Goal: Information Seeking & Learning: Learn about a topic

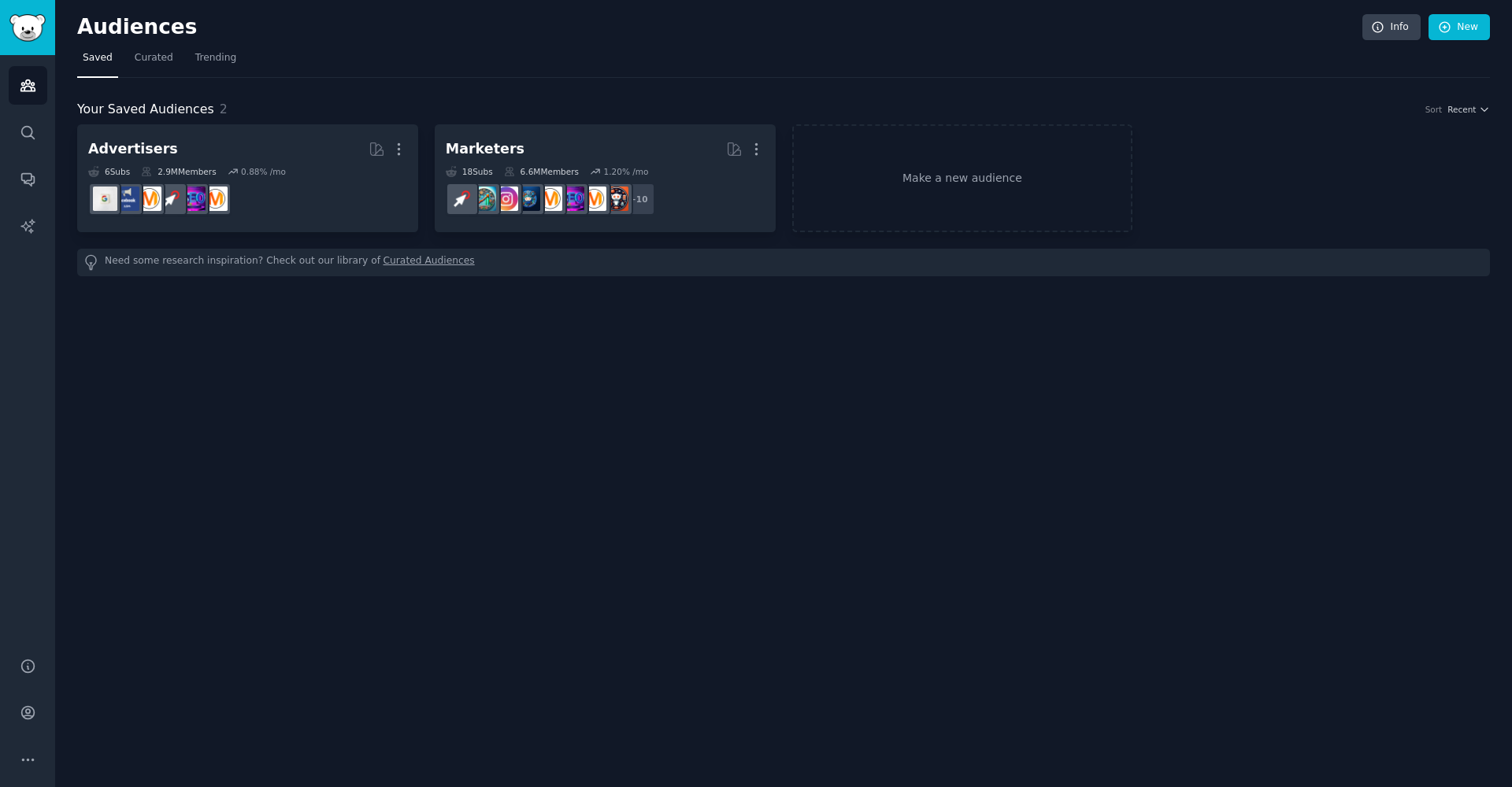
click at [21, 47] on link "Sidebar" at bounding box center [28, 28] width 55 height 55
click at [21, 53] on link "Sidebar" at bounding box center [28, 28] width 55 height 55
click at [148, 60] on span "Curated" at bounding box center [154, 58] width 39 height 14
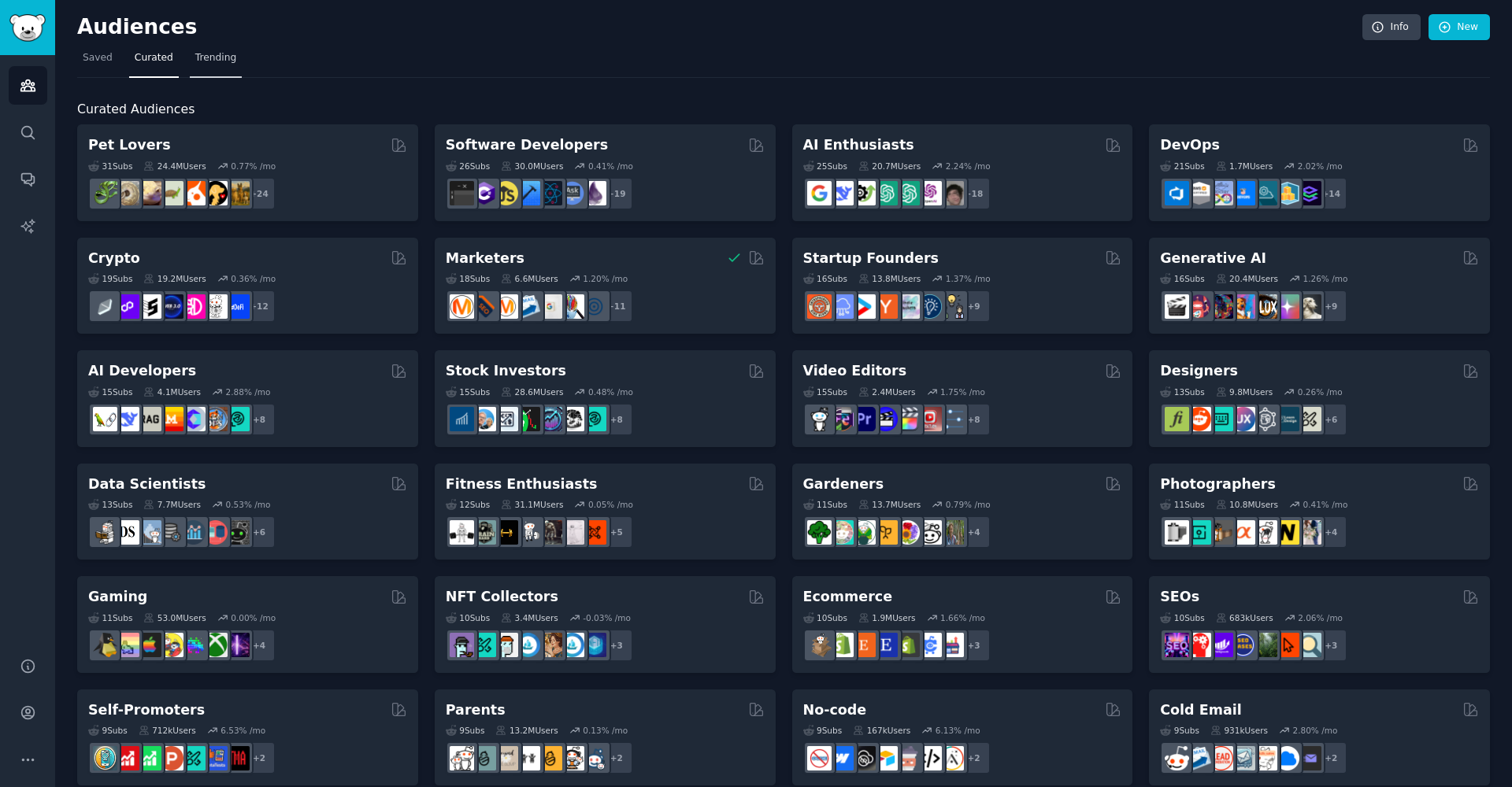
click at [195, 61] on span "Trending" at bounding box center [215, 58] width 41 height 14
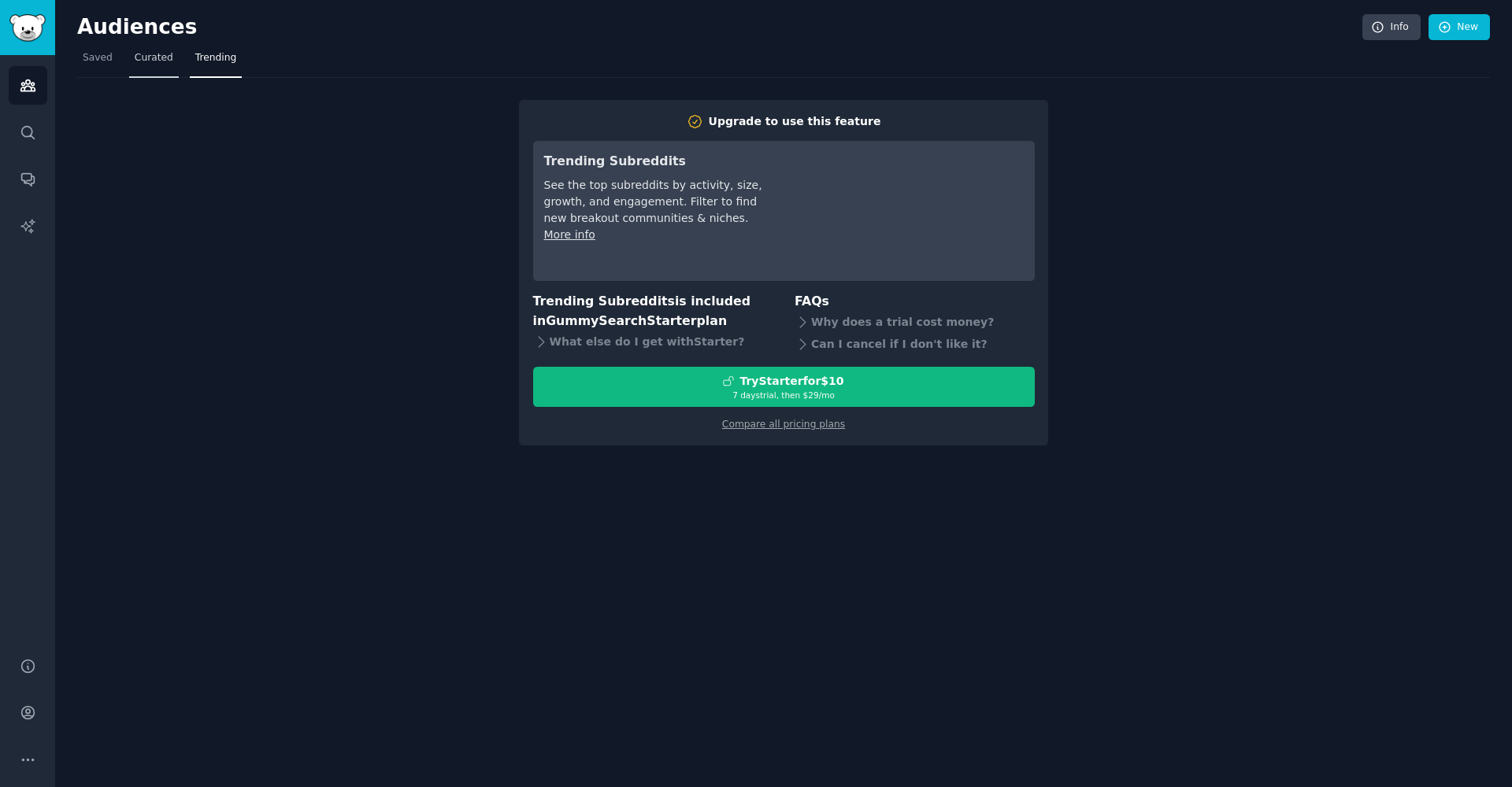
click at [157, 66] on link "Curated" at bounding box center [154, 62] width 50 height 32
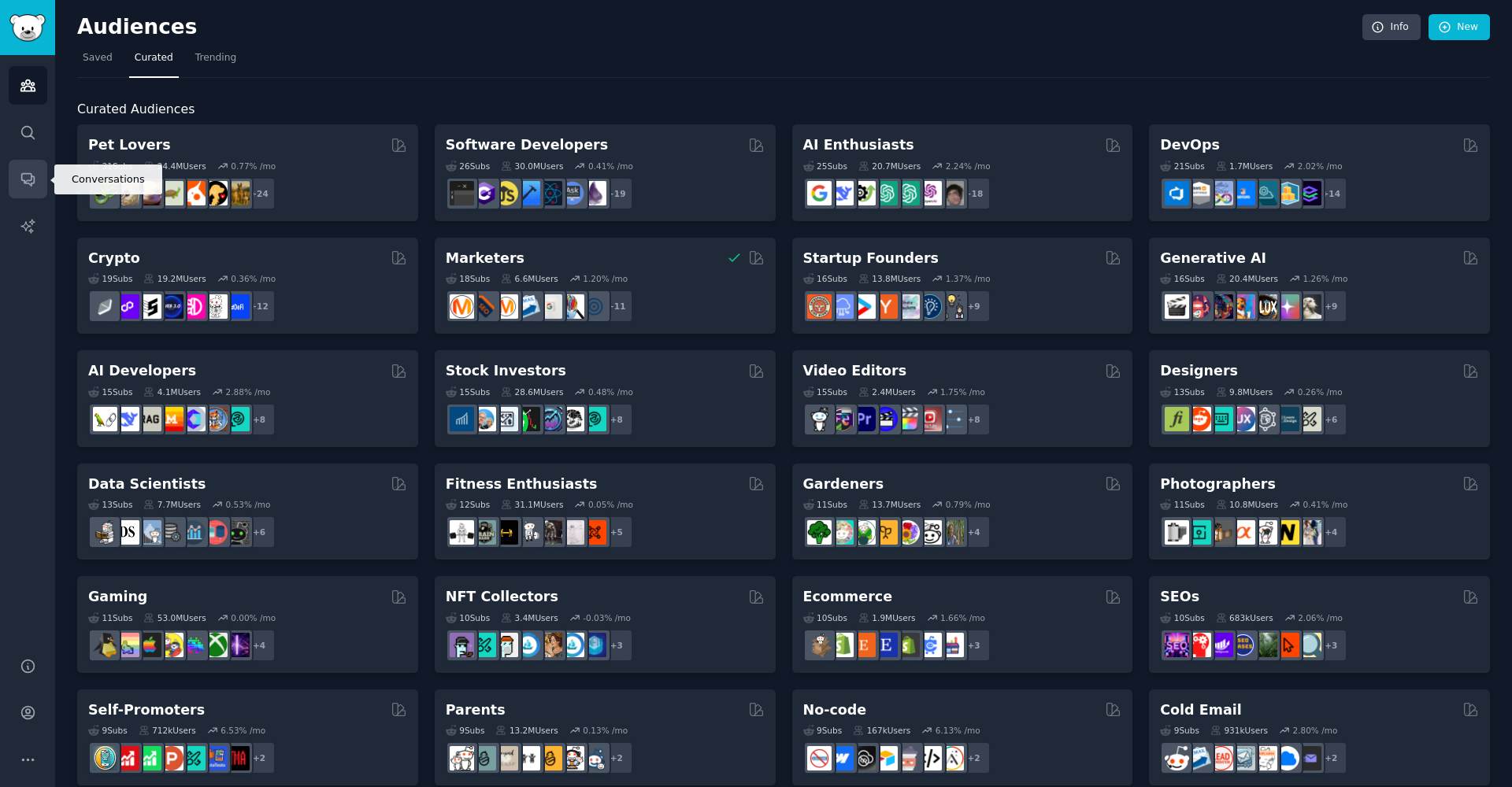
click at [28, 188] on link "Conversations" at bounding box center [28, 179] width 39 height 39
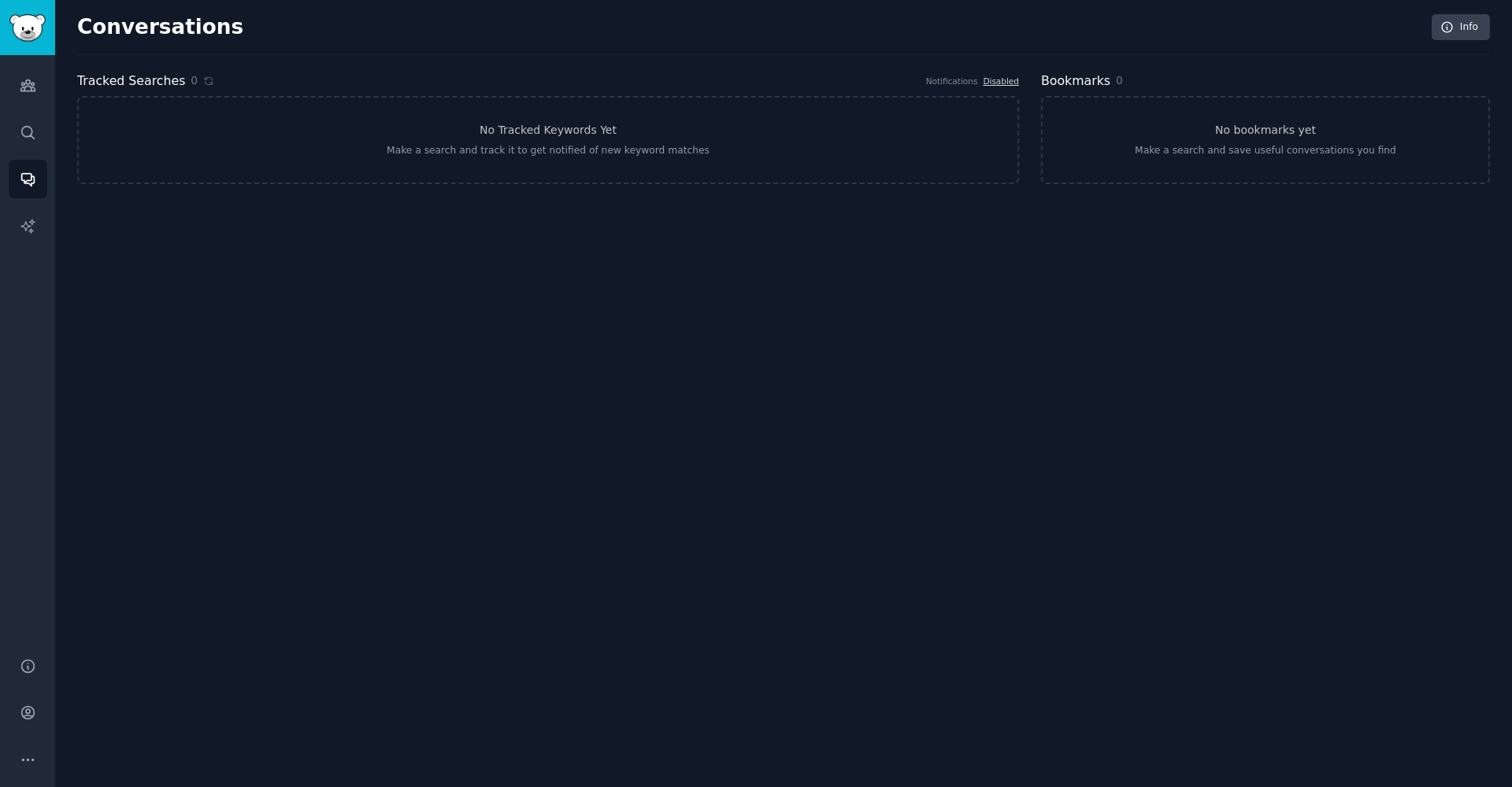
click at [30, 51] on link "Sidebar" at bounding box center [28, 28] width 55 height 55
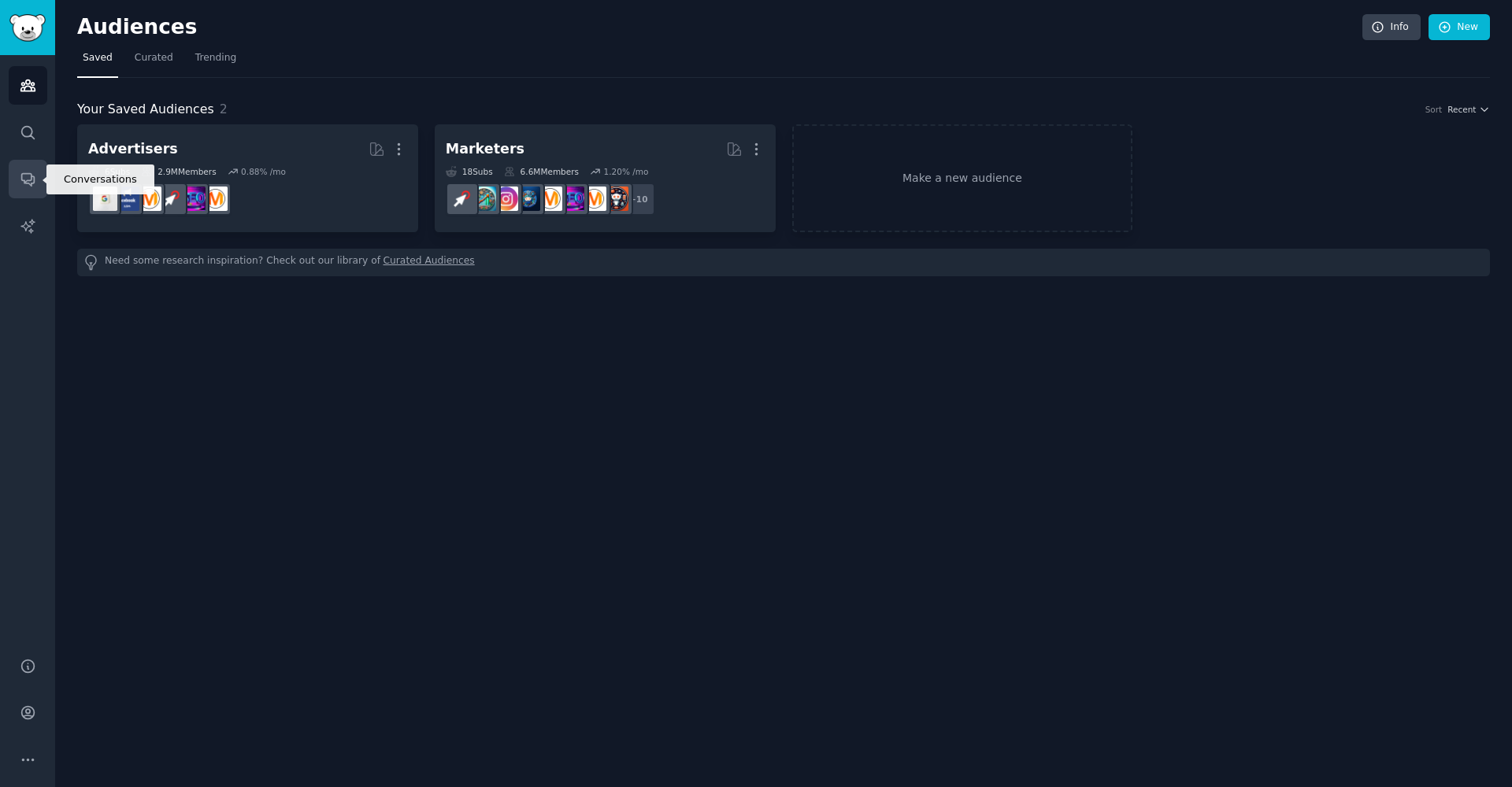
click at [41, 184] on link "Conversations" at bounding box center [28, 179] width 39 height 39
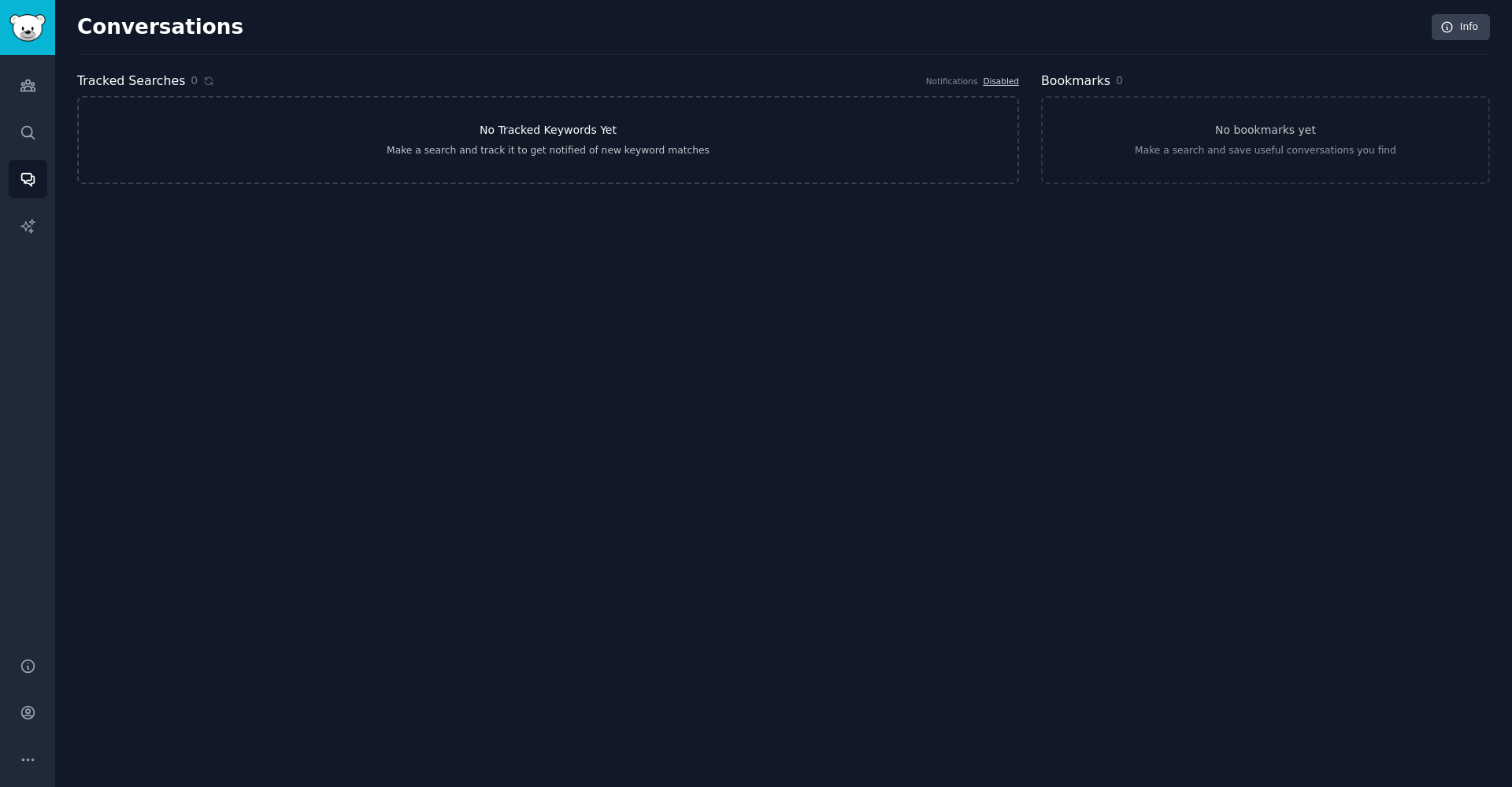
click at [457, 150] on div "Make a search and track it to get notified of new keyword matches" at bounding box center [547, 151] width 323 height 14
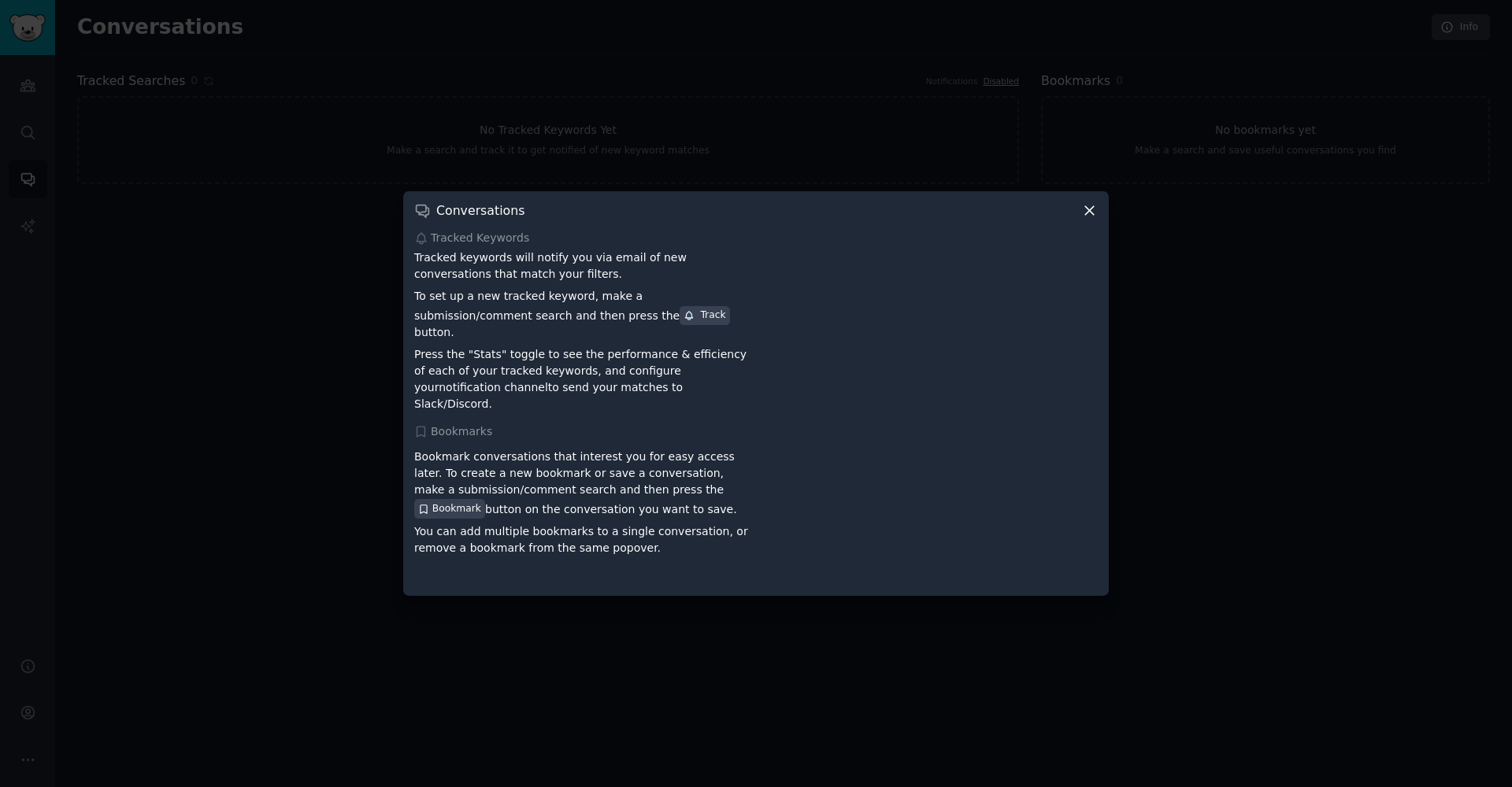
click at [262, 233] on div at bounding box center [756, 394] width 1512 height 787
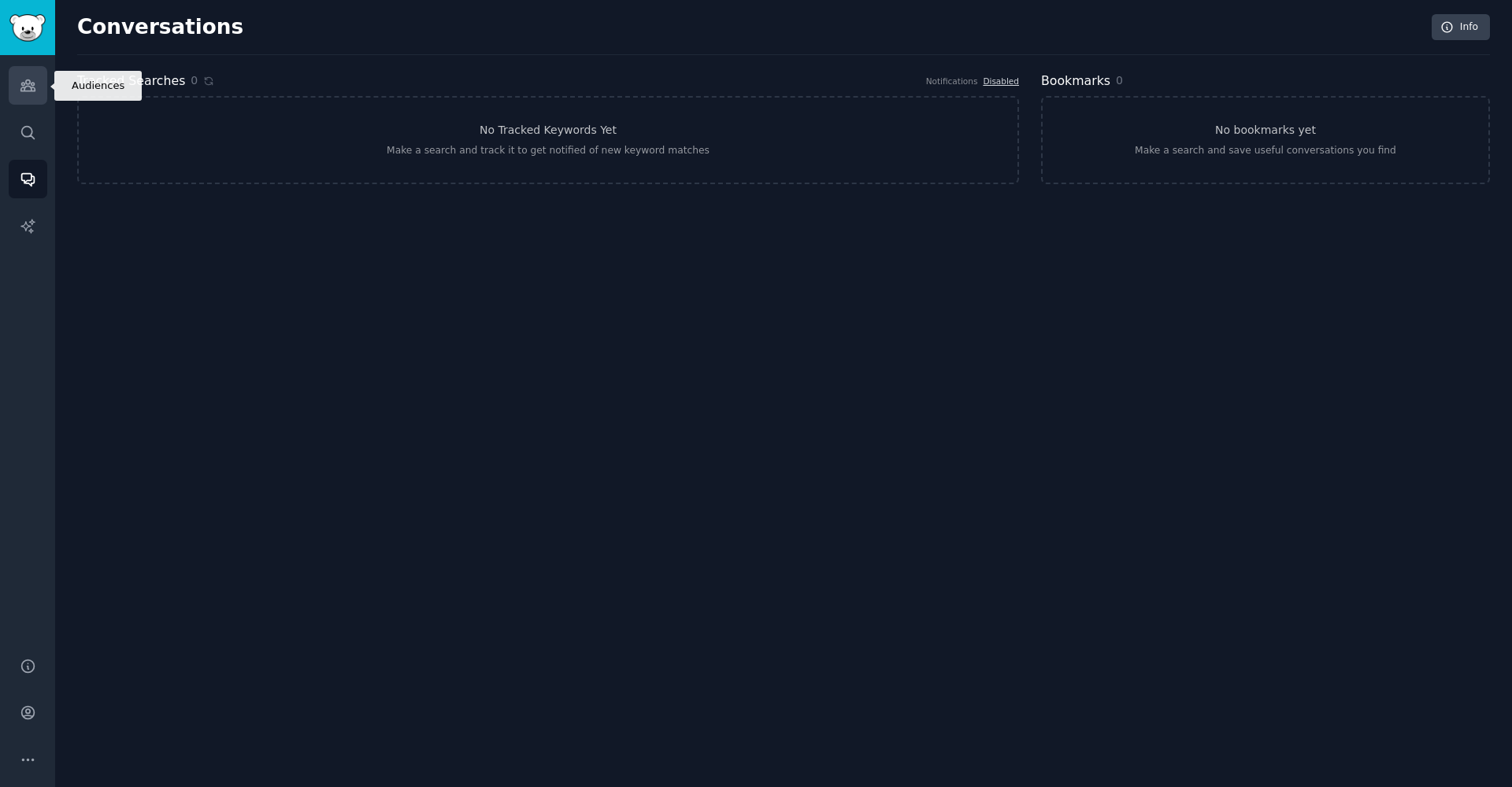
click at [26, 100] on link "Audiences" at bounding box center [28, 86] width 39 height 39
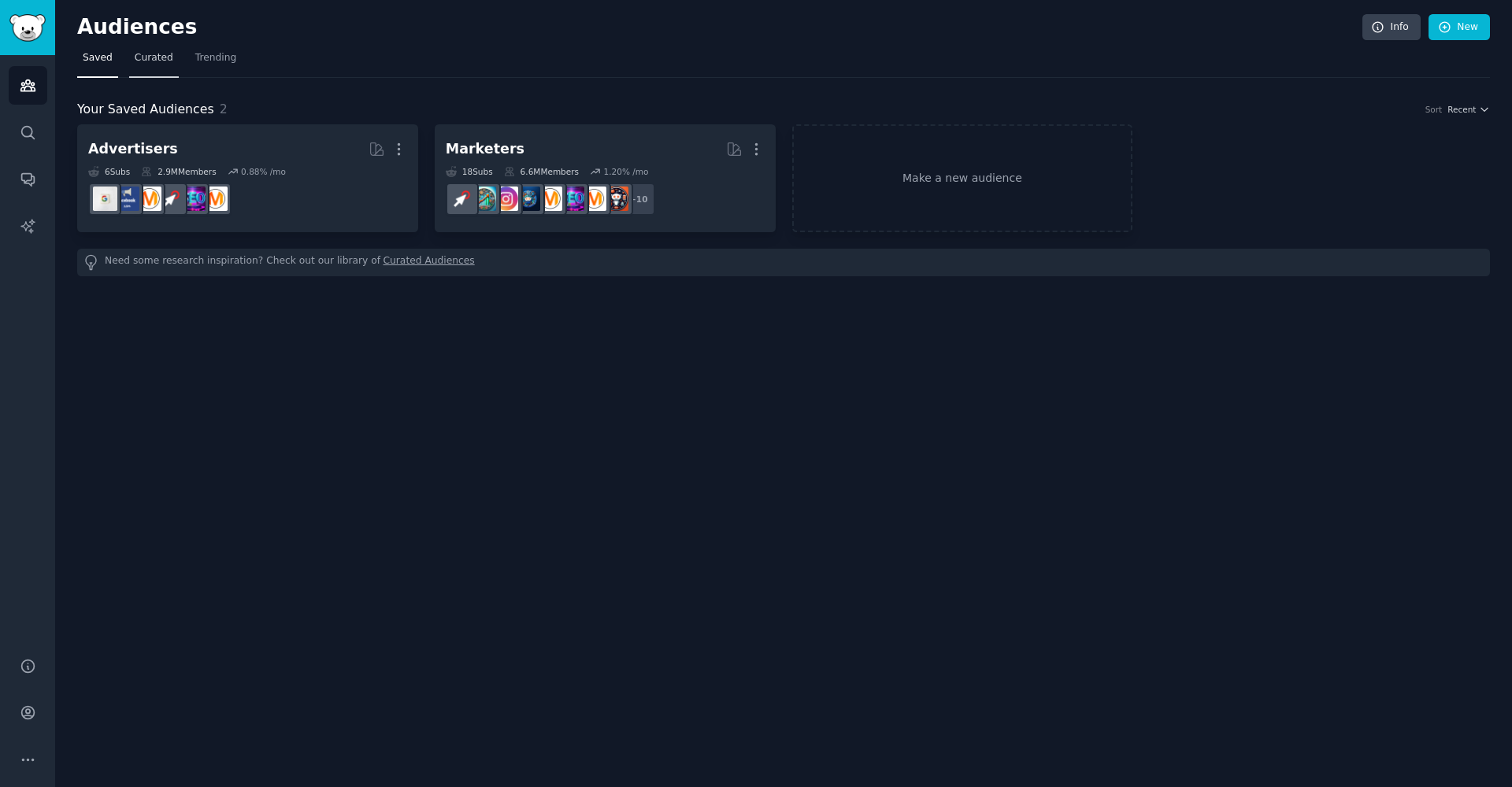
click at [160, 70] on link "Curated" at bounding box center [154, 62] width 50 height 32
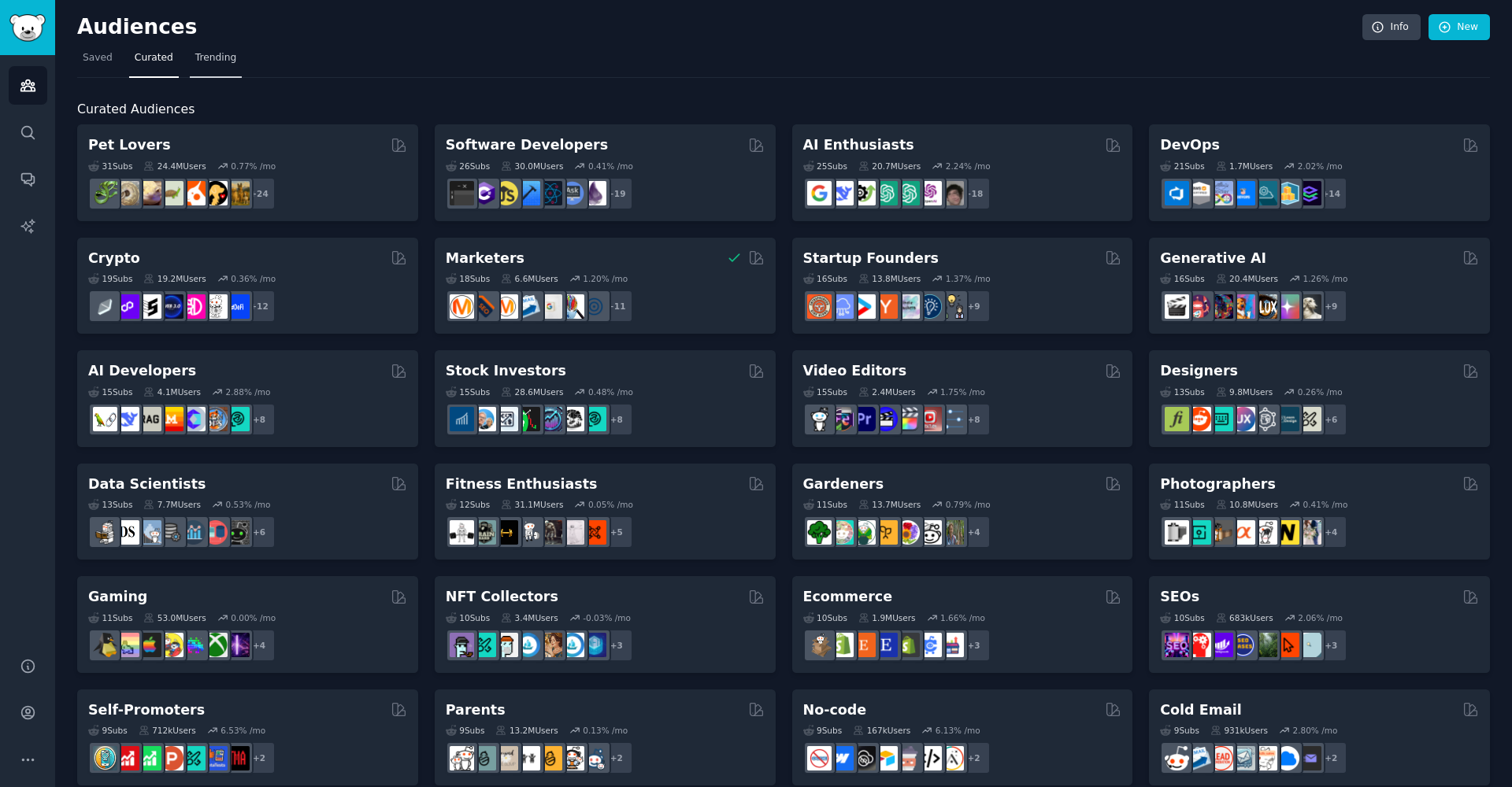
click at [225, 68] on link "Trending" at bounding box center [215, 62] width 52 height 32
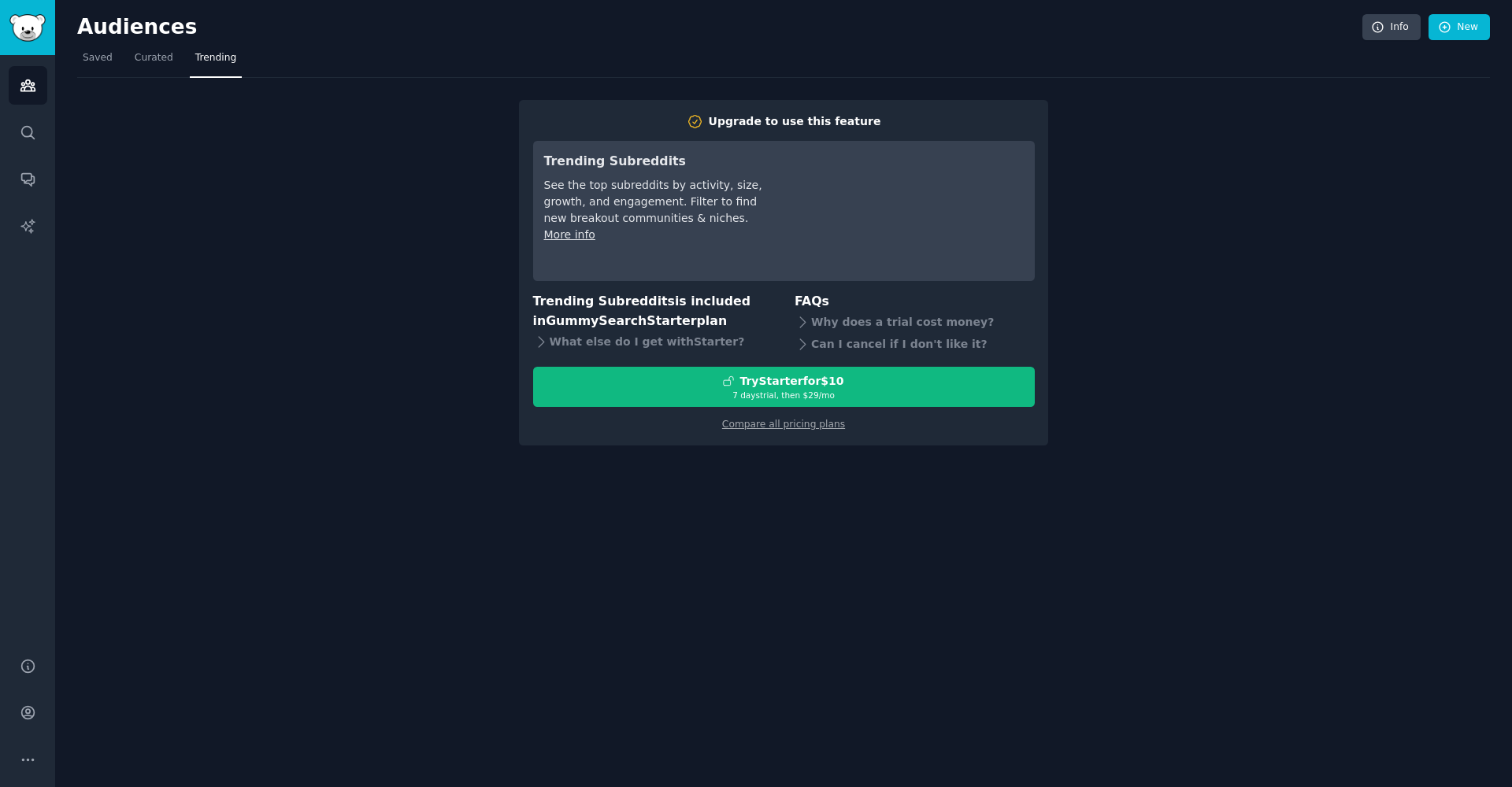
click at [182, 61] on nav "Saved Curated Trending" at bounding box center [784, 62] width 1413 height 32
click at [153, 61] on span "Curated" at bounding box center [154, 58] width 39 height 14
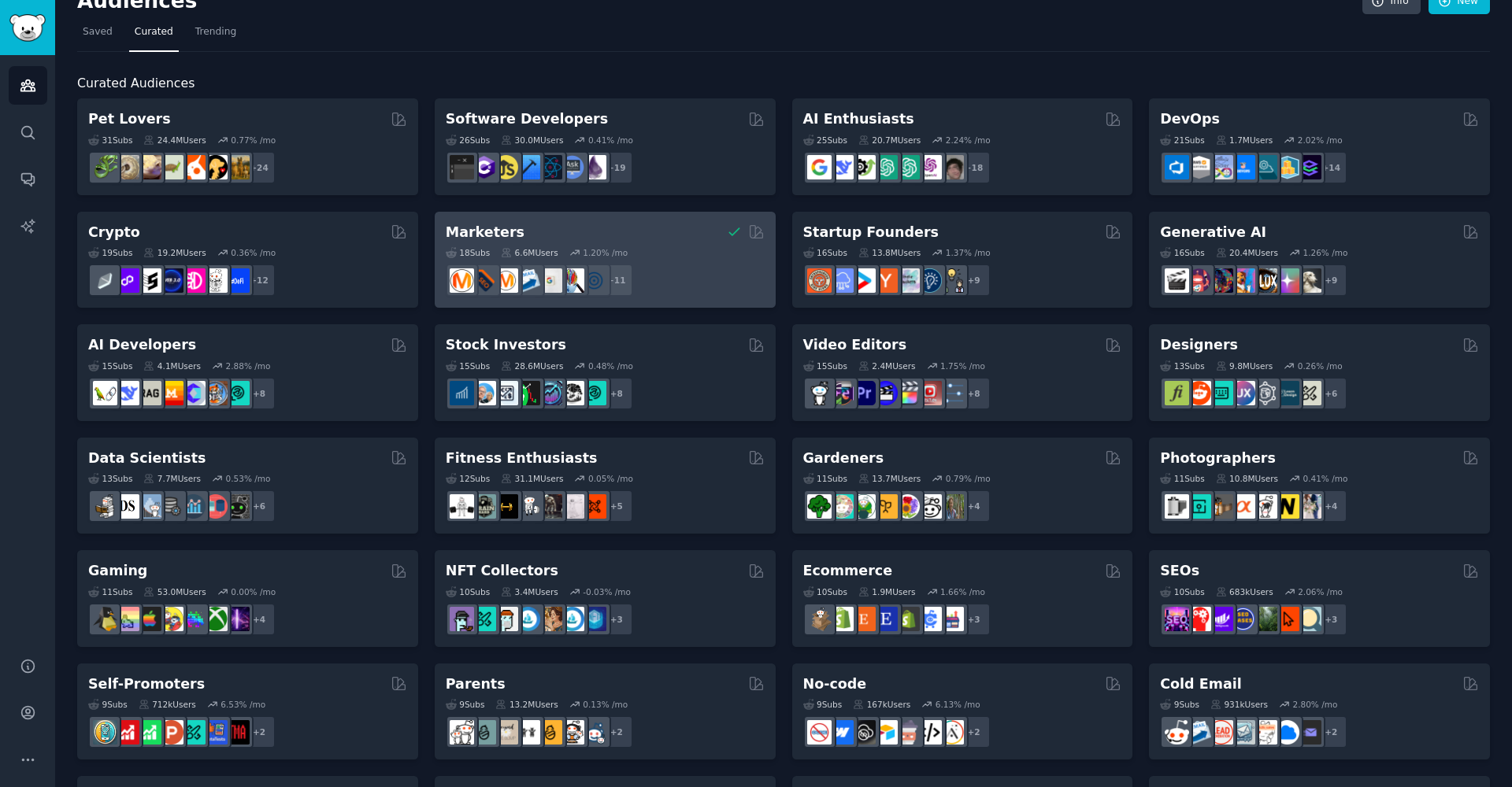
scroll to position [43, 0]
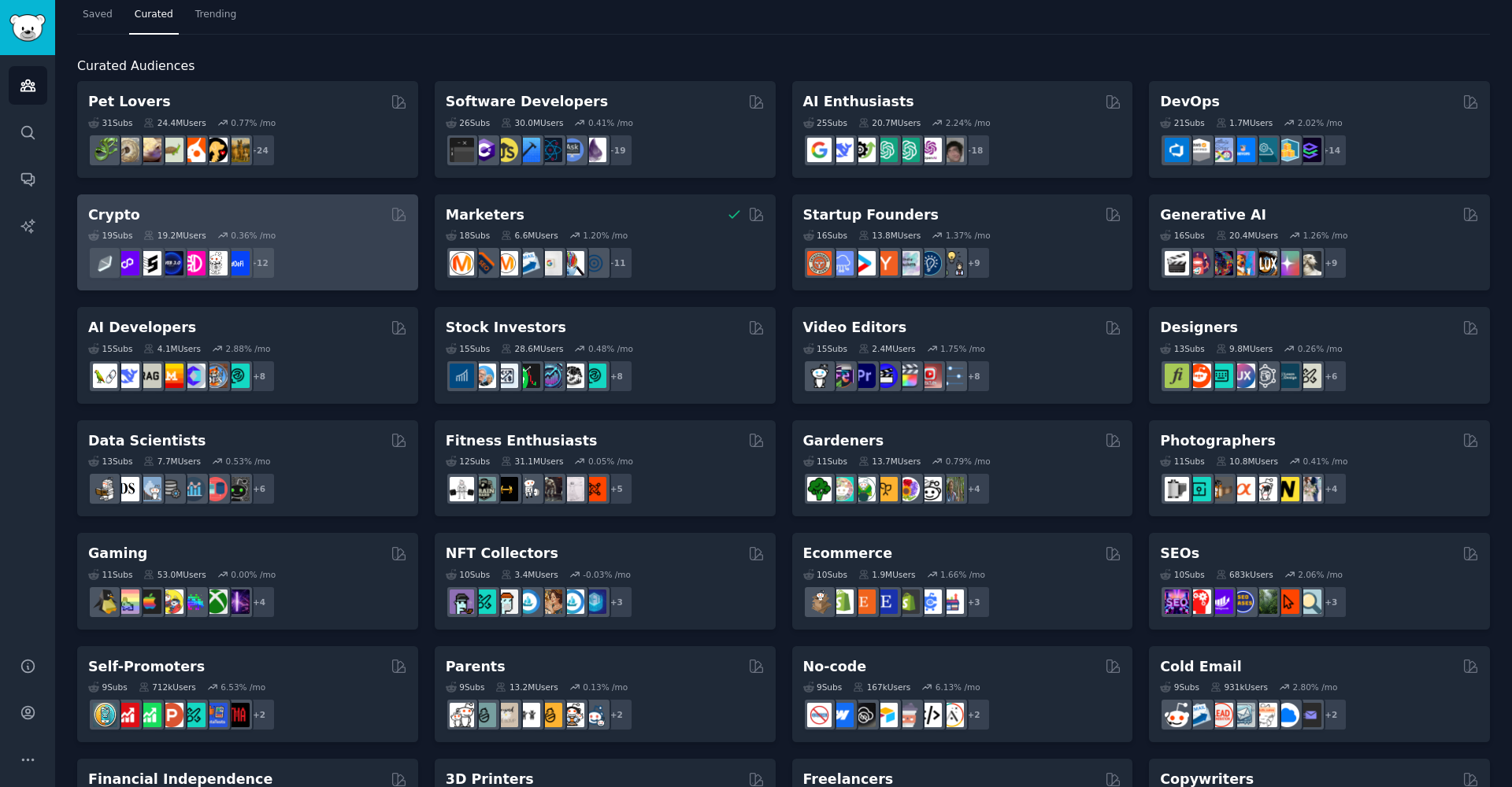
click at [212, 219] on div "Crypto" at bounding box center [247, 214] width 319 height 19
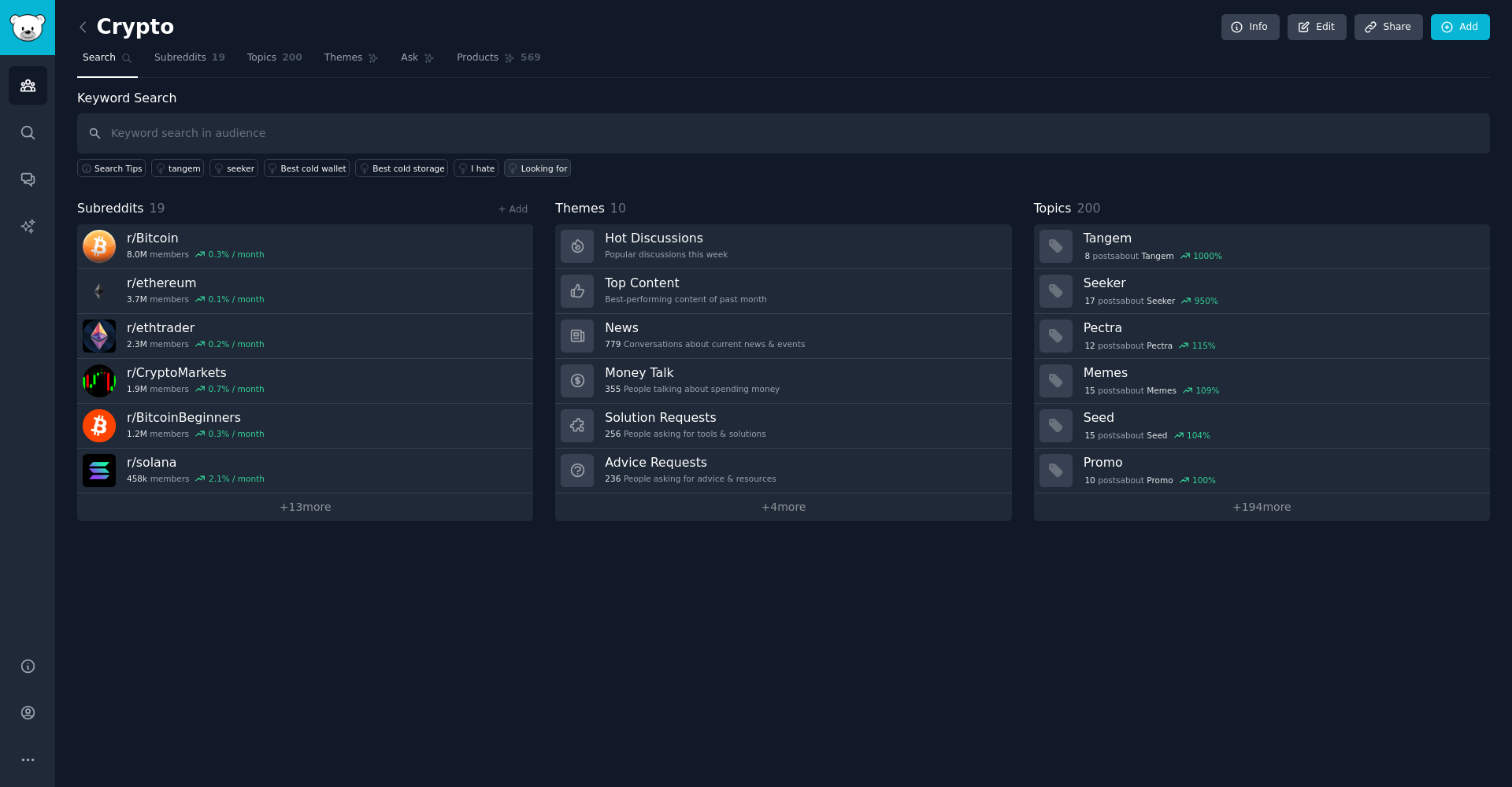
click at [521, 165] on div "Looking for" at bounding box center [544, 168] width 47 height 11
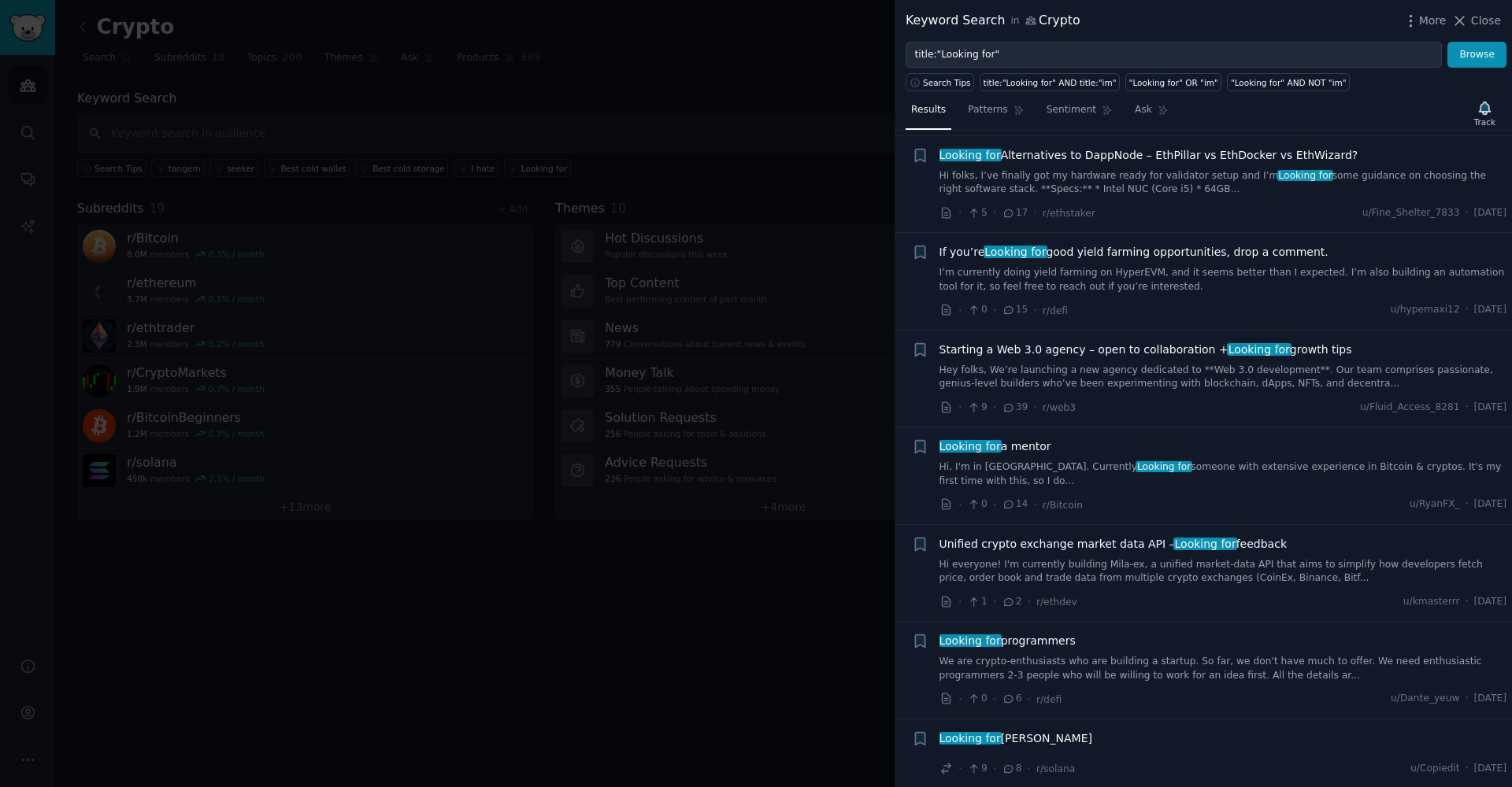
scroll to position [664, 0]
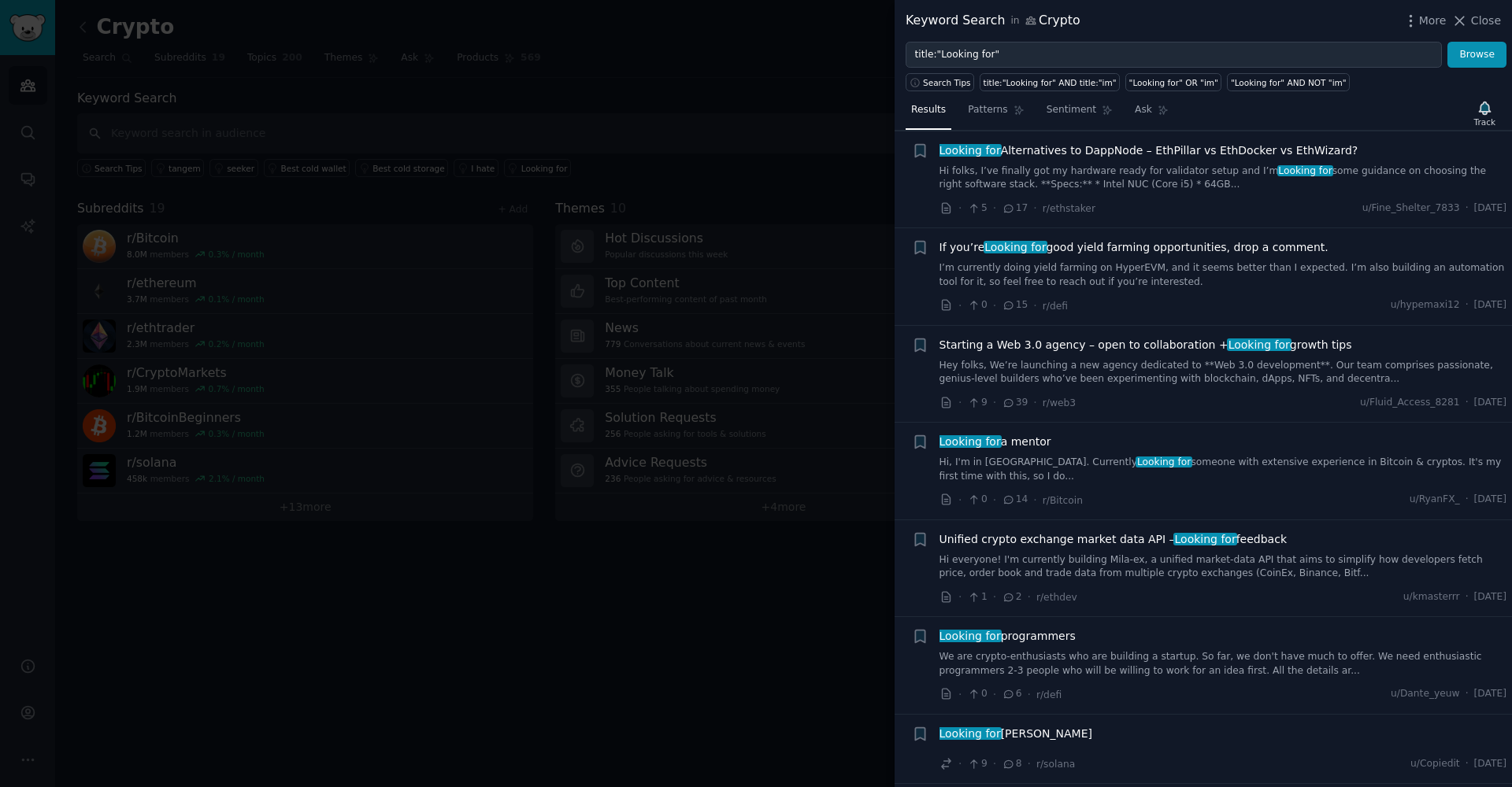
click at [726, 371] on div at bounding box center [756, 394] width 1512 height 787
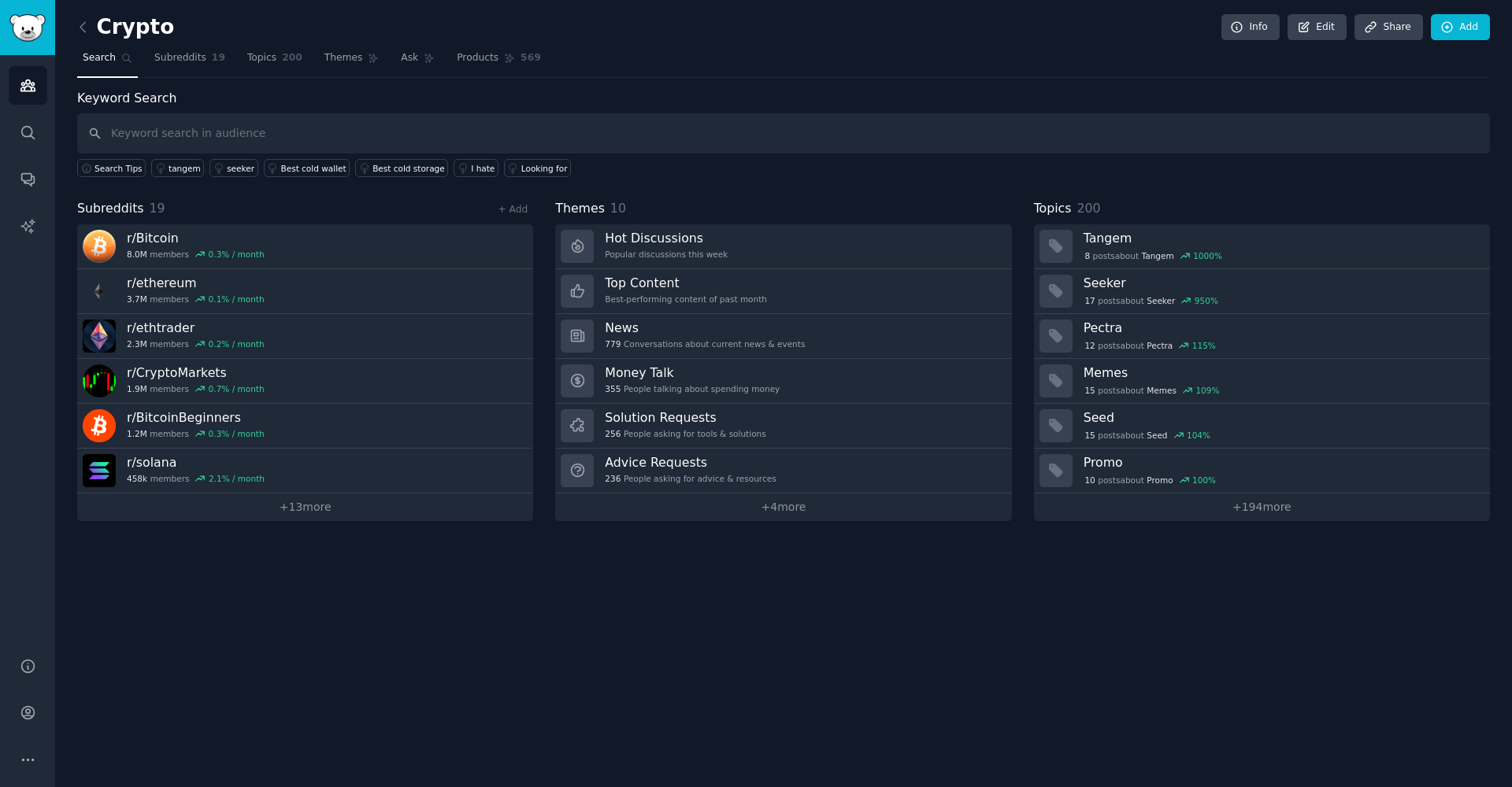
click at [92, 26] on link at bounding box center [86, 27] width 19 height 25
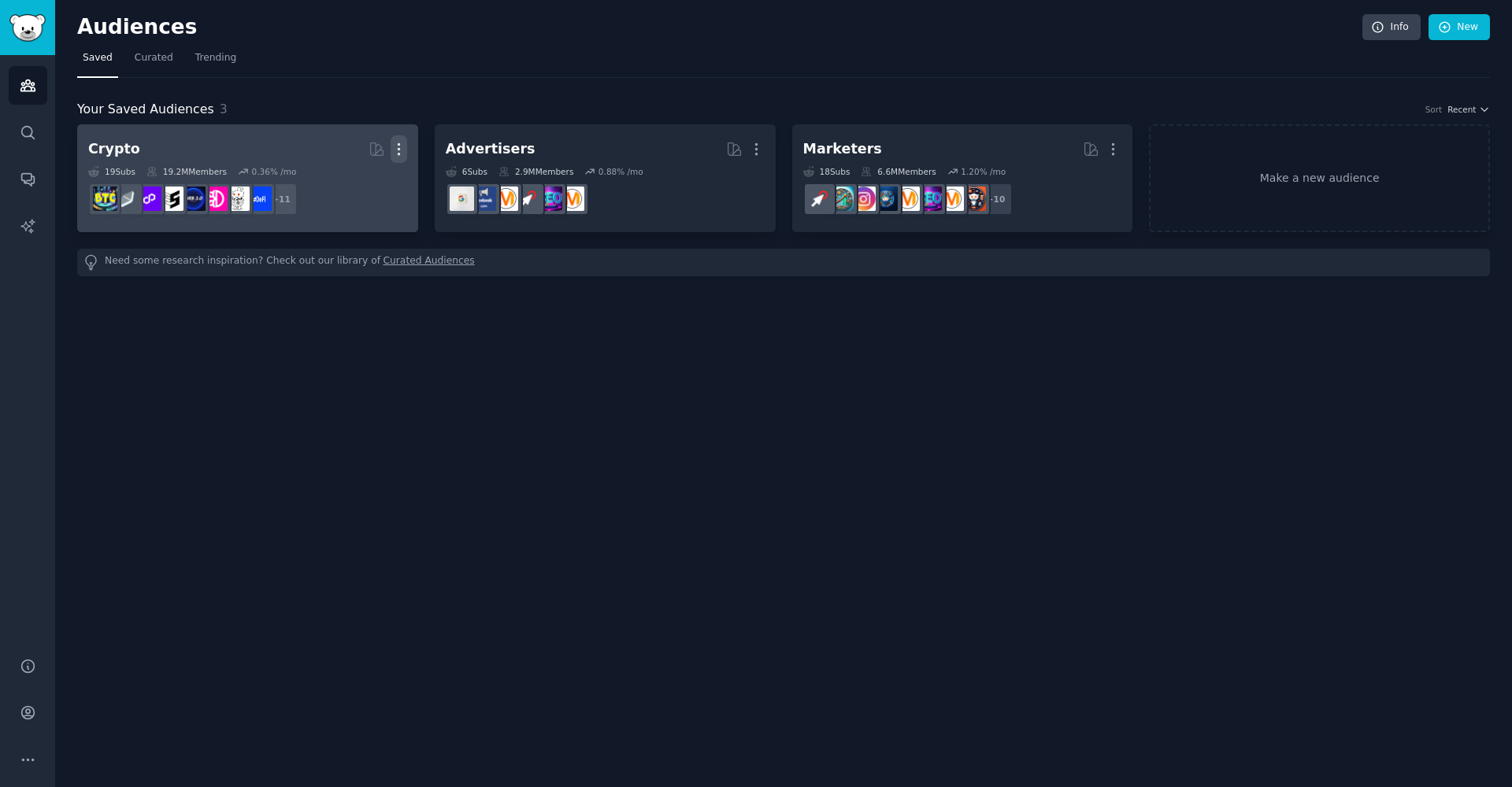
click at [407, 147] on icon "button" at bounding box center [399, 149] width 17 height 17
click at [345, 184] on p "Delete" at bounding box center [355, 182] width 36 height 17
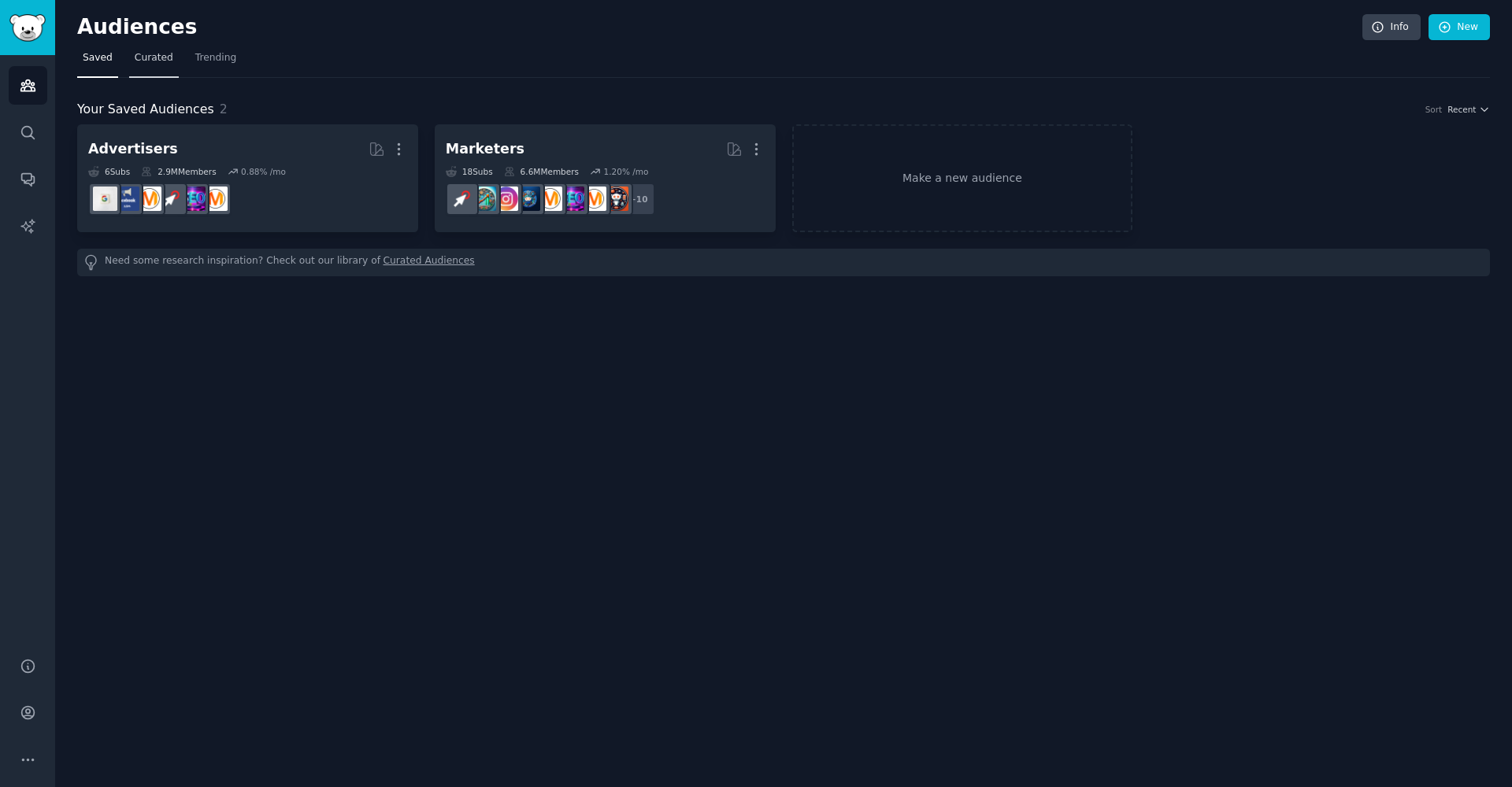
click at [163, 57] on span "Curated" at bounding box center [154, 58] width 39 height 14
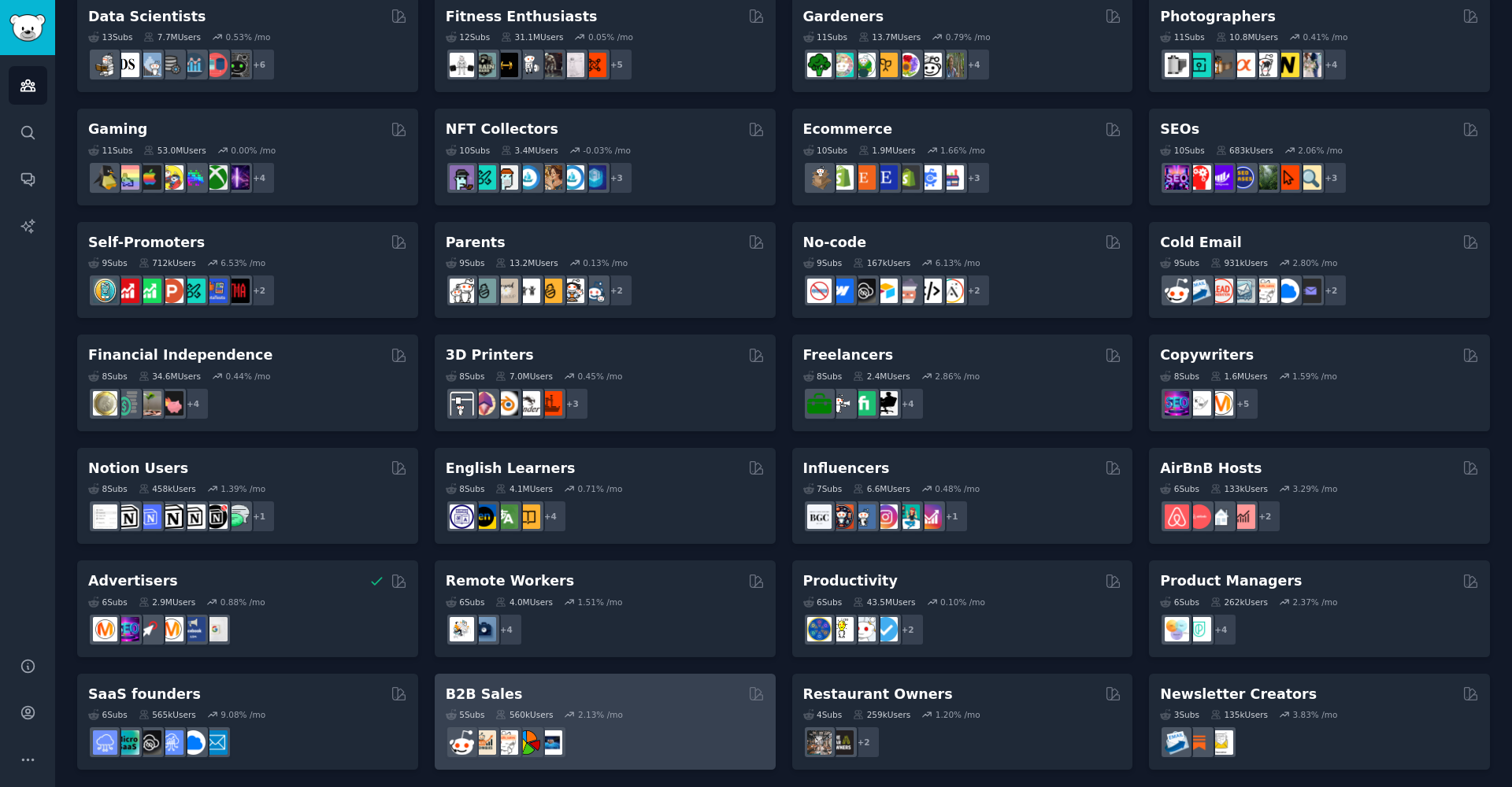
click at [470, 698] on h2 "B2B Sales" at bounding box center [485, 694] width 77 height 19
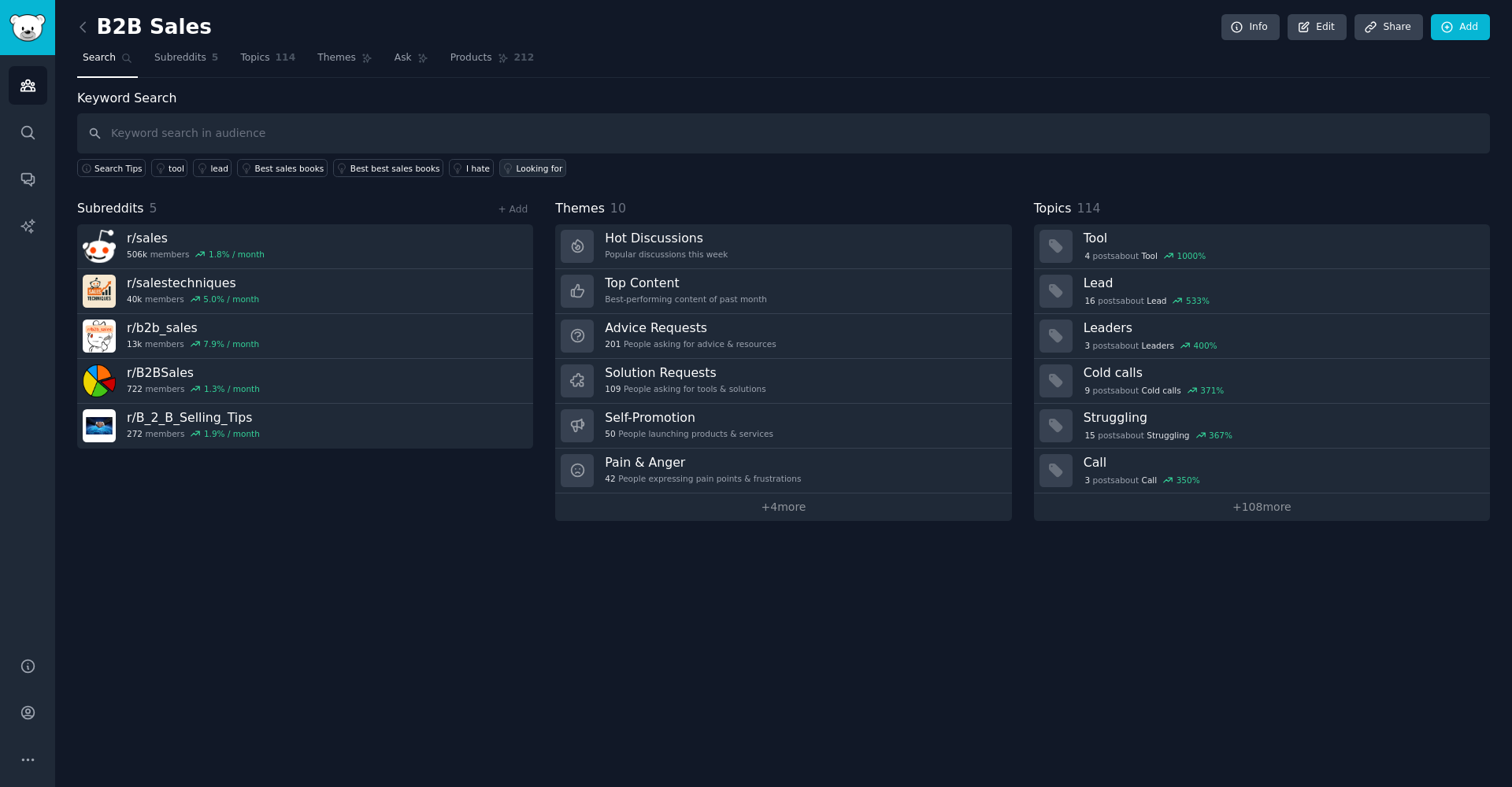
click at [517, 168] on div "Looking for" at bounding box center [540, 168] width 47 height 11
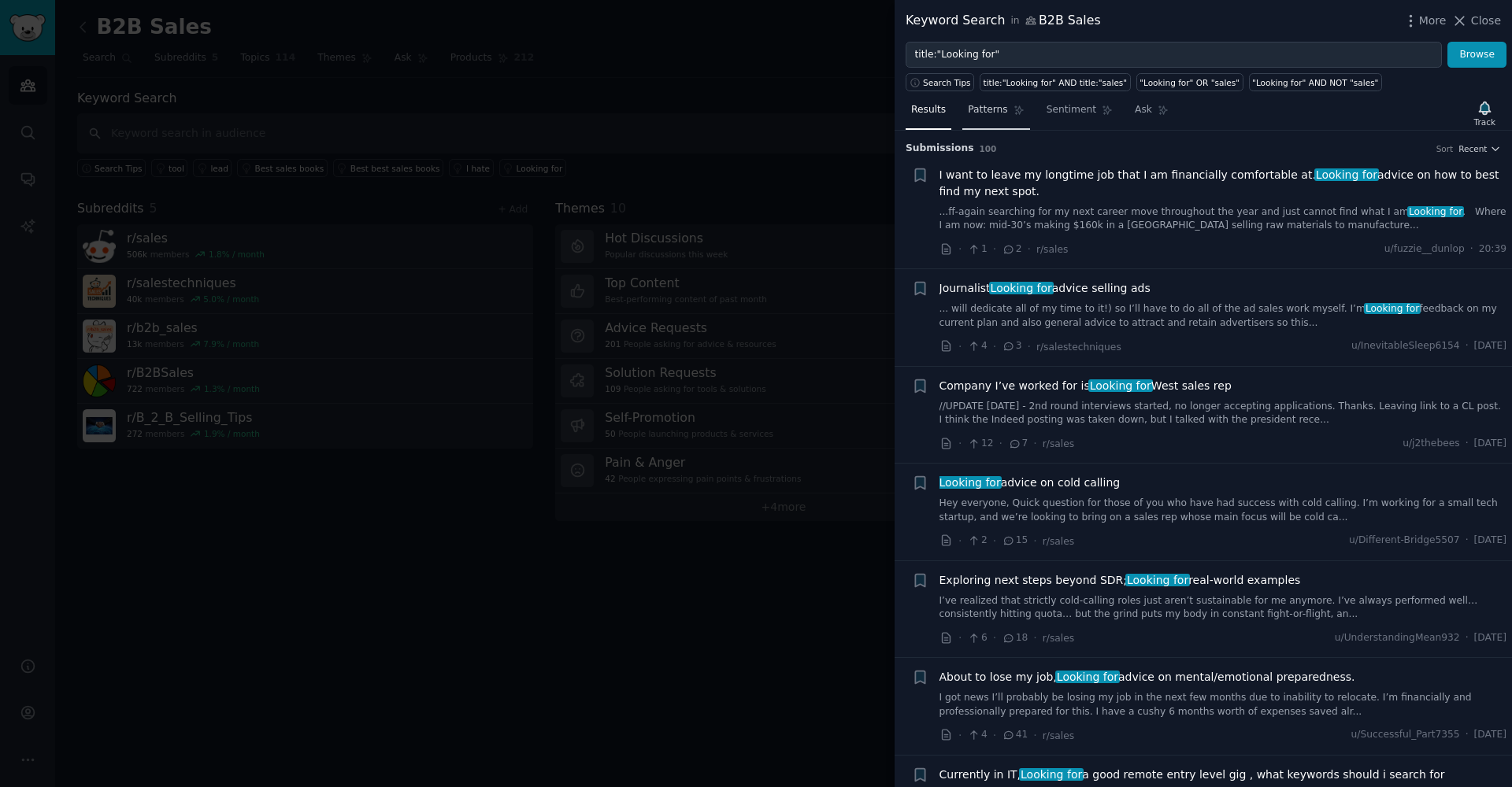
click at [995, 123] on link "Patterns" at bounding box center [995, 113] width 67 height 32
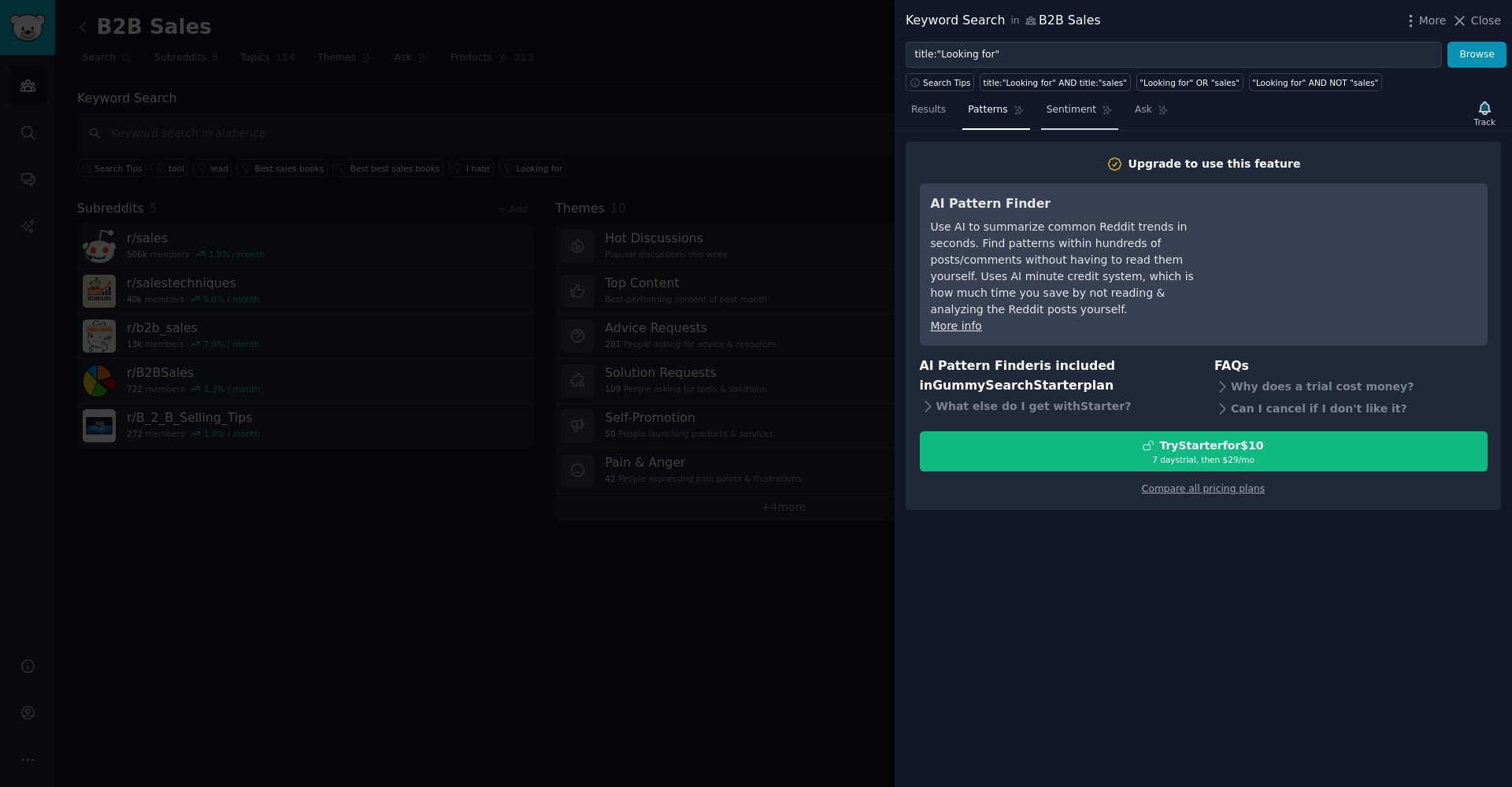
click at [1055, 118] on link "Sentiment" at bounding box center [1080, 113] width 77 height 32
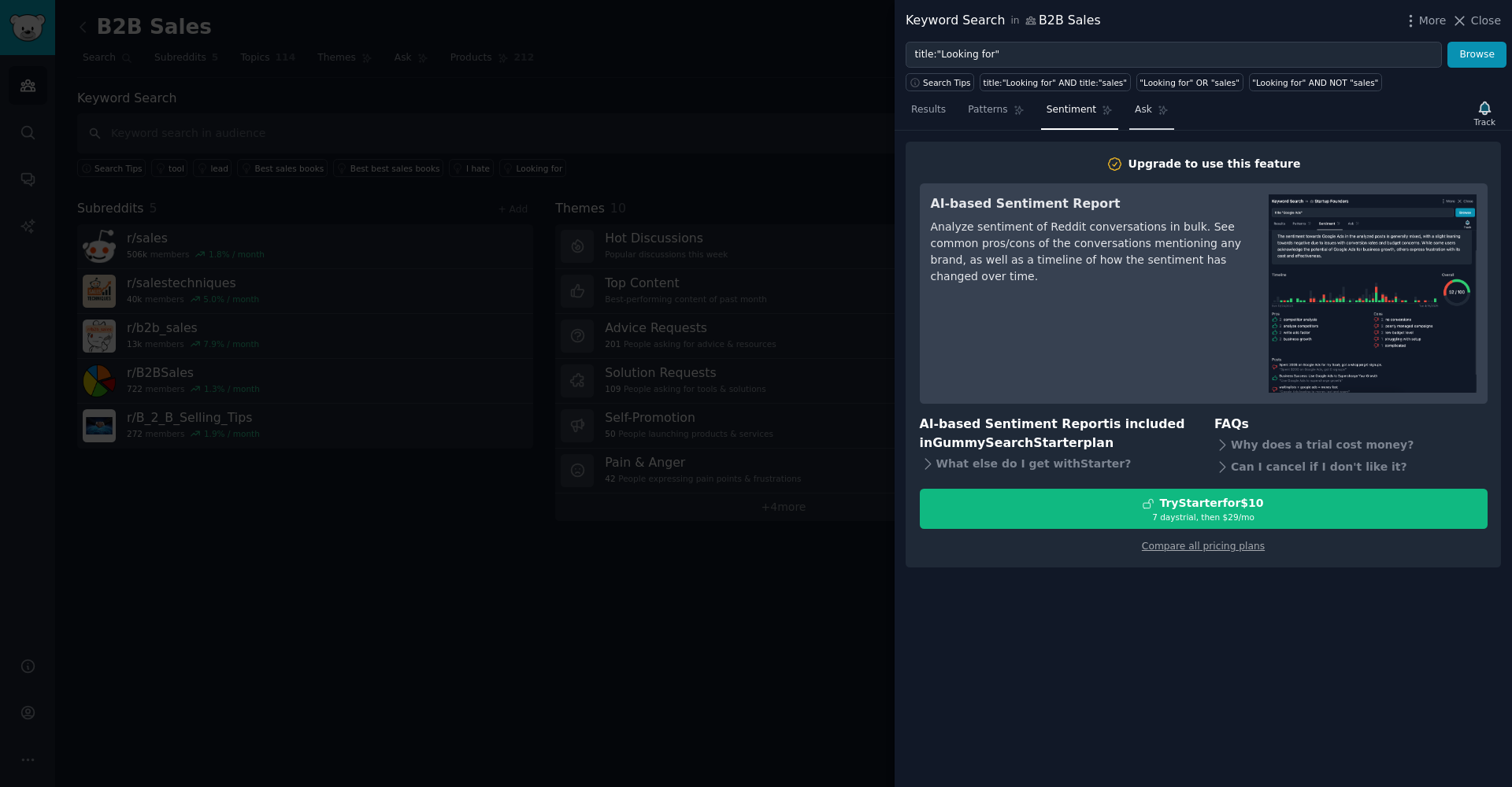
click at [1147, 110] on span "Ask" at bounding box center [1143, 109] width 17 height 14
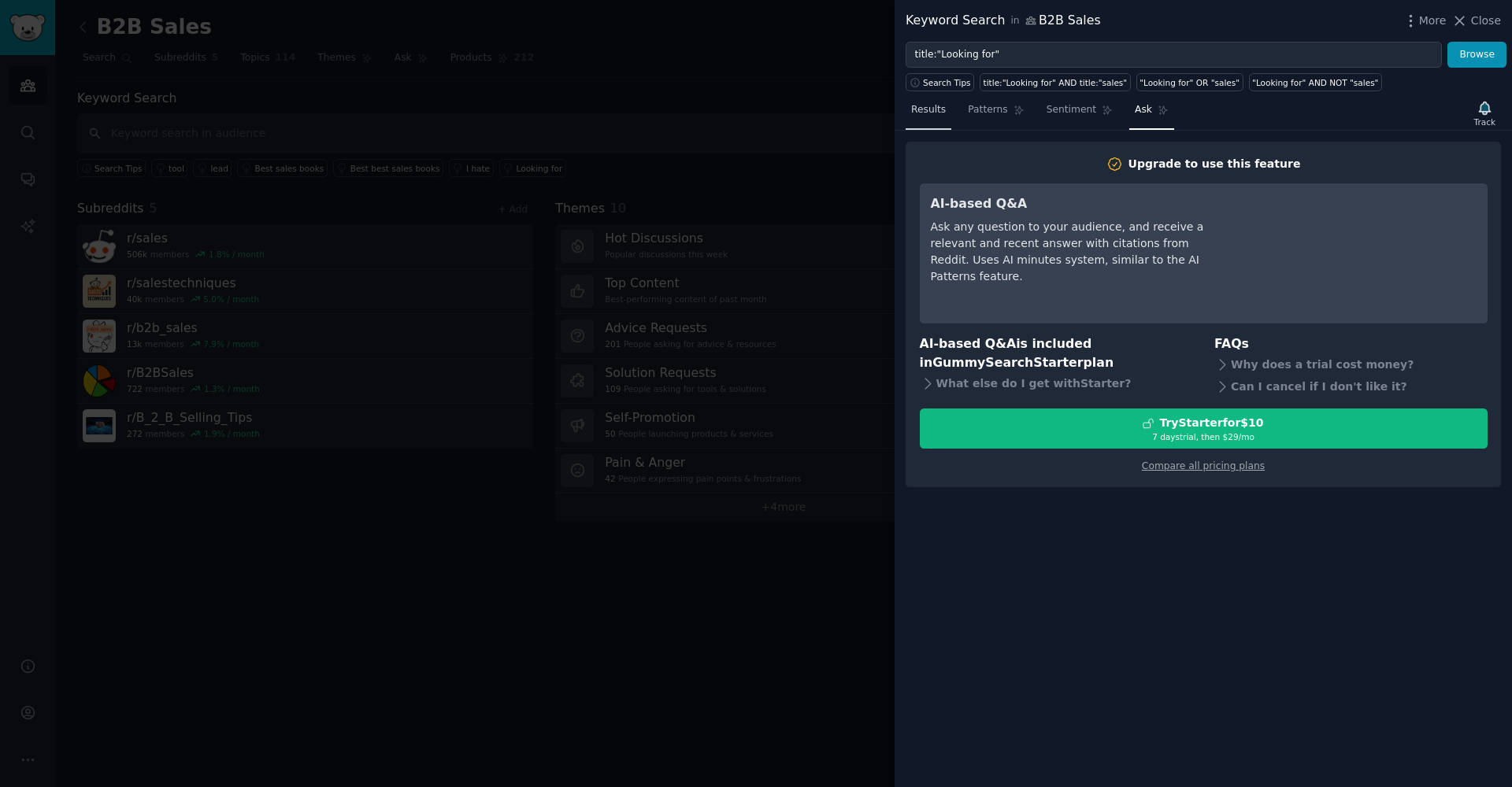
click at [936, 101] on link "Results" at bounding box center [929, 113] width 46 height 32
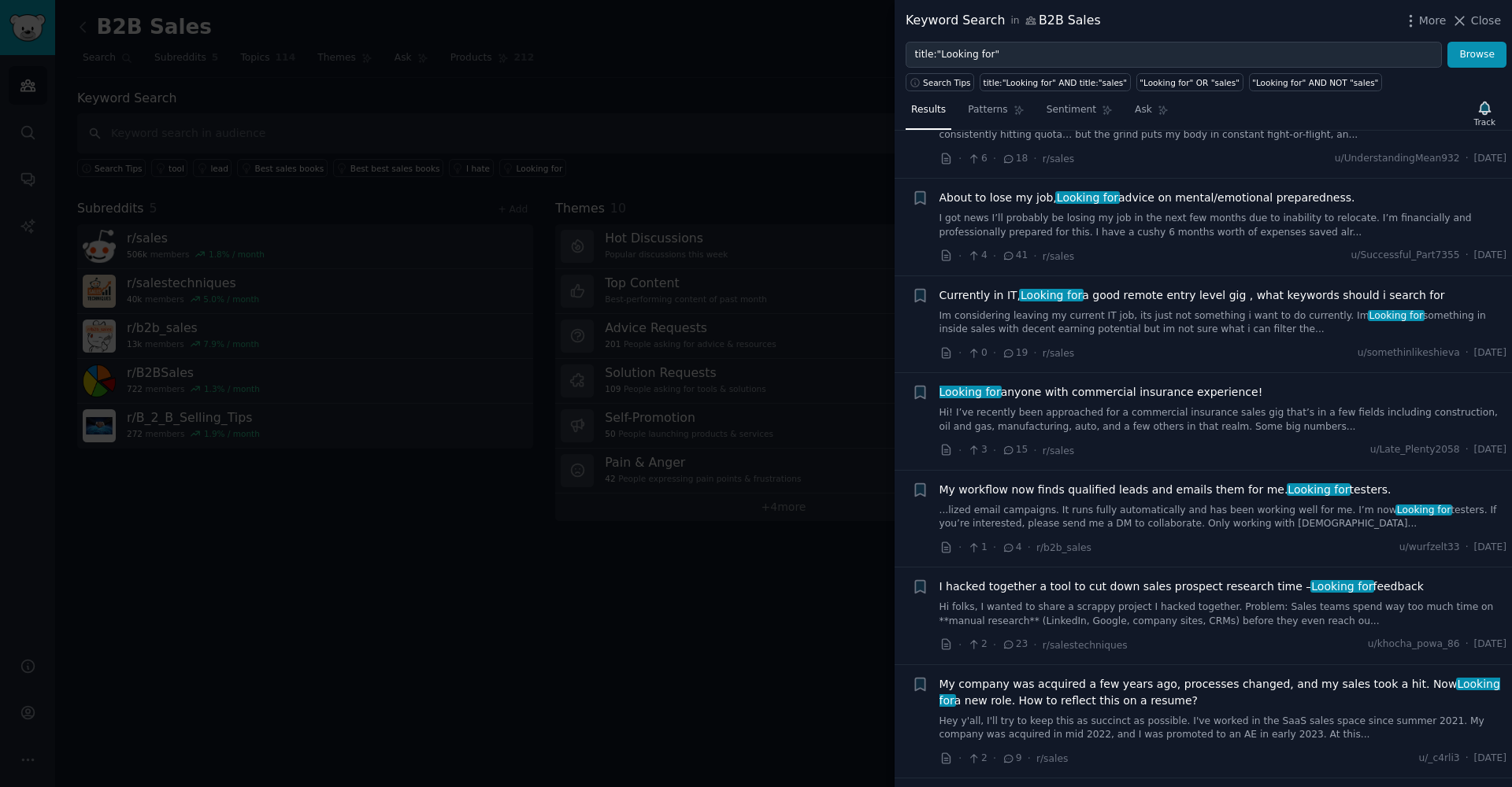
scroll to position [483, 0]
click at [647, 202] on div at bounding box center [756, 394] width 1512 height 787
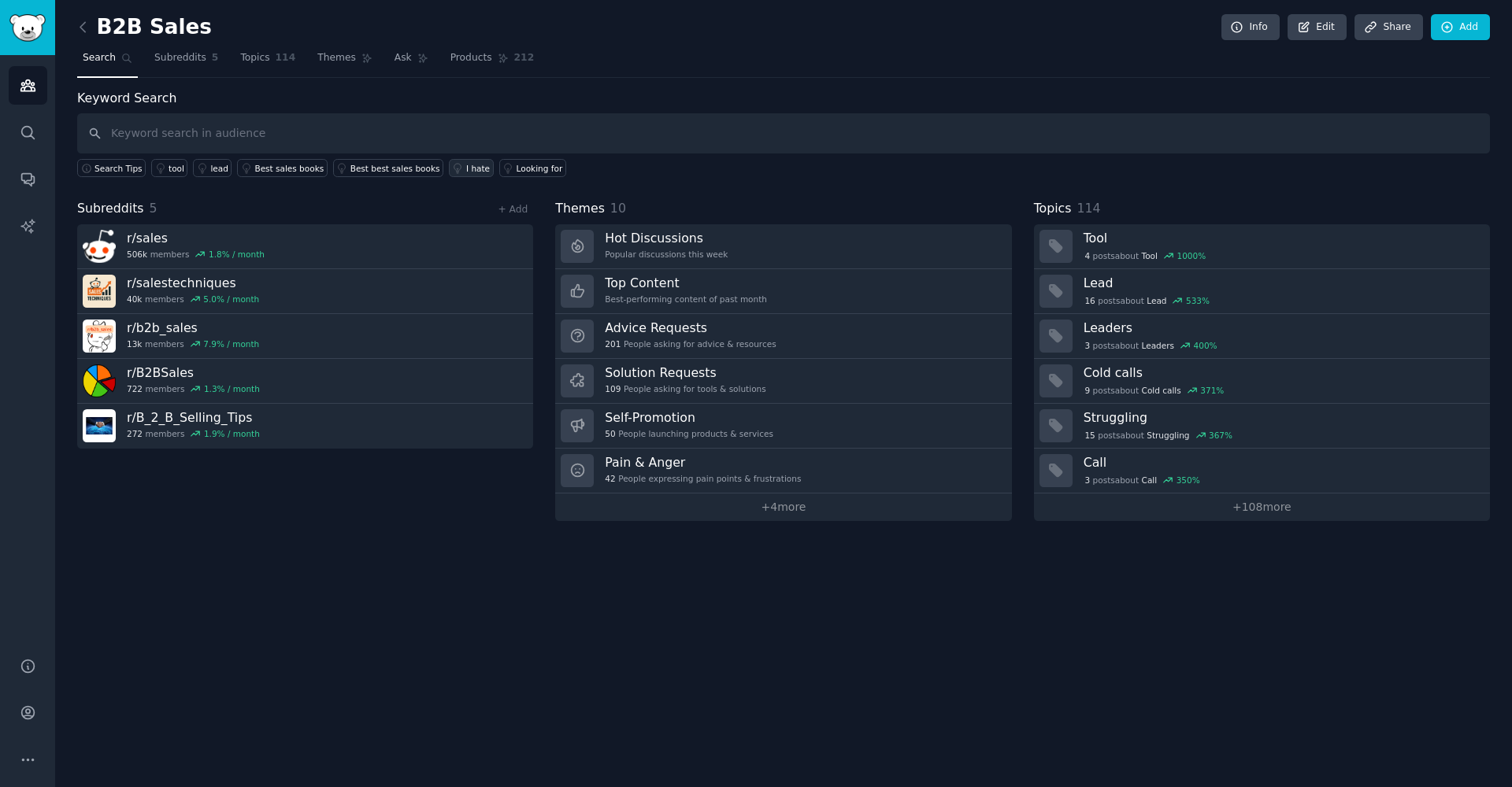
click at [466, 176] on link "I hate" at bounding box center [471, 168] width 45 height 18
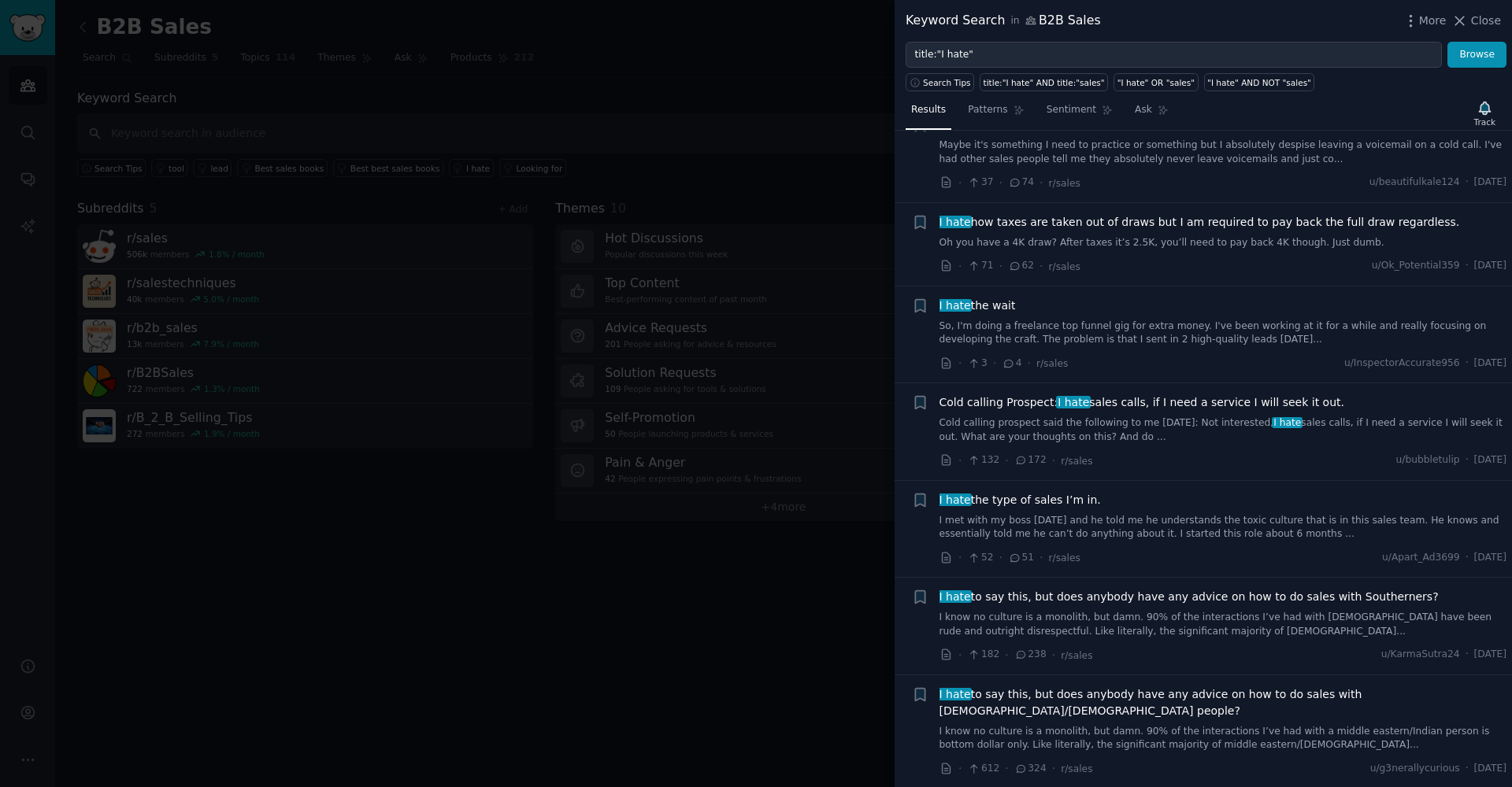
scroll to position [101, 0]
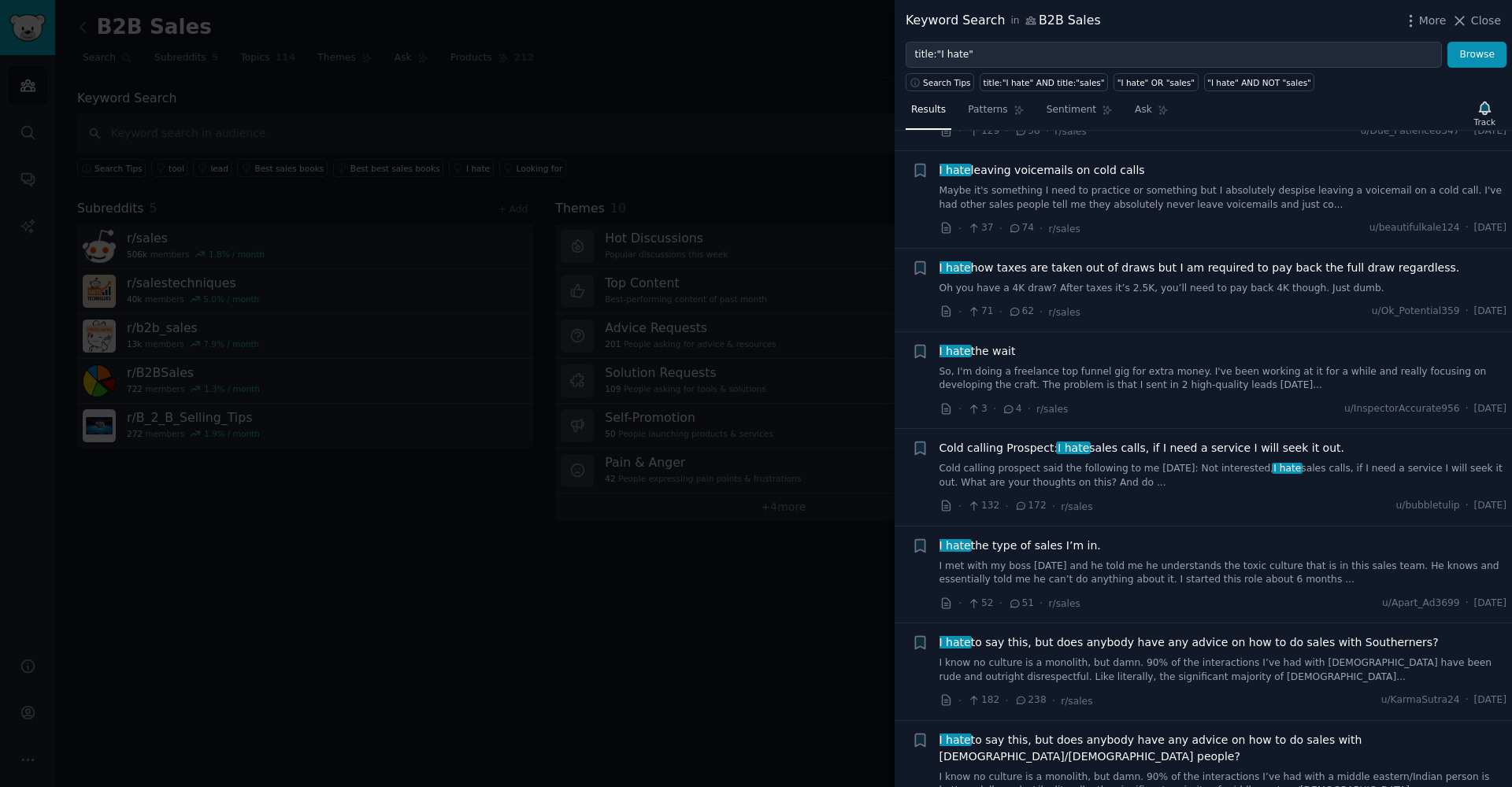
click at [1016, 227] on icon at bounding box center [1014, 228] width 14 height 11
click at [1013, 227] on icon at bounding box center [1014, 228] width 14 height 11
click at [1014, 196] on link "Maybe it's something I need to practice or something but I absolutely despise l…" at bounding box center [1222, 198] width 567 height 28
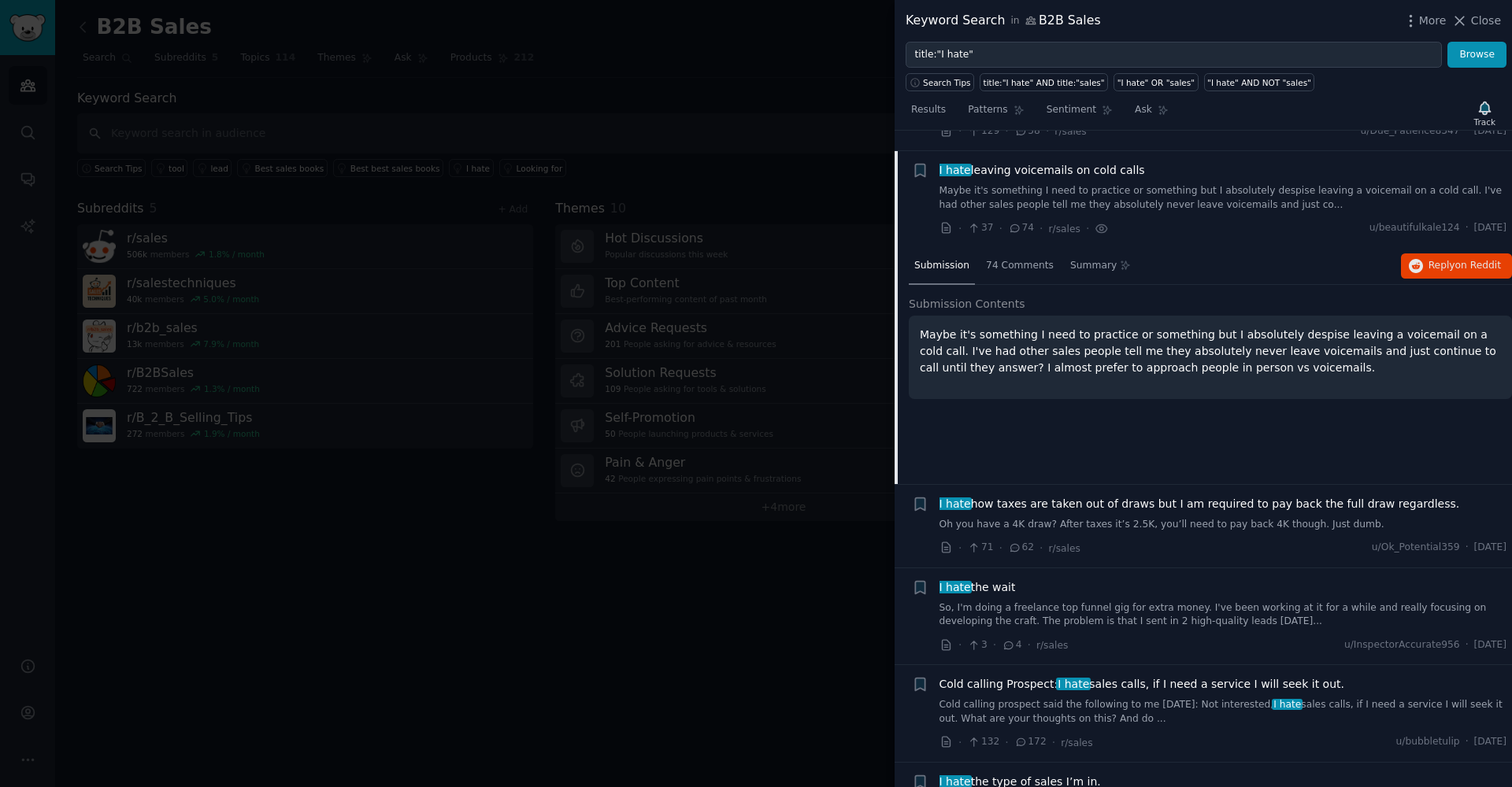
scroll to position [121, 0]
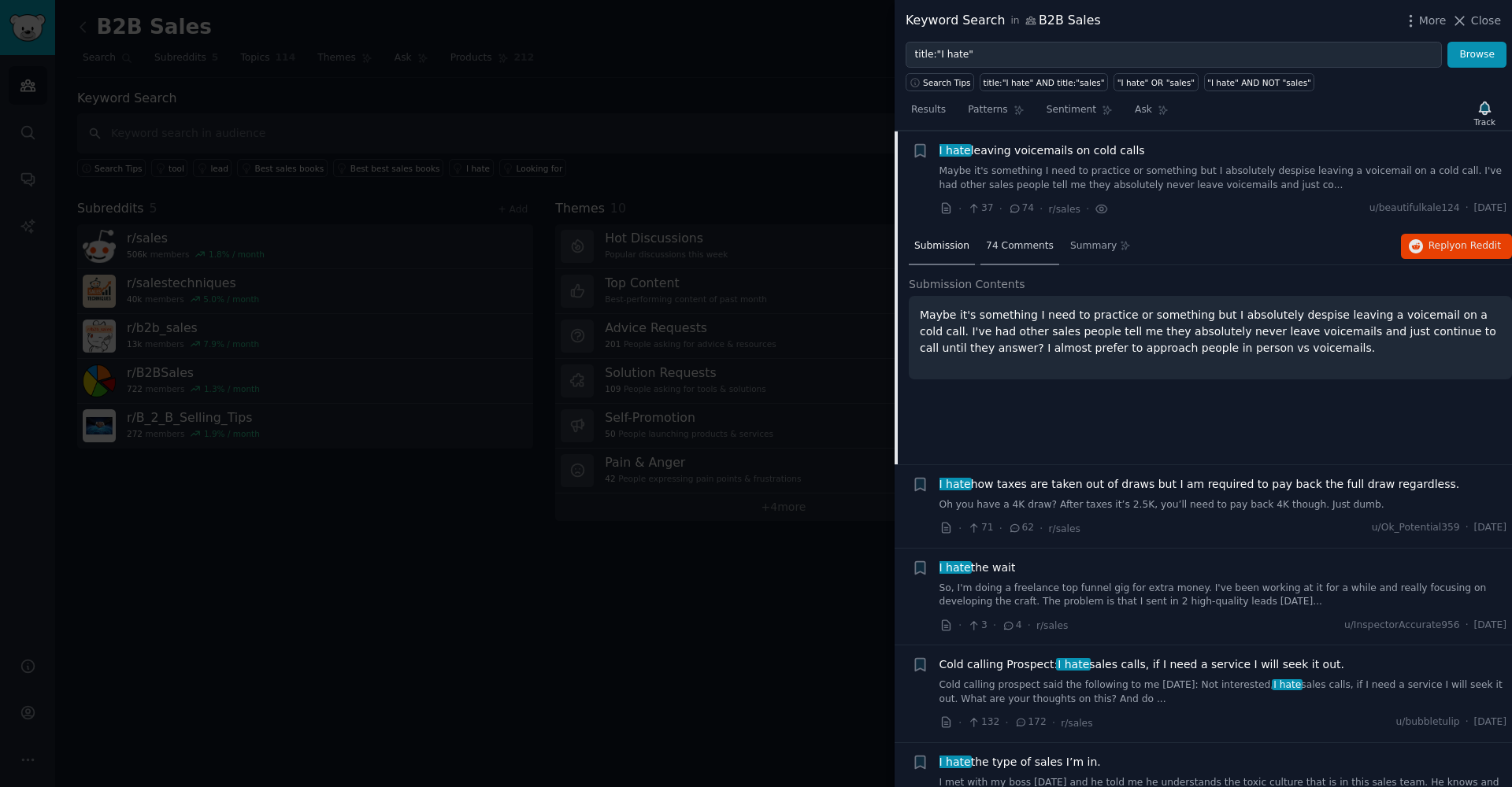
click at [999, 252] on div "74 Comments" at bounding box center [1020, 246] width 79 height 38
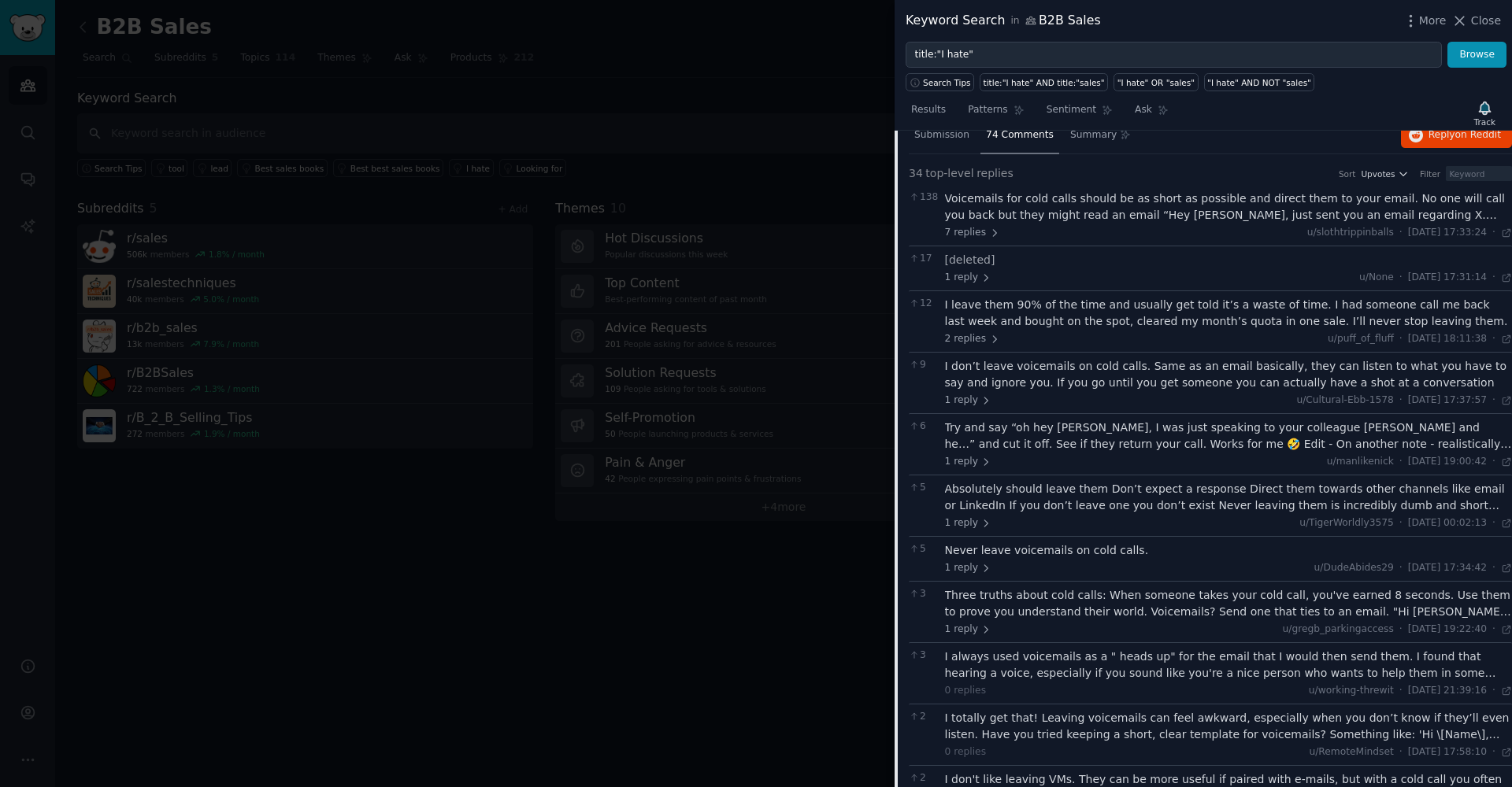
scroll to position [245, 0]
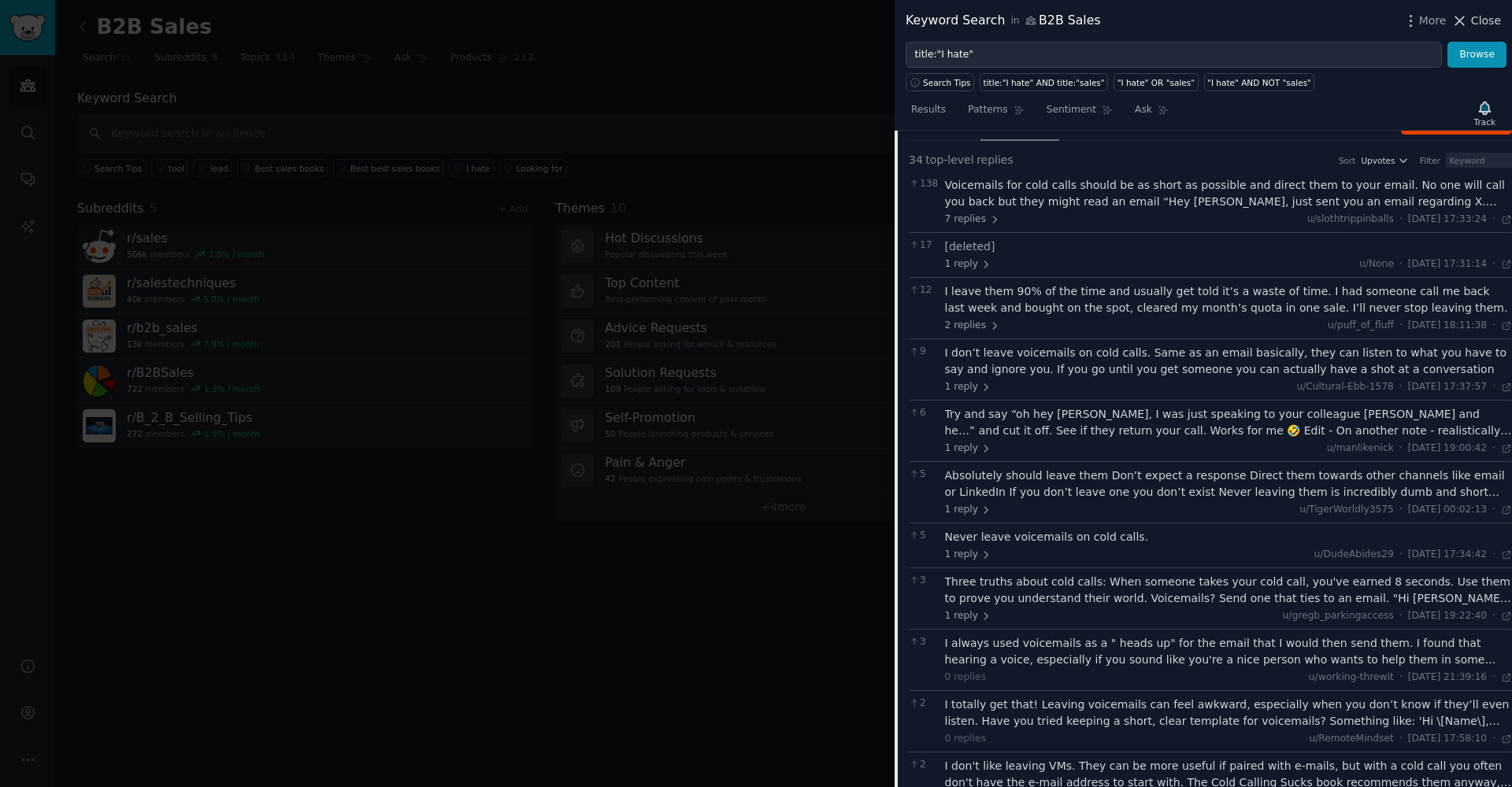
click at [1474, 25] on span "Close" at bounding box center [1485, 21] width 30 height 17
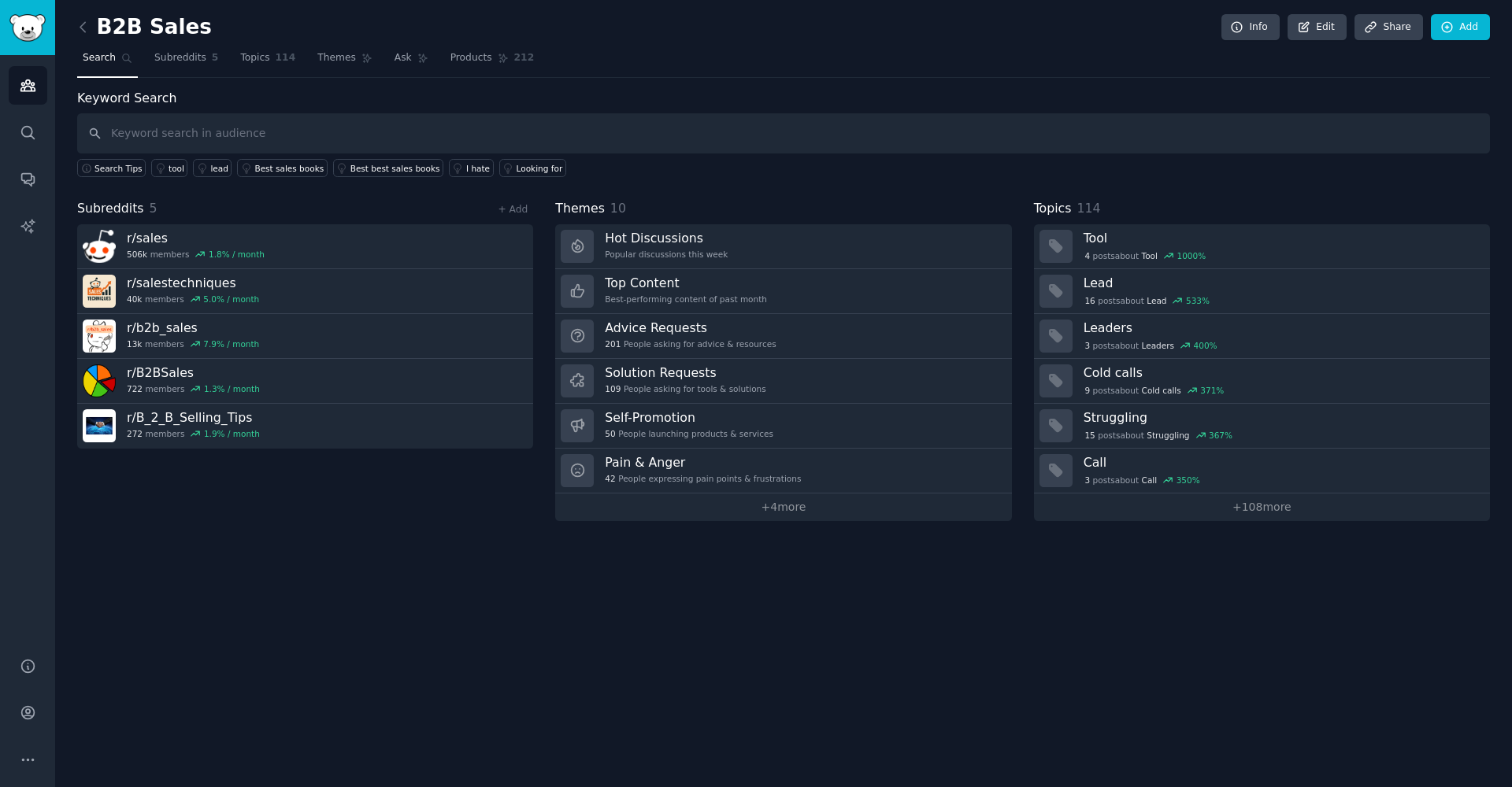
click at [97, 29] on h2 "B2B Sales" at bounding box center [144, 27] width 134 height 25
click at [88, 25] on icon at bounding box center [83, 28] width 17 height 17
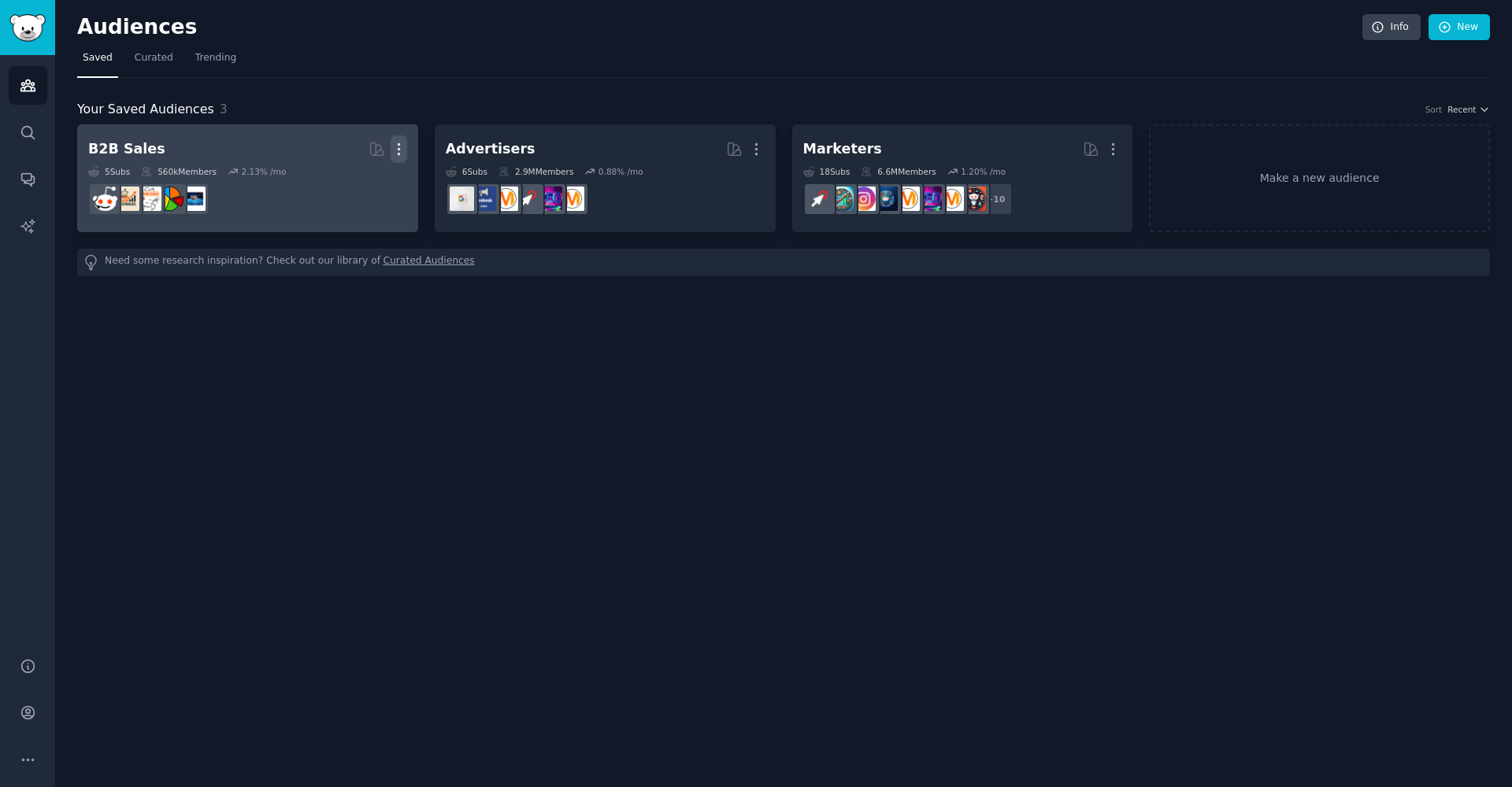
click at [401, 151] on icon "button" at bounding box center [399, 149] width 17 height 17
click at [336, 188] on div "Delete" at bounding box center [344, 183] width 74 height 33
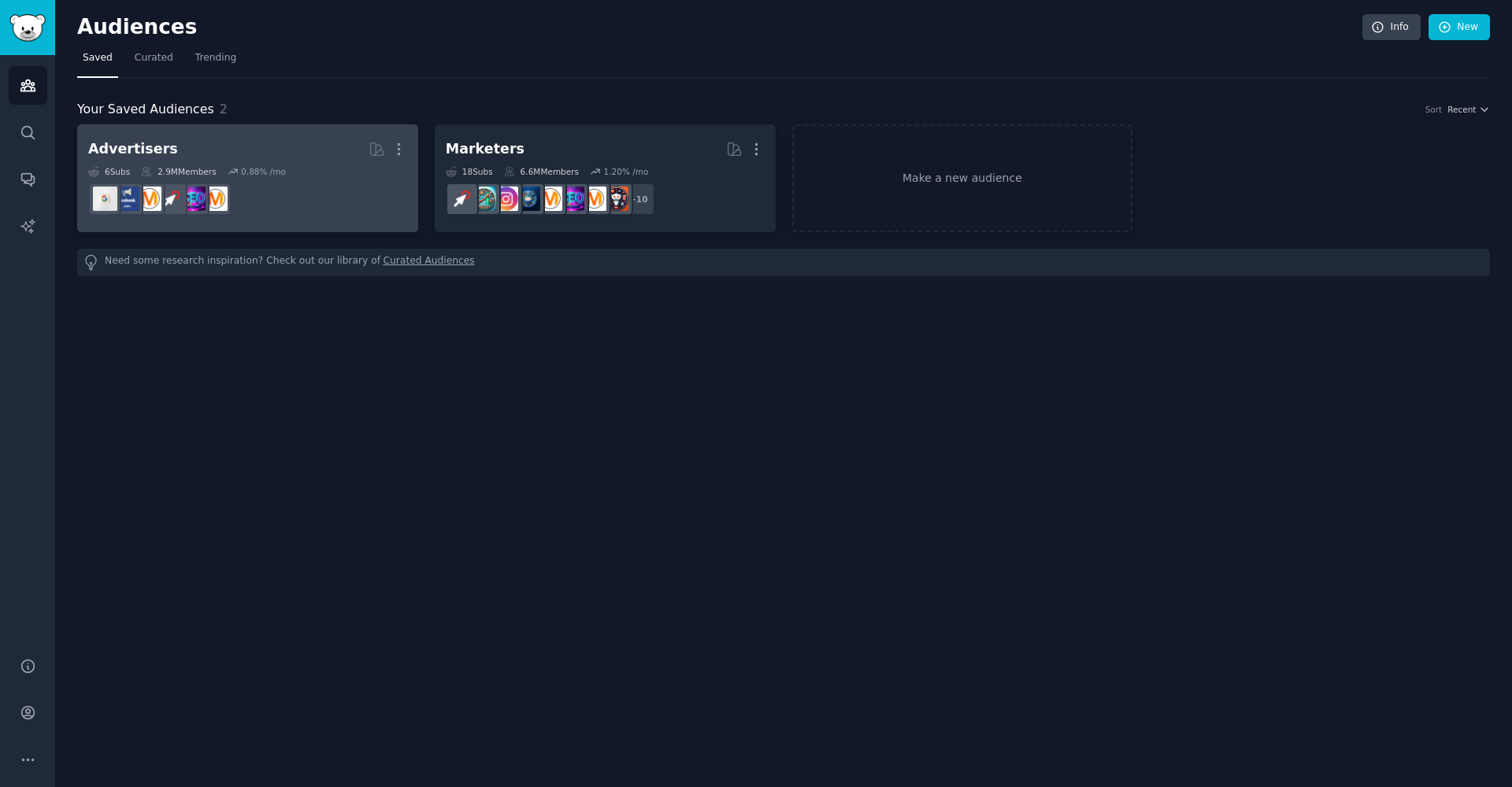
click at [225, 158] on h2 "Advertisers Curated by GummySearch More" at bounding box center [247, 149] width 319 height 28
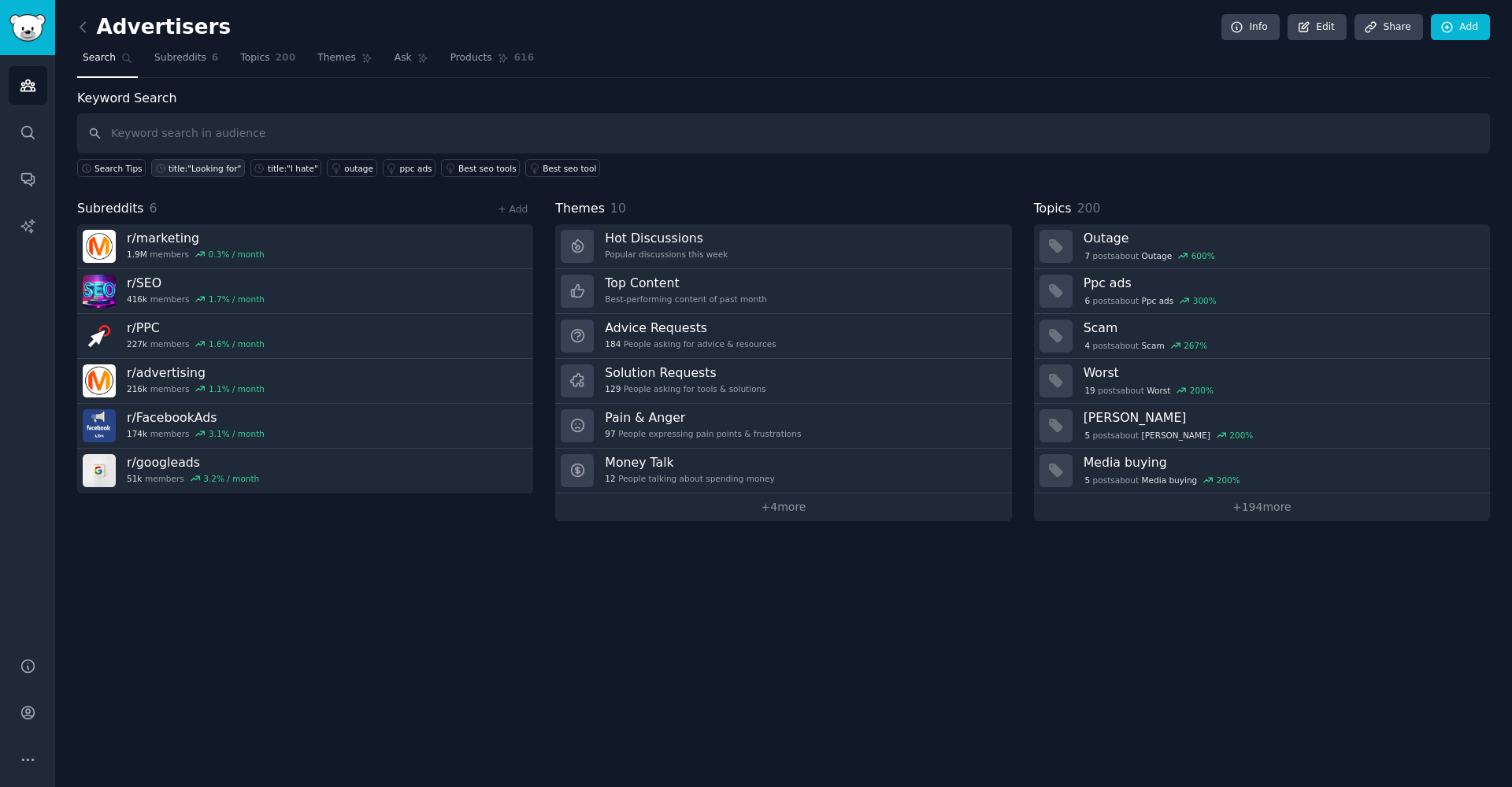
click at [210, 167] on div "title:"Looking for"" at bounding box center [204, 168] width 73 height 11
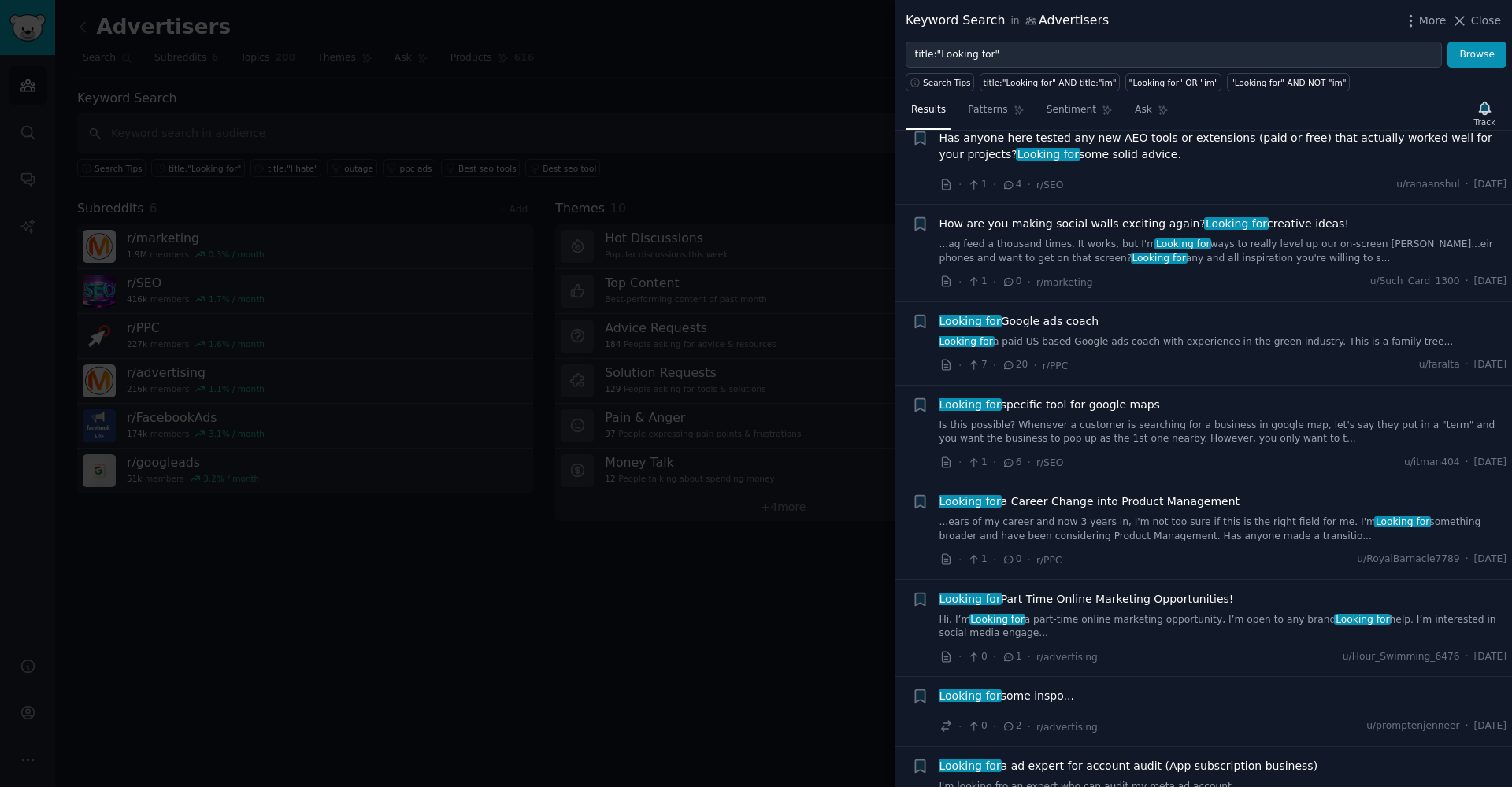
scroll to position [1253, 0]
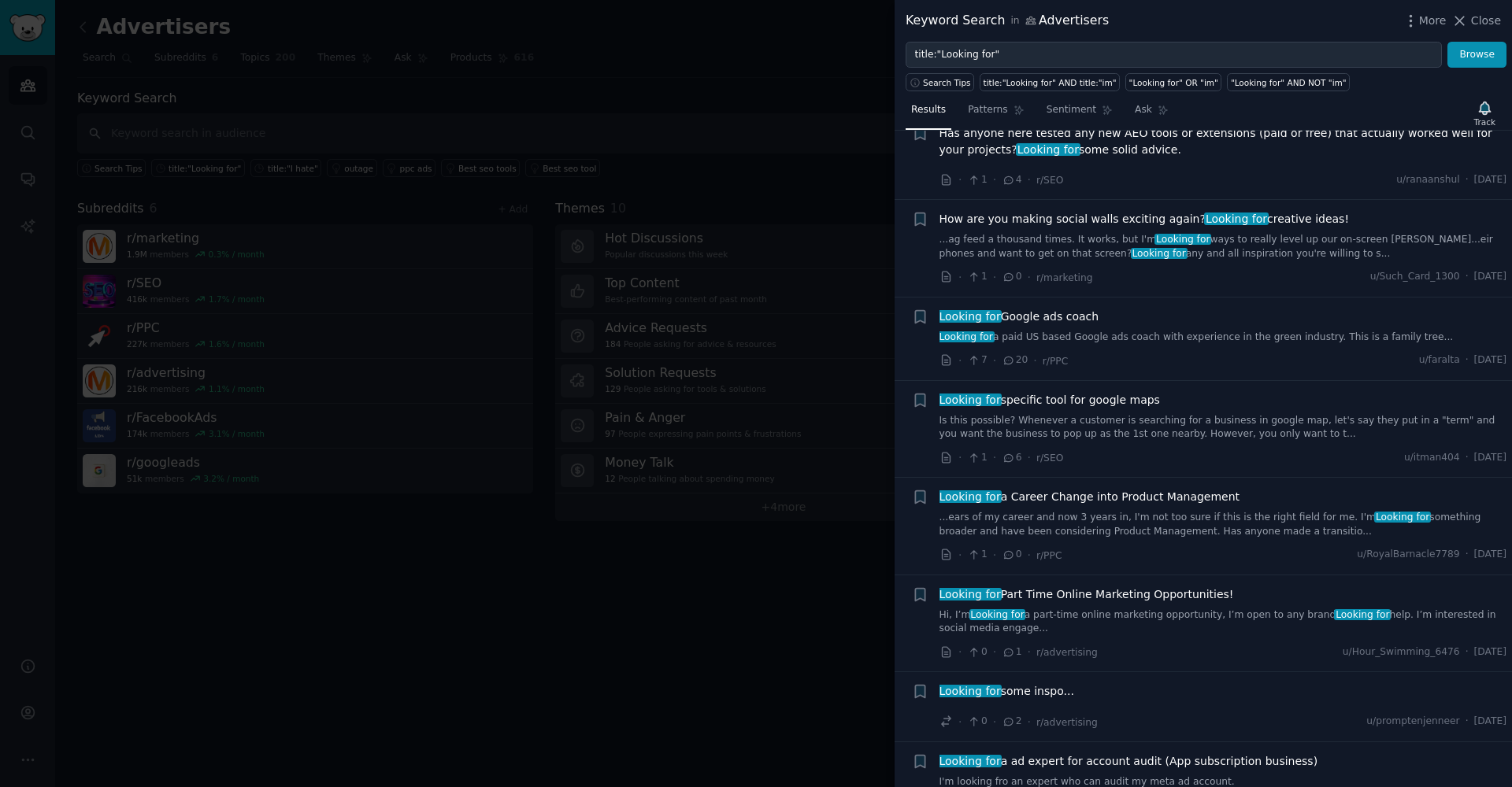
click at [540, 235] on div at bounding box center [756, 394] width 1512 height 787
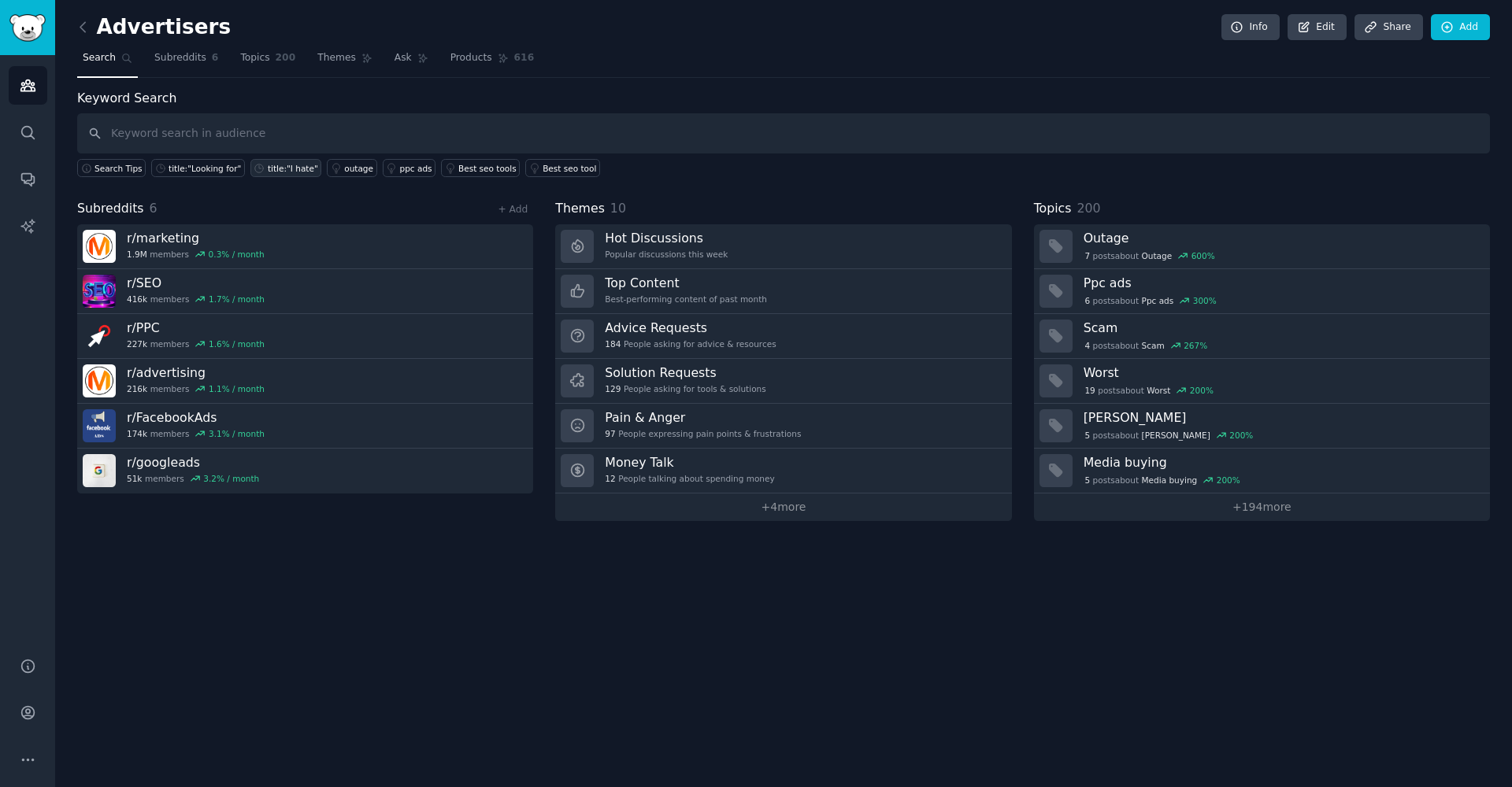
click at [281, 167] on div "title:"I hate"" at bounding box center [292, 168] width 51 height 11
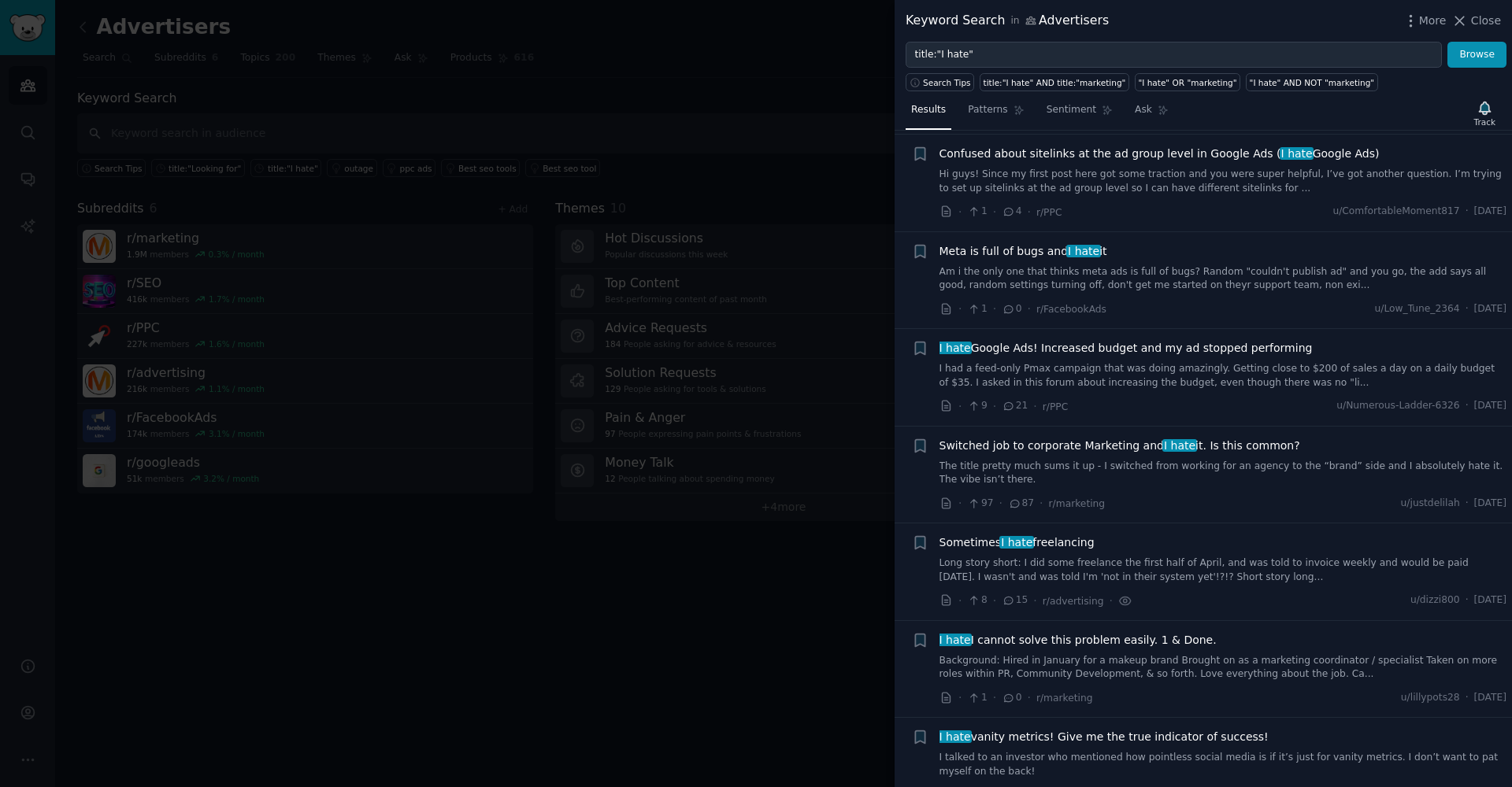
scroll to position [119, 0]
click at [1026, 185] on link "Hi guys! Since my first post here got some traction and you were super helpful,…" at bounding box center [1222, 181] width 567 height 28
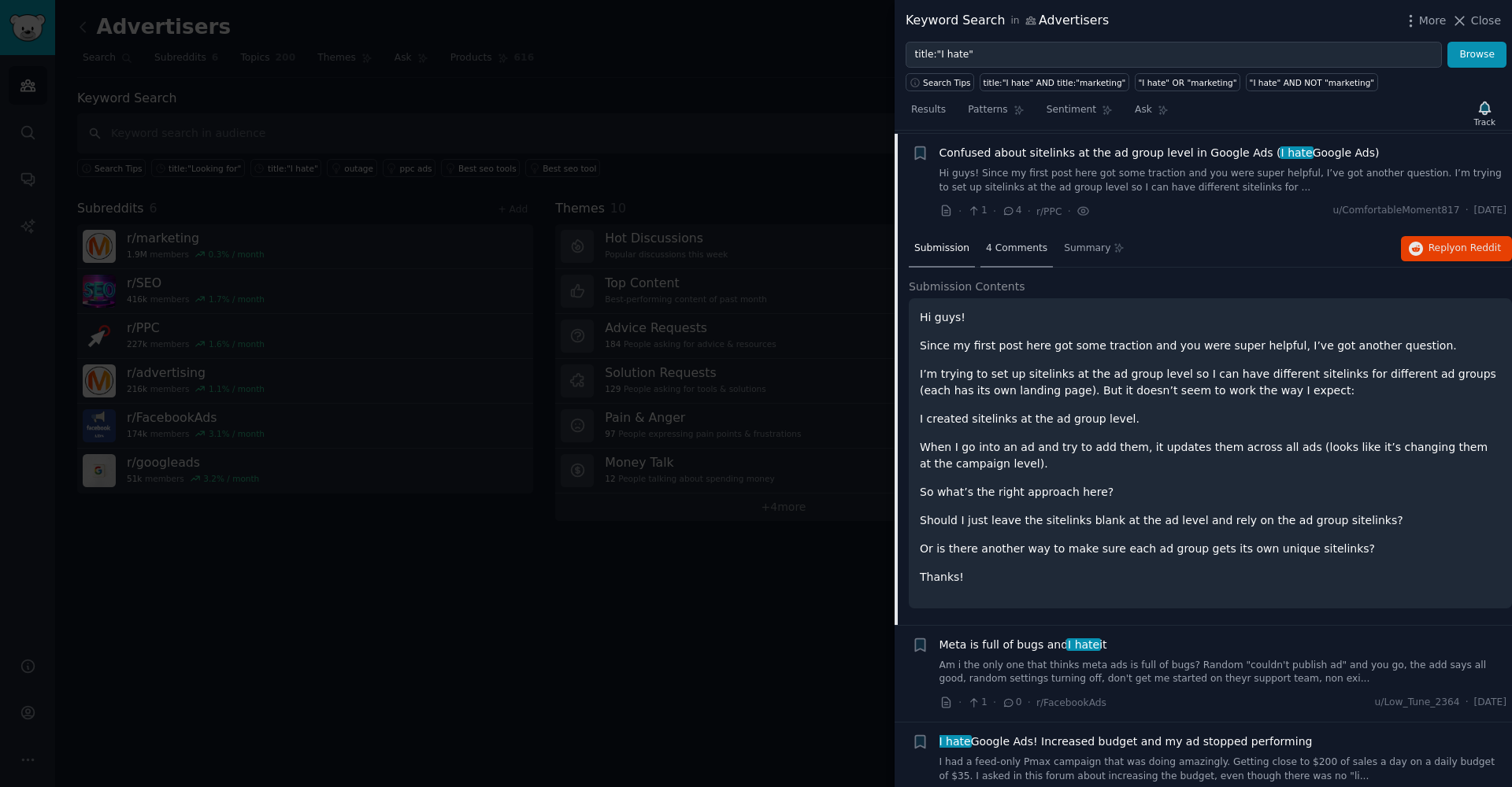
scroll to position [121, 0]
click at [1004, 243] on span "4 Comments" at bounding box center [1016, 245] width 62 height 14
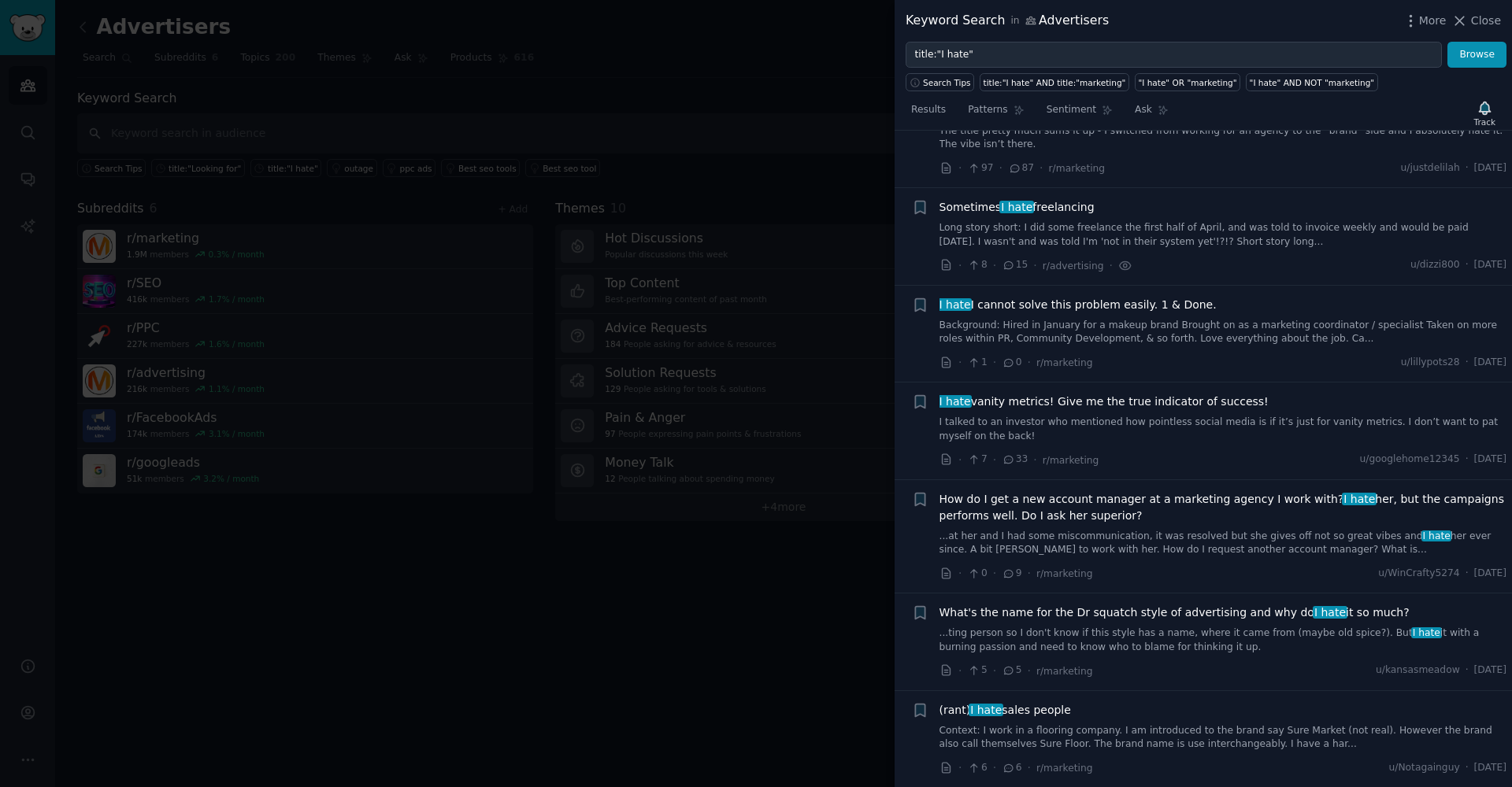
scroll to position [726, 0]
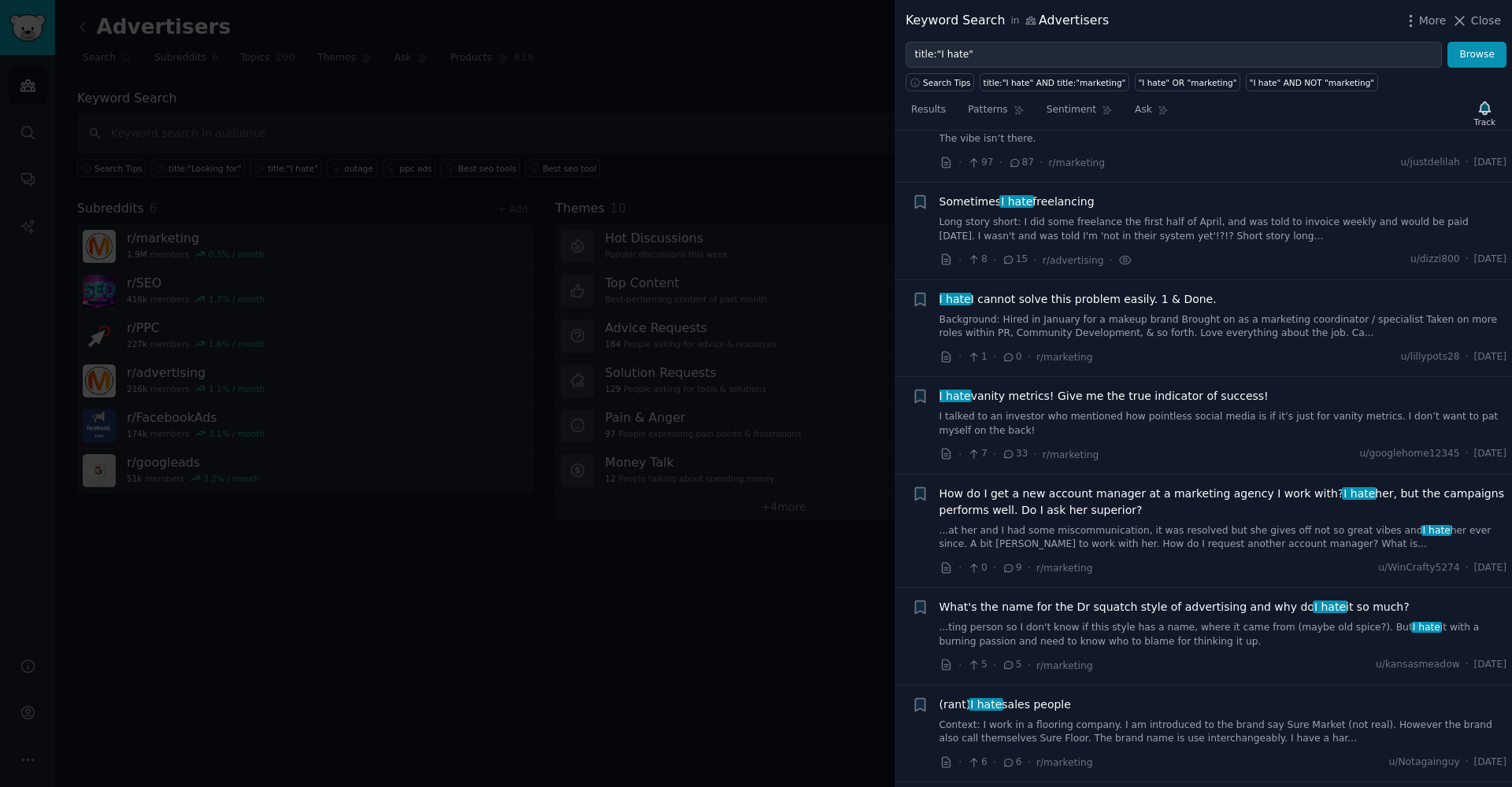
click at [579, 260] on div at bounding box center [756, 394] width 1512 height 787
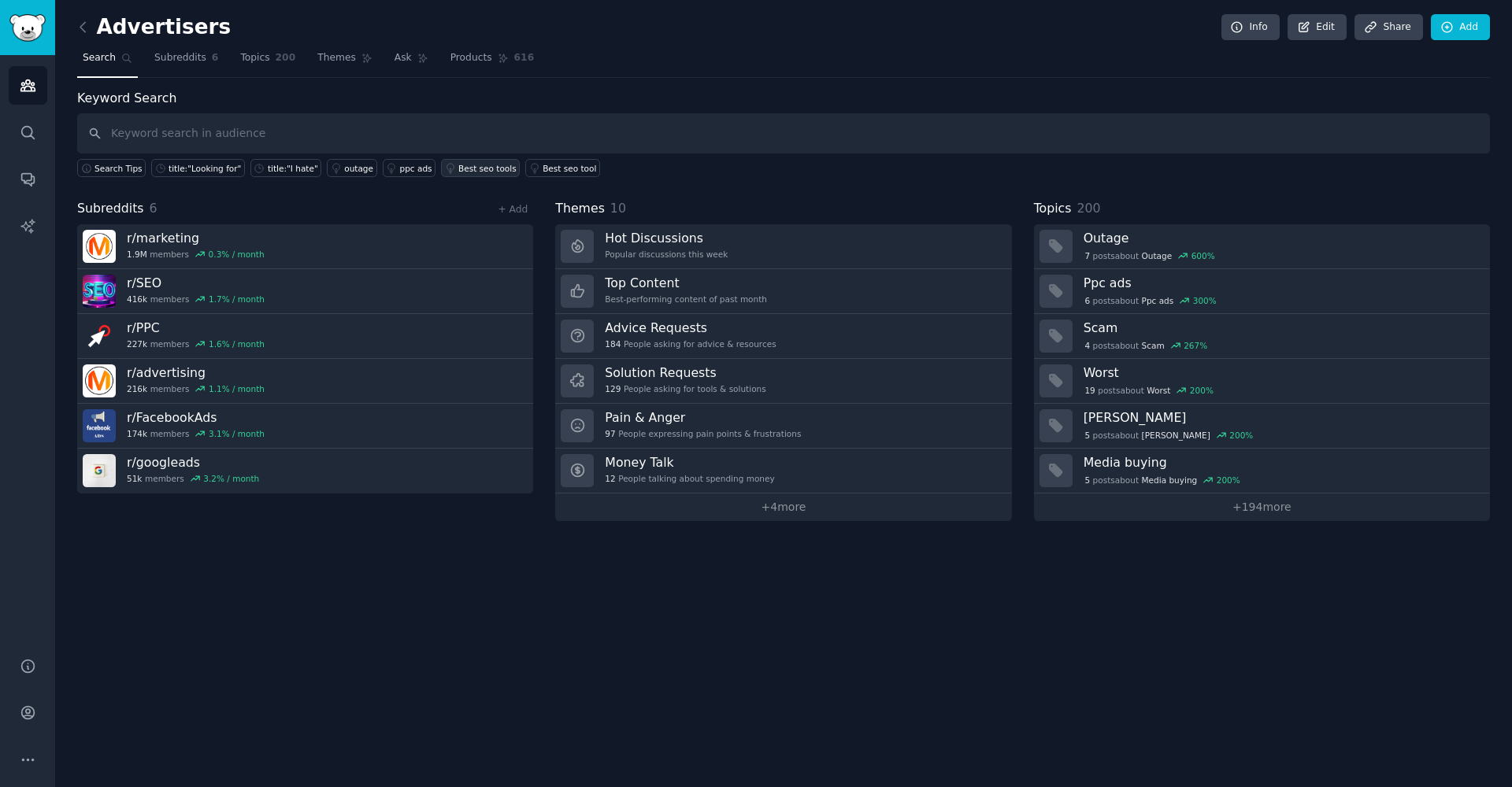
click at [474, 163] on div "Best seo tools" at bounding box center [487, 168] width 58 height 11
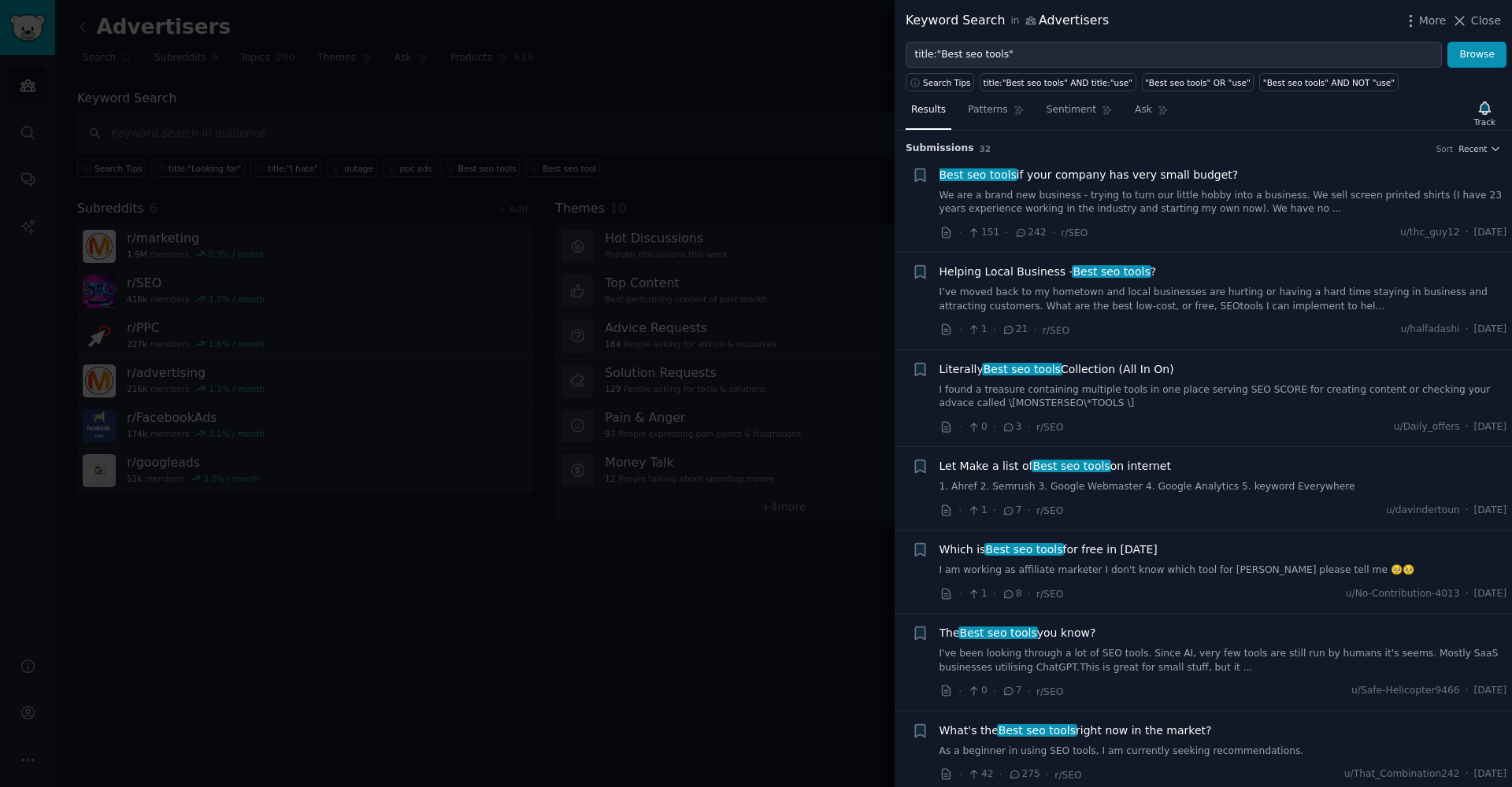
click at [1032, 303] on link "I’ve moved back to my hometown and local businesses are hurting or having a har…" at bounding box center [1222, 300] width 567 height 28
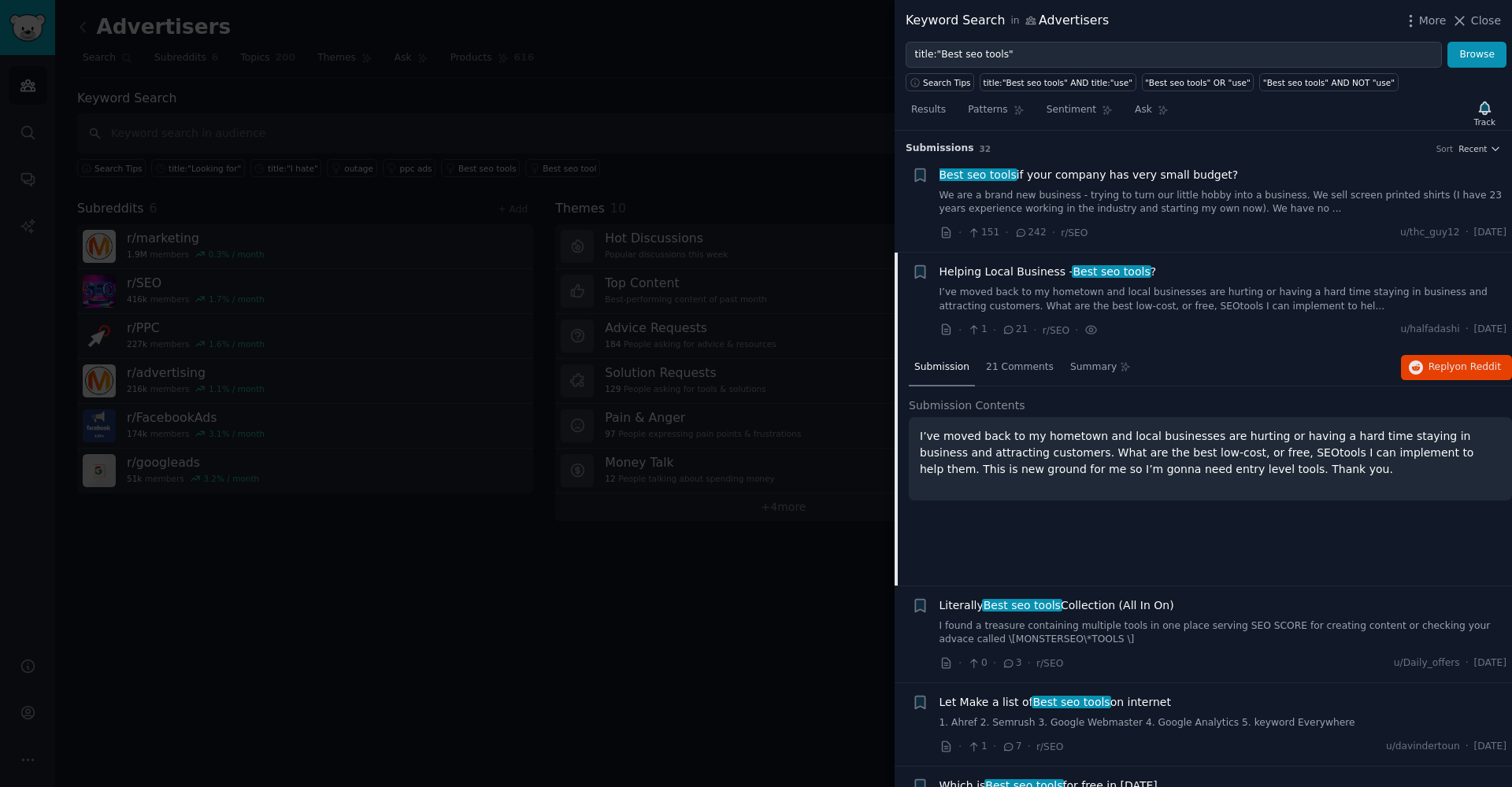
scroll to position [121, 0]
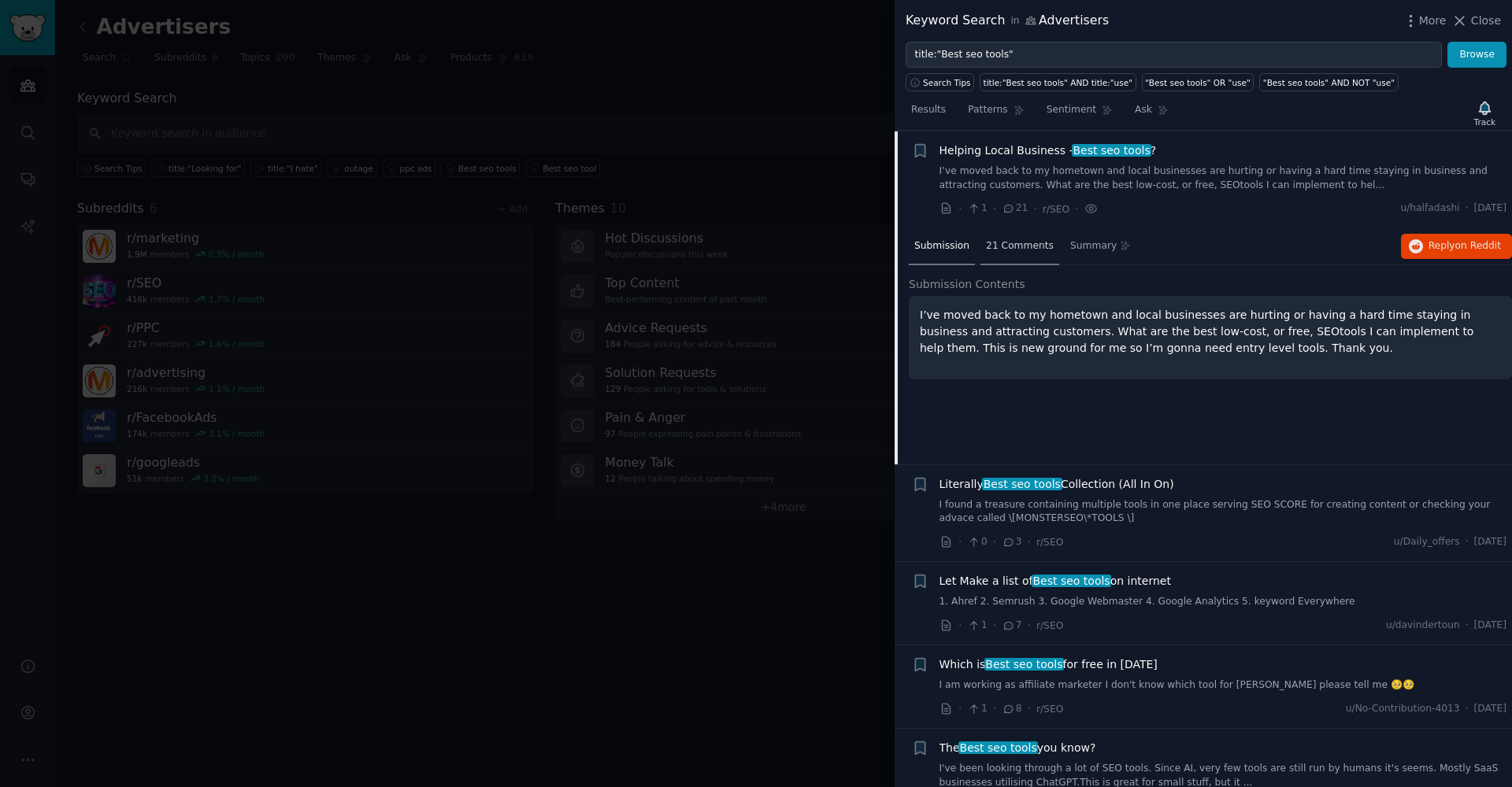
click at [1021, 255] on div "21 Comments" at bounding box center [1020, 246] width 79 height 38
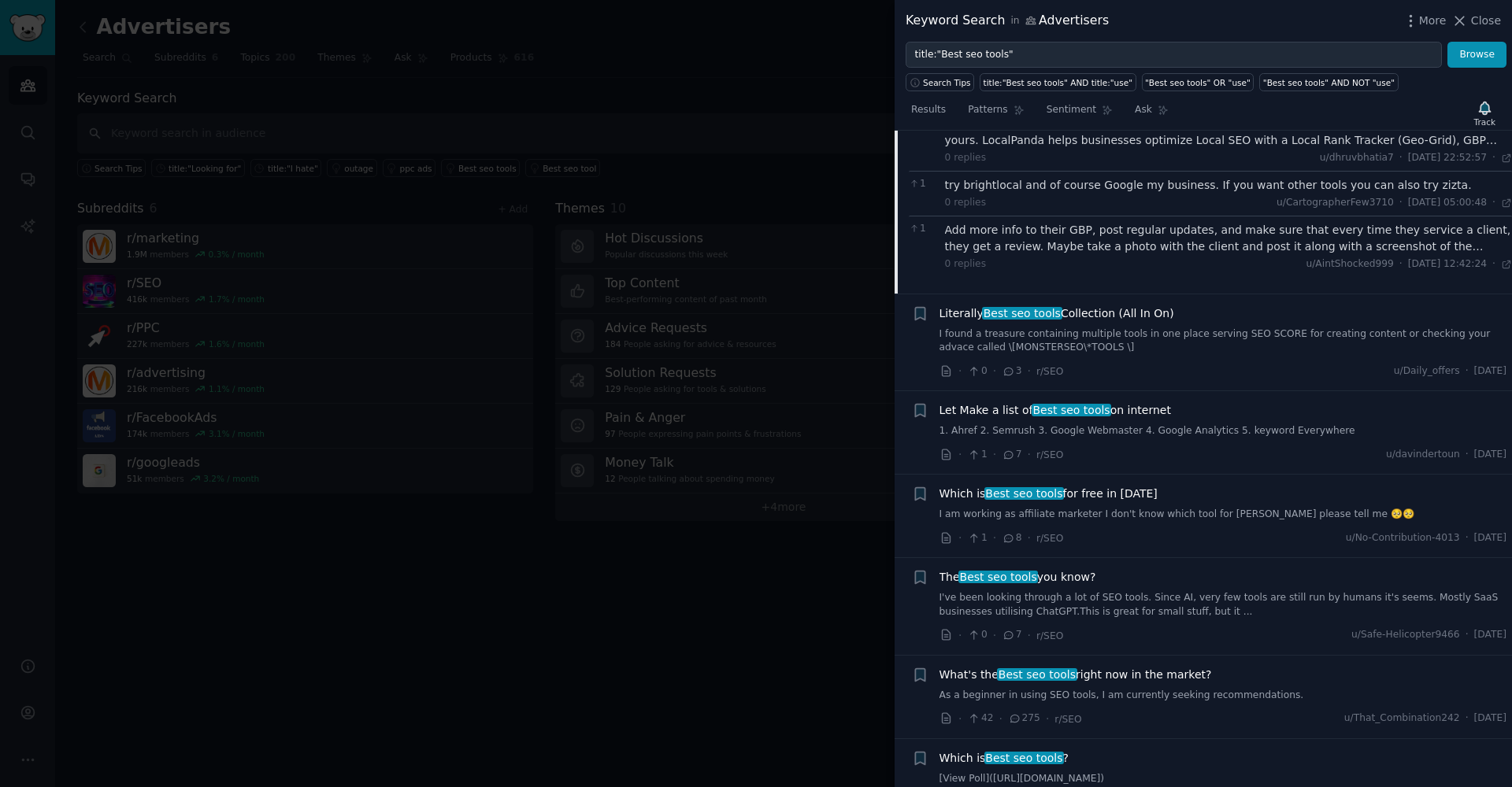
scroll to position [646, 0]
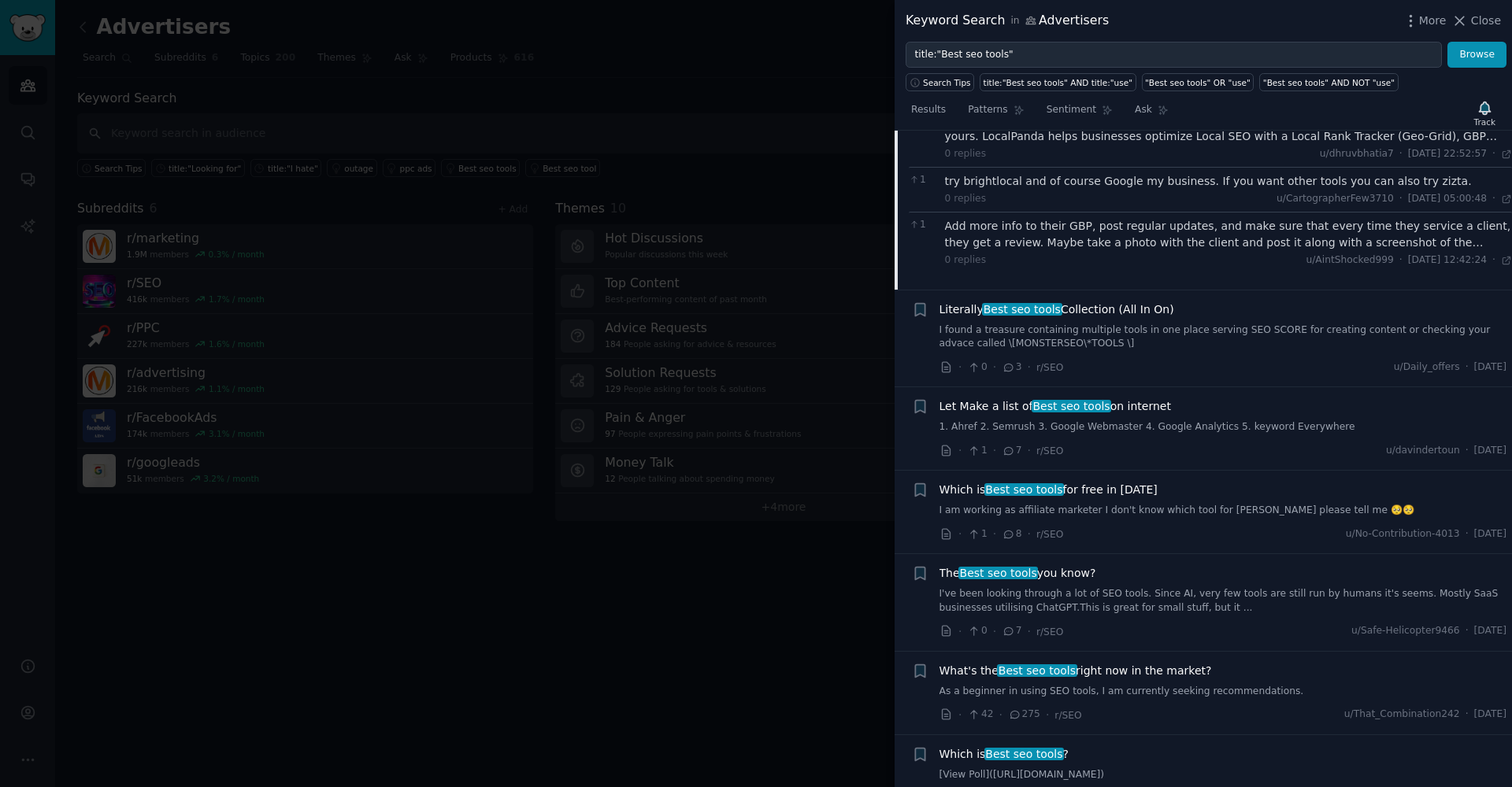
click at [684, 417] on div at bounding box center [756, 394] width 1512 height 787
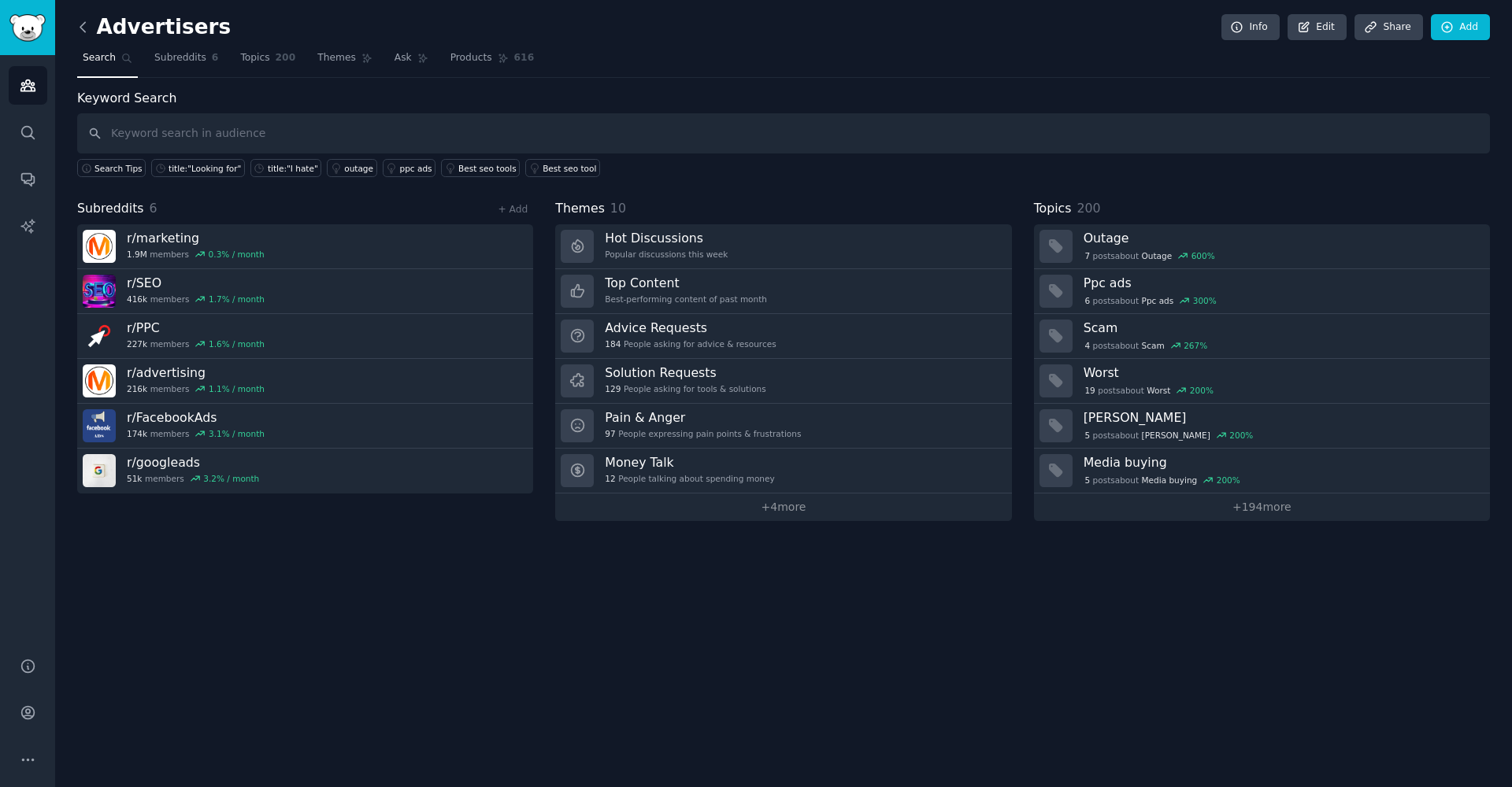
click at [90, 21] on icon at bounding box center [83, 28] width 17 height 17
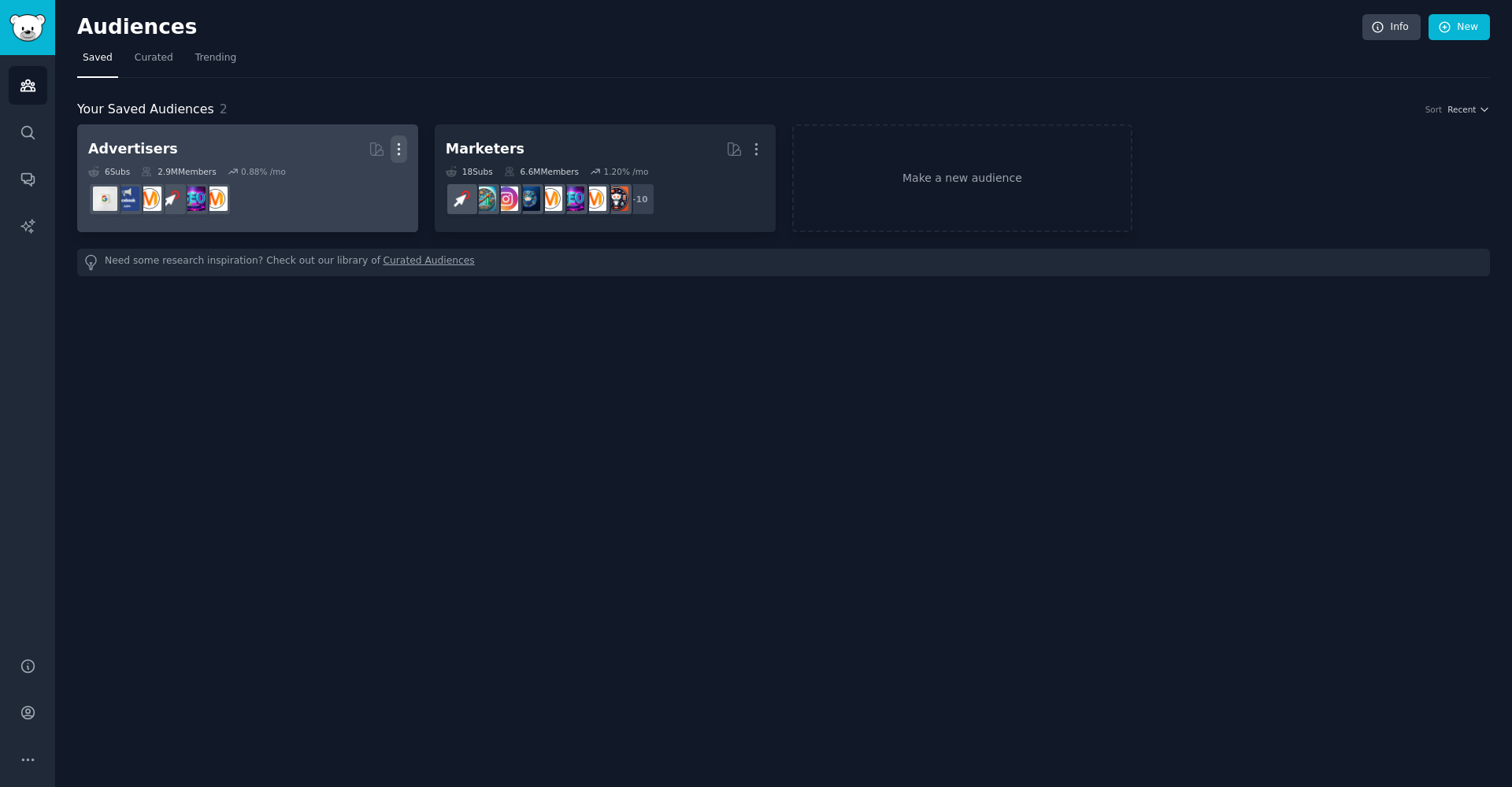
click at [398, 147] on icon "button" at bounding box center [398, 150] width 2 height 11
click at [362, 177] on p "Delete" at bounding box center [355, 182] width 36 height 17
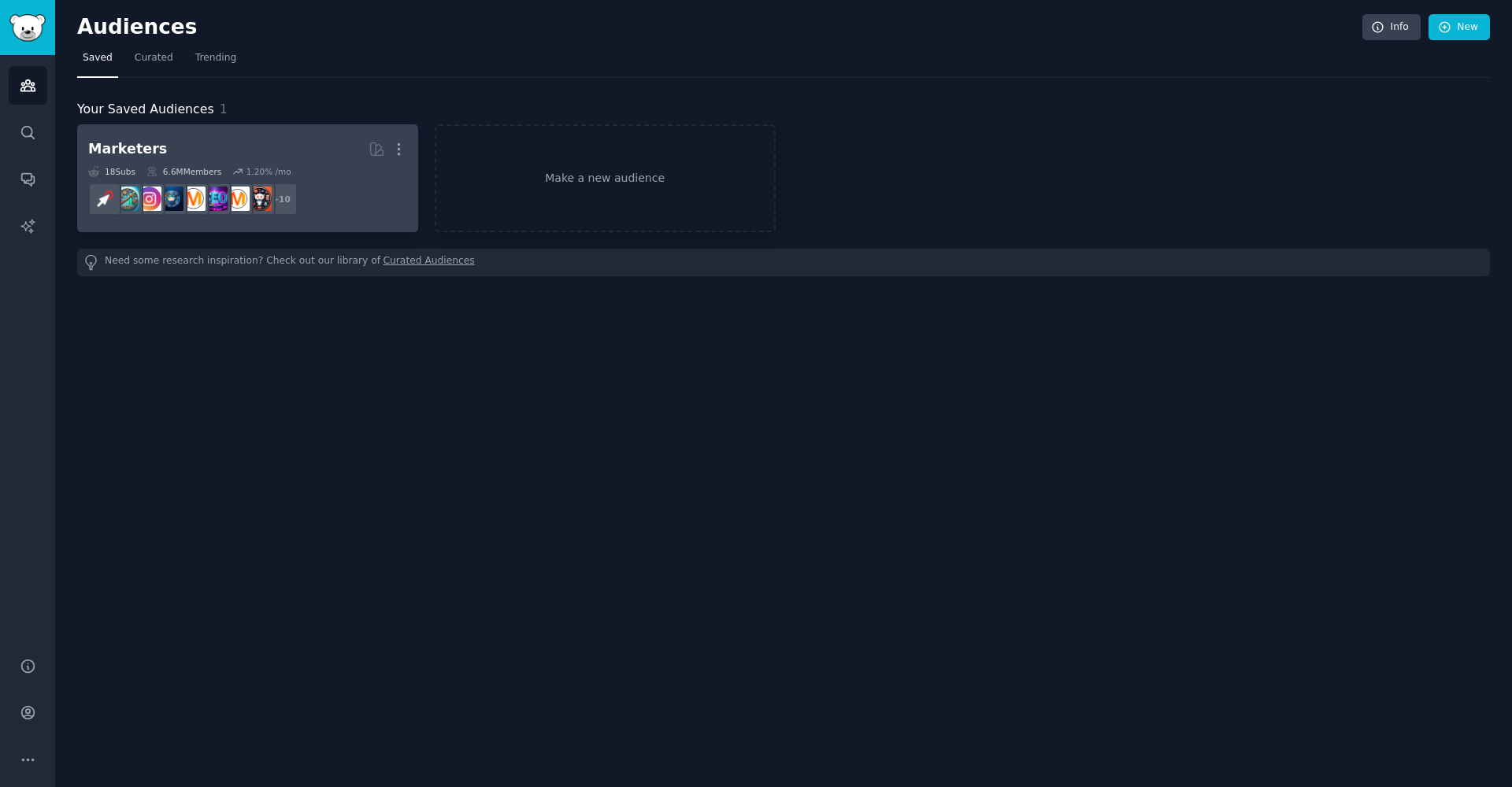
click at [345, 163] on div "Marketers More 18 Sub s 6.6M Members 1.20 % /mo r/digital_marketing + 10" at bounding box center [247, 177] width 319 height 86
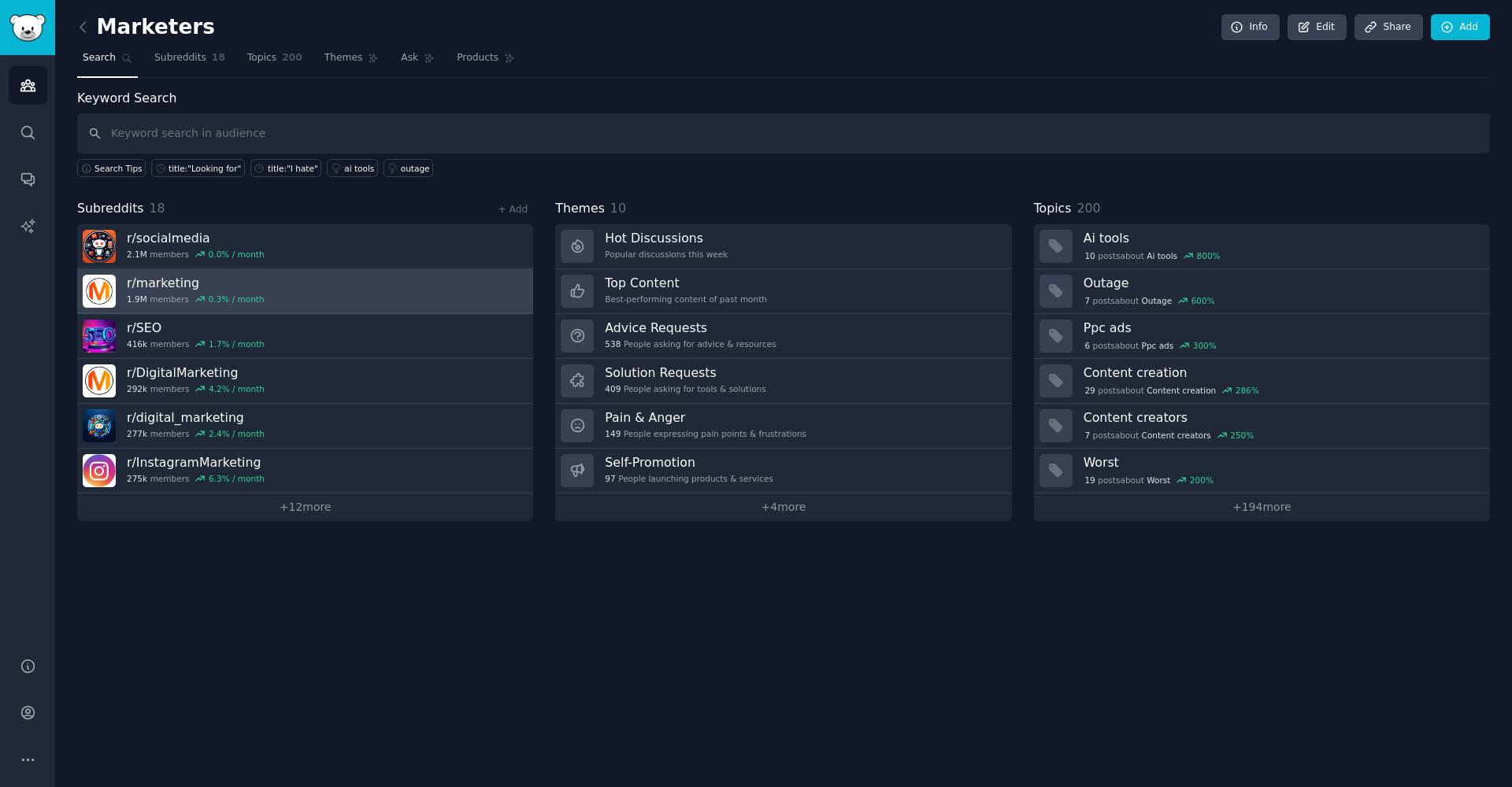
click at [291, 303] on link "r/ marketing 1.9M members 0.3 % / month" at bounding box center [305, 291] width 456 height 45
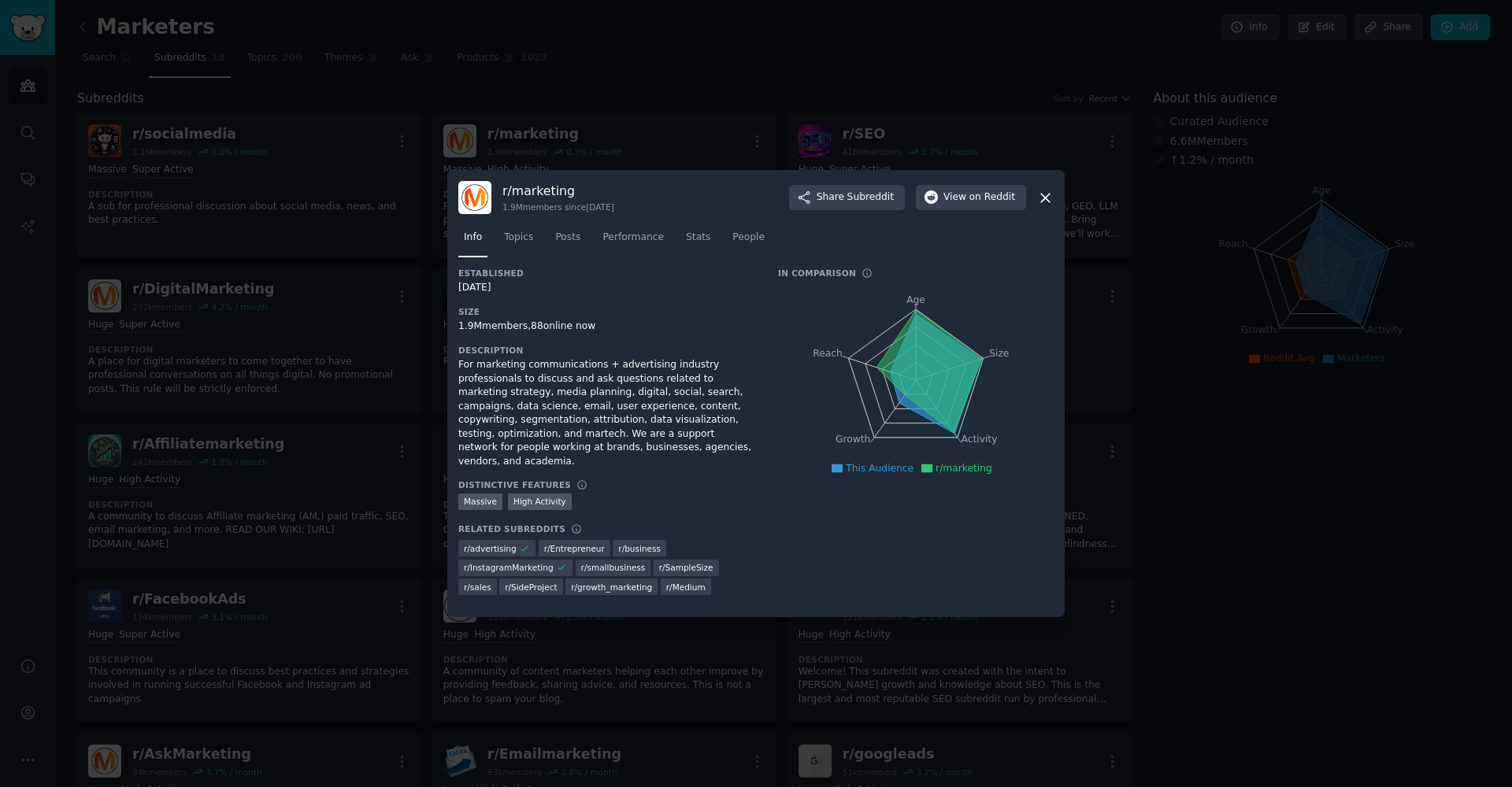
click at [294, 323] on div at bounding box center [756, 394] width 1512 height 787
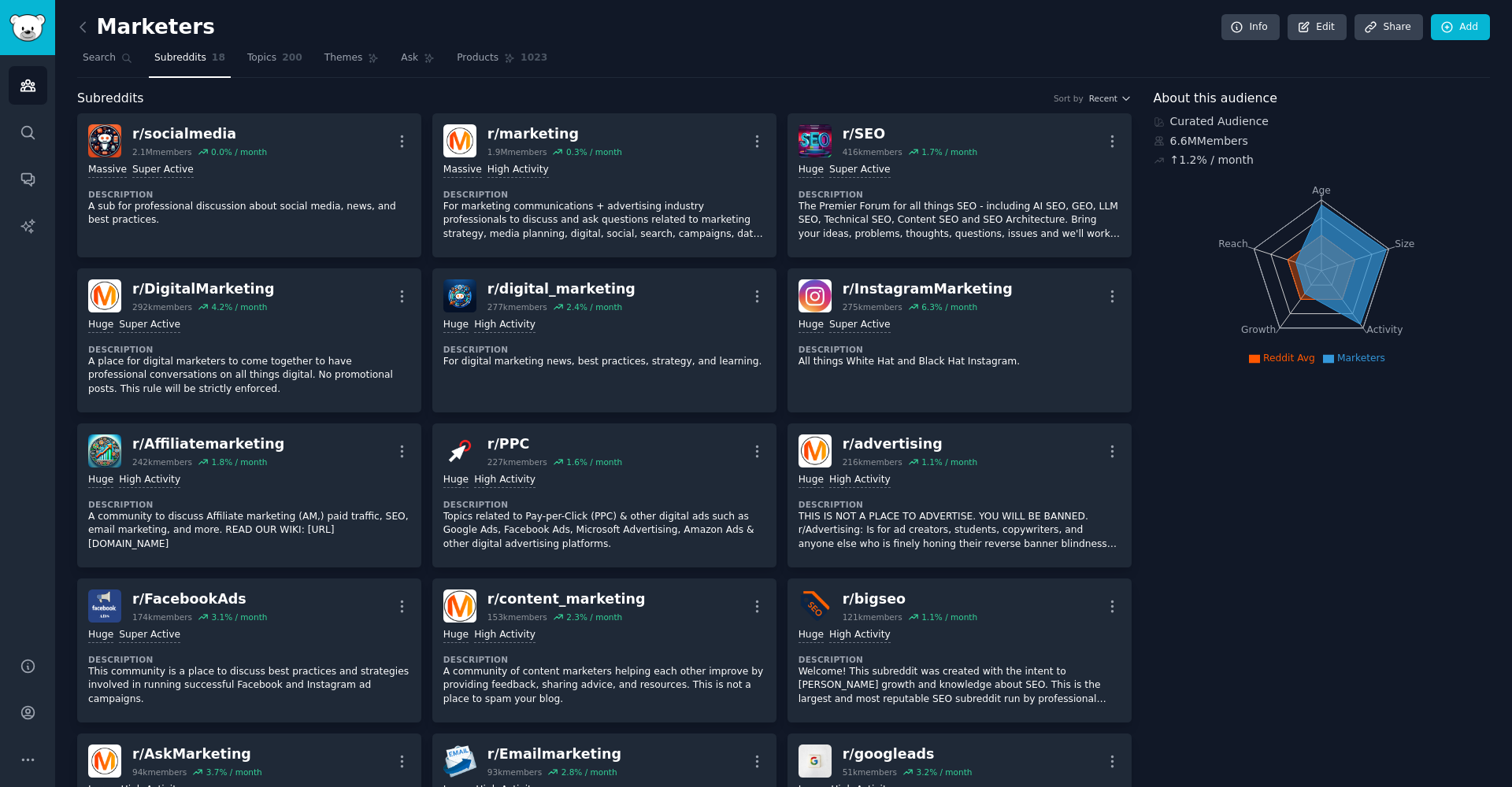
click at [78, 16] on link at bounding box center [86, 27] width 19 height 25
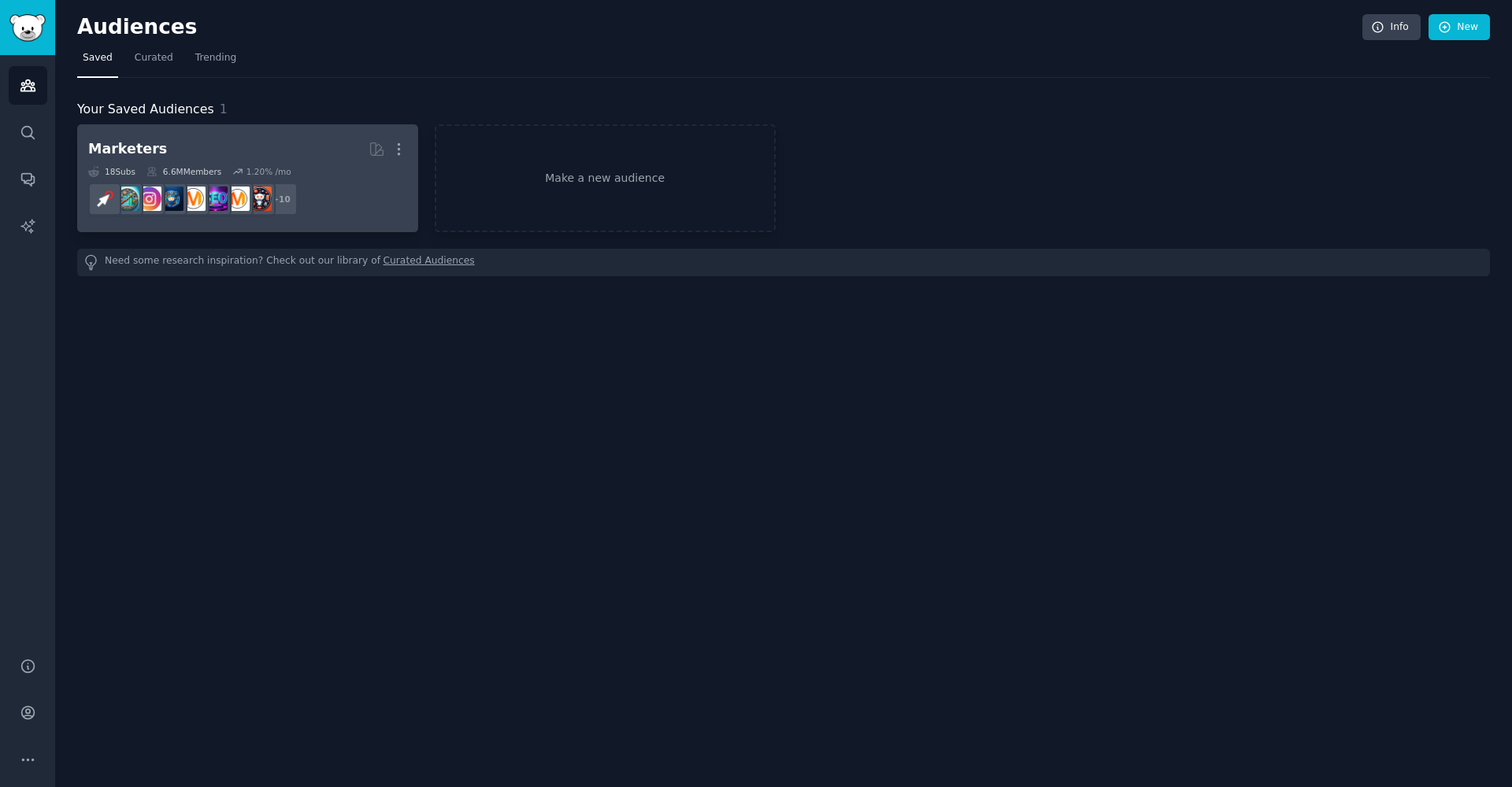
click at [223, 137] on h2 "Marketers More" at bounding box center [247, 149] width 319 height 28
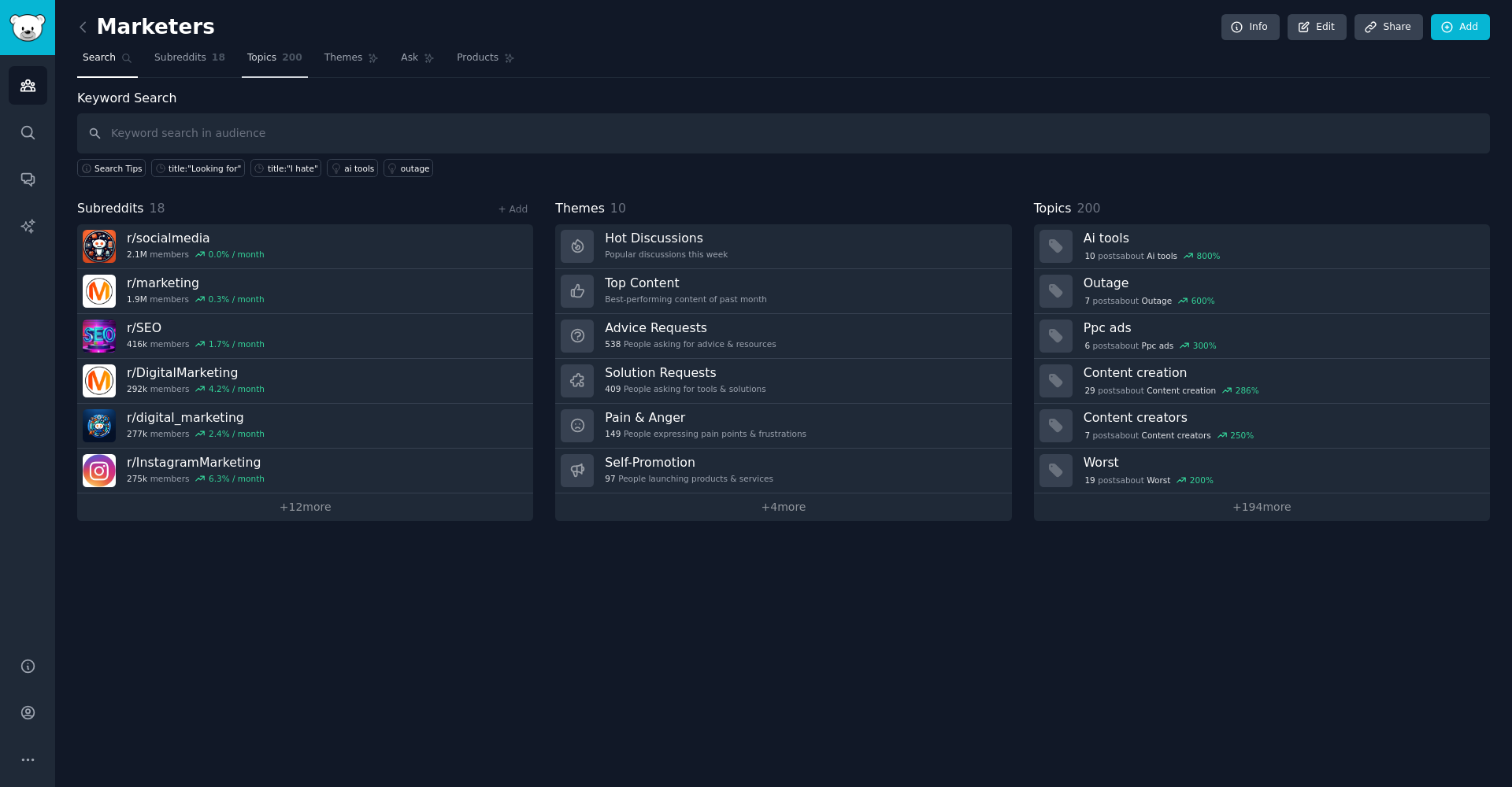
click at [245, 64] on link "Topics 200" at bounding box center [275, 62] width 66 height 32
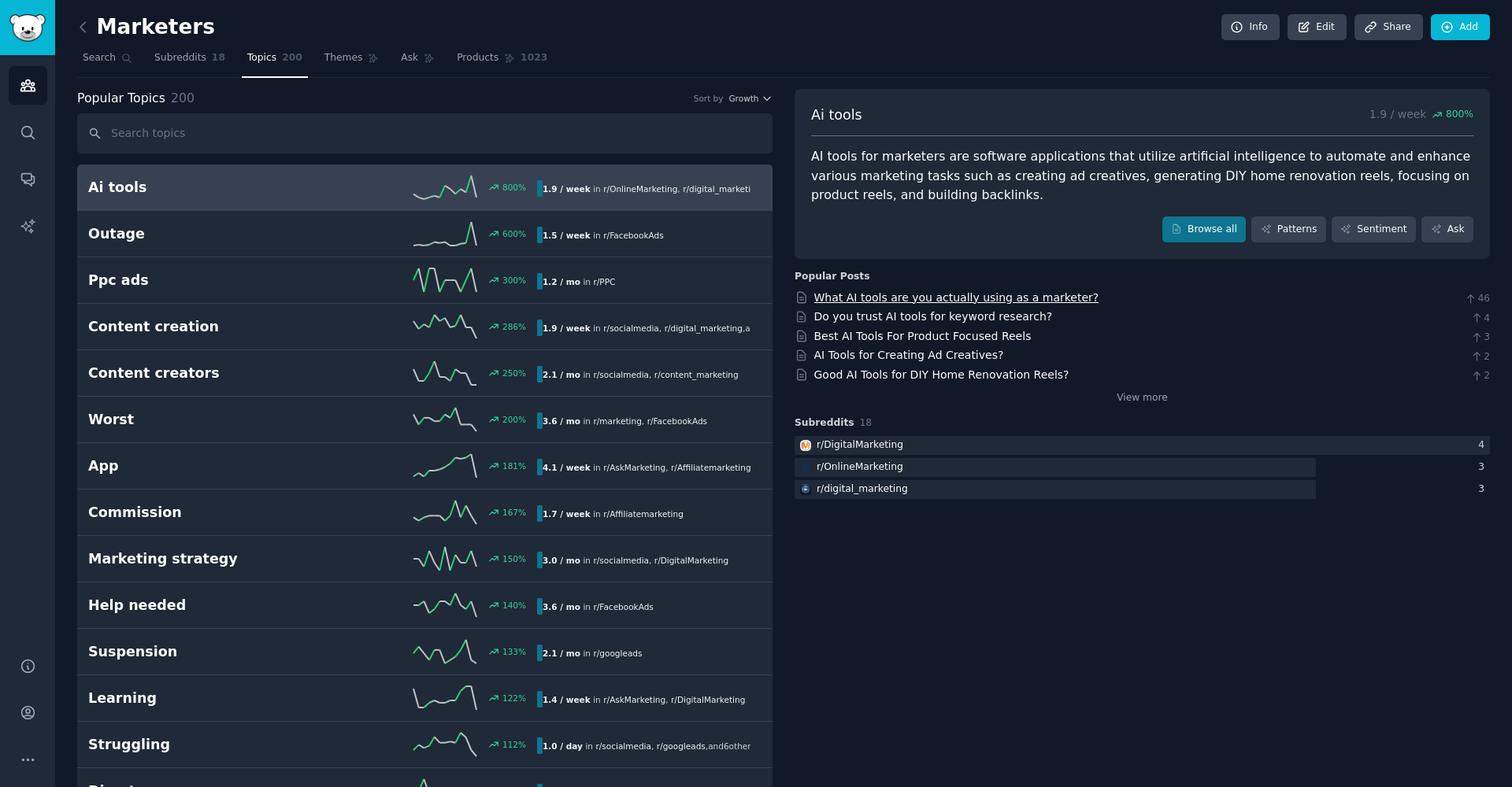
click at [861, 291] on link "What AI tools are you actually using as a marketer?" at bounding box center [956, 298] width 285 height 13
click at [151, 67] on link "Subreddits 18" at bounding box center [189, 62] width 82 height 32
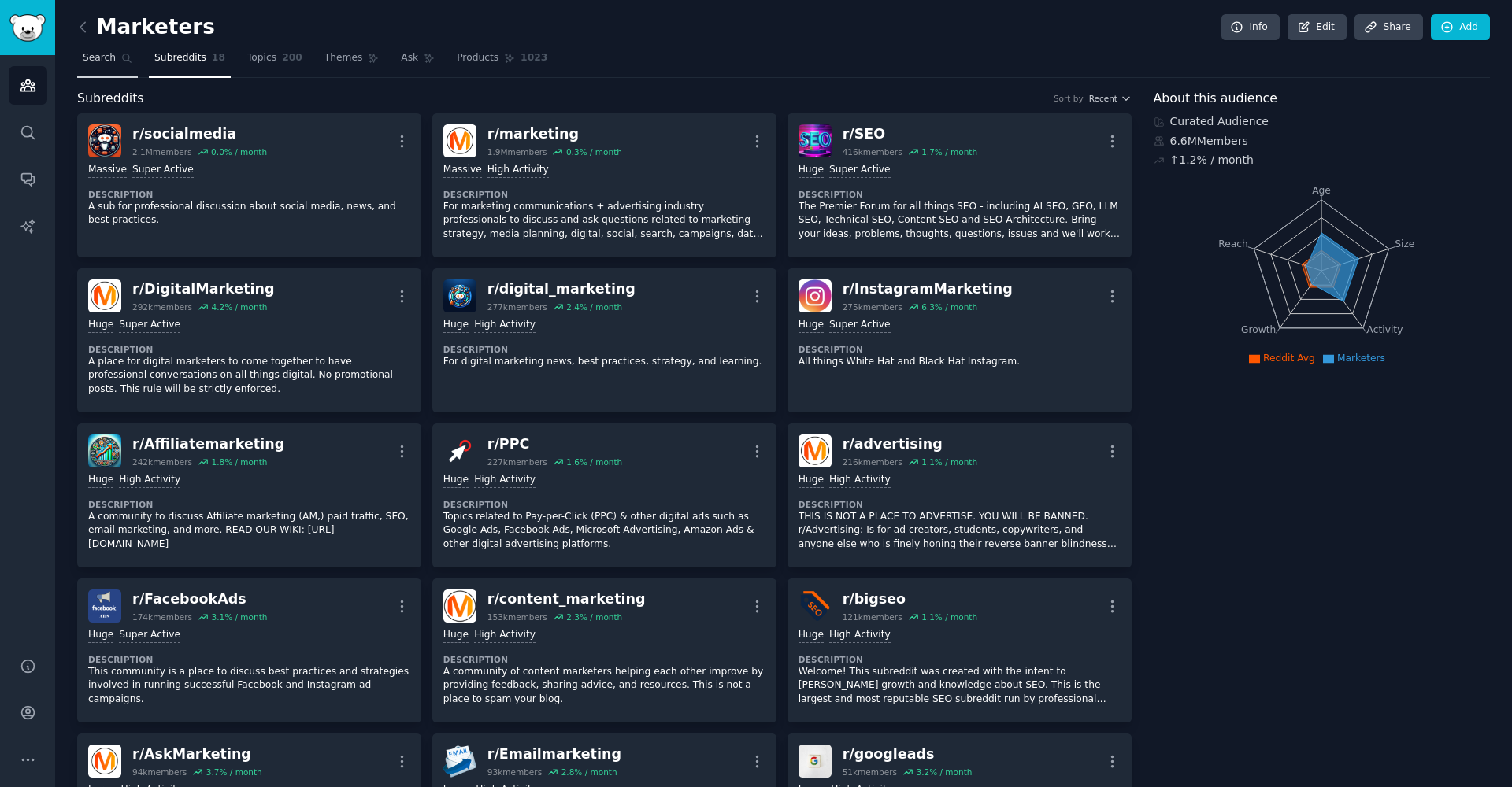
click at [121, 59] on icon at bounding box center [127, 58] width 11 height 11
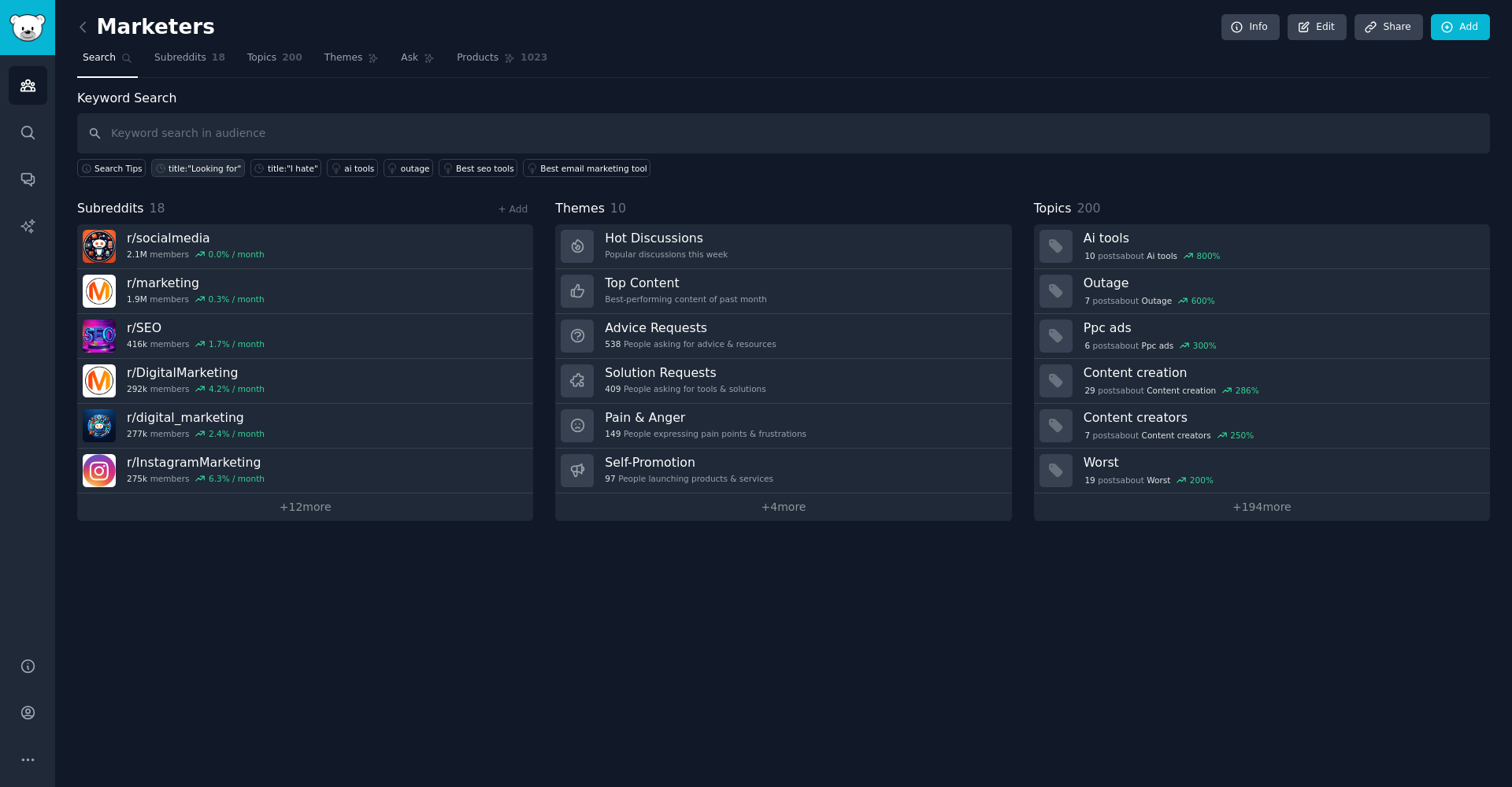
click at [204, 167] on div "title:"Looking for"" at bounding box center [204, 168] width 73 height 11
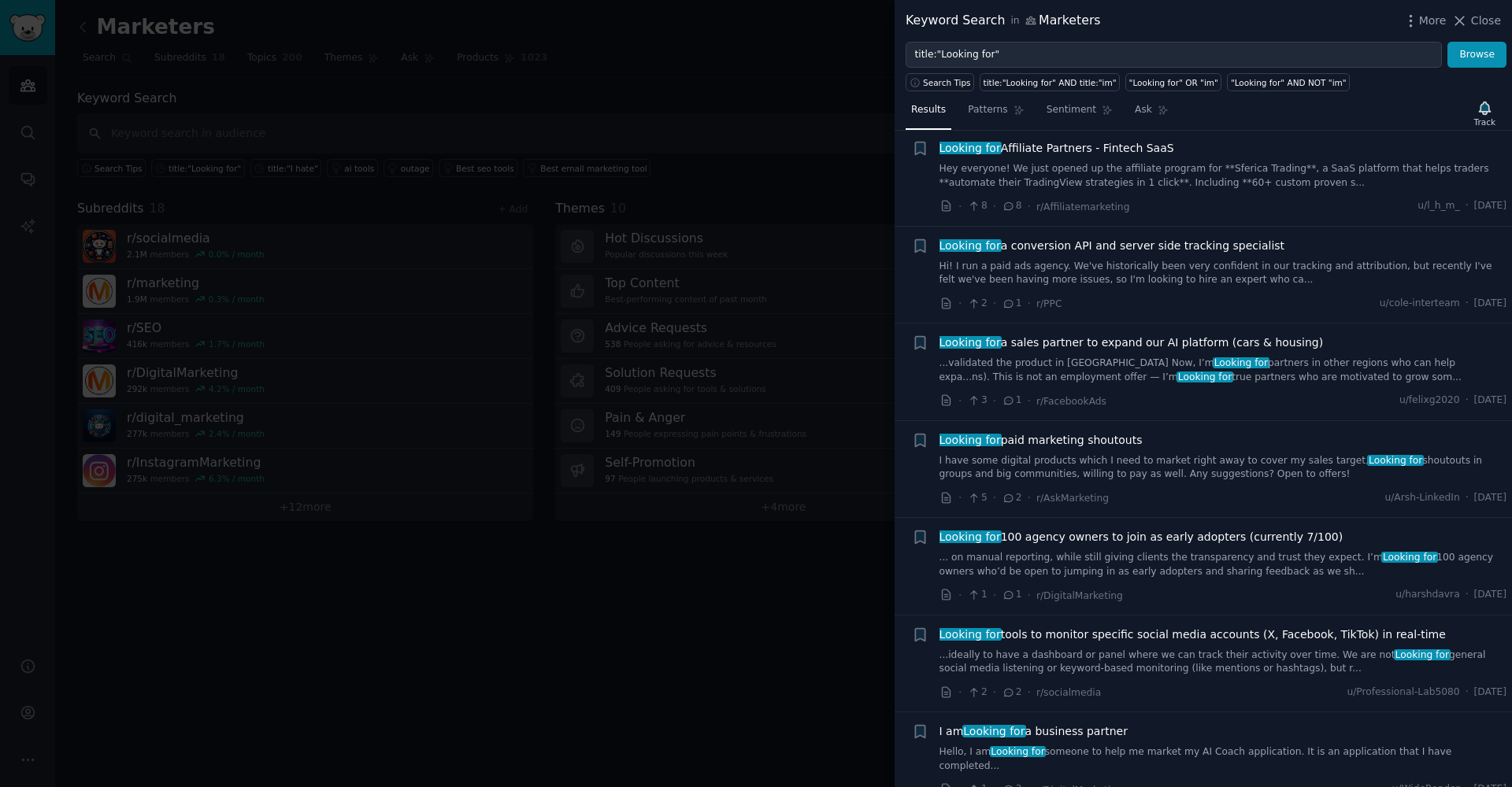
scroll to position [1020, 0]
click at [680, 201] on div at bounding box center [756, 394] width 1512 height 787
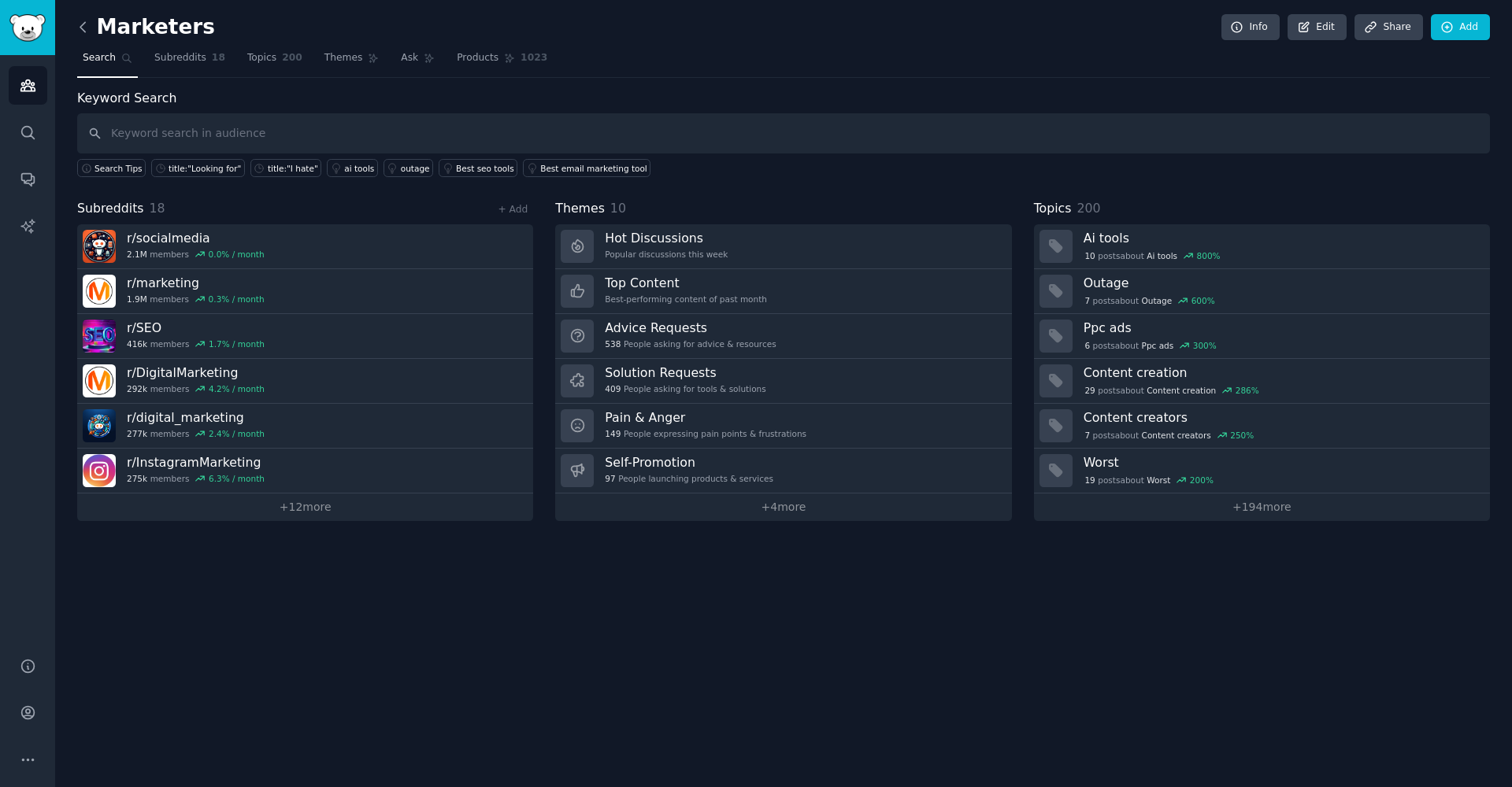
click at [90, 22] on icon at bounding box center [83, 28] width 17 height 17
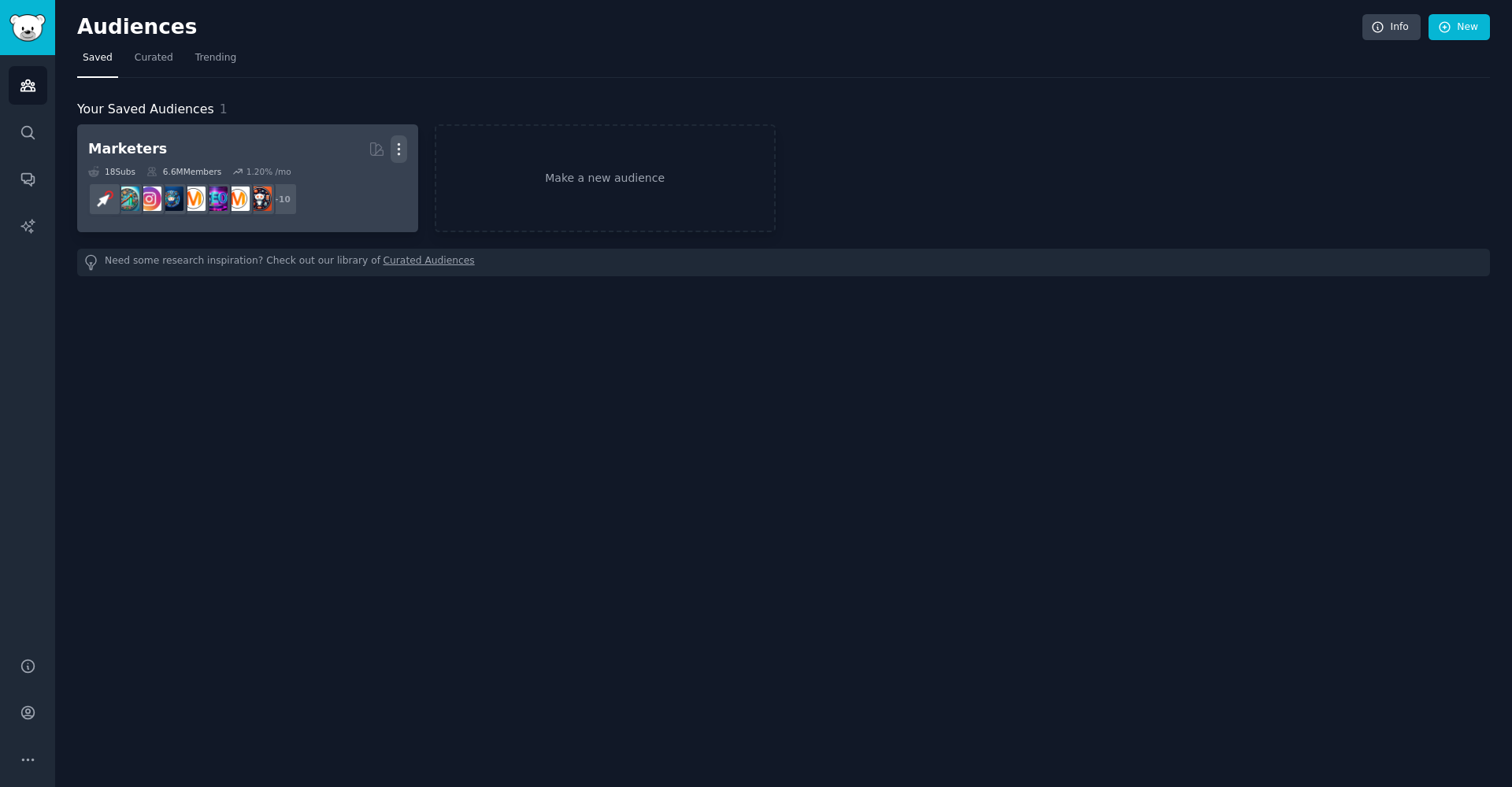
click at [401, 151] on icon "button" at bounding box center [399, 149] width 17 height 17
click at [348, 179] on p "Delete" at bounding box center [355, 182] width 36 height 17
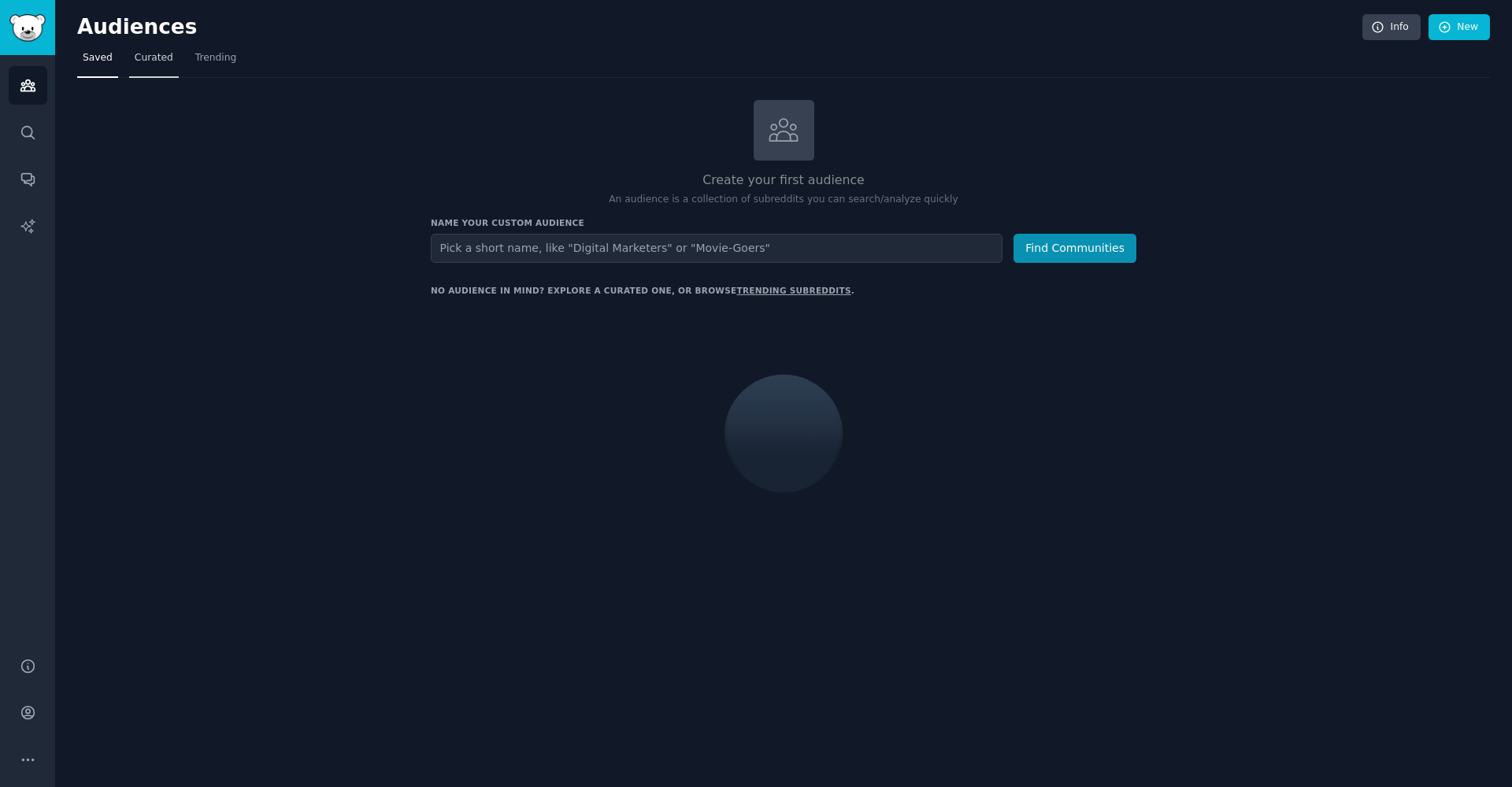
click at [143, 51] on link "Curated" at bounding box center [154, 62] width 50 height 32
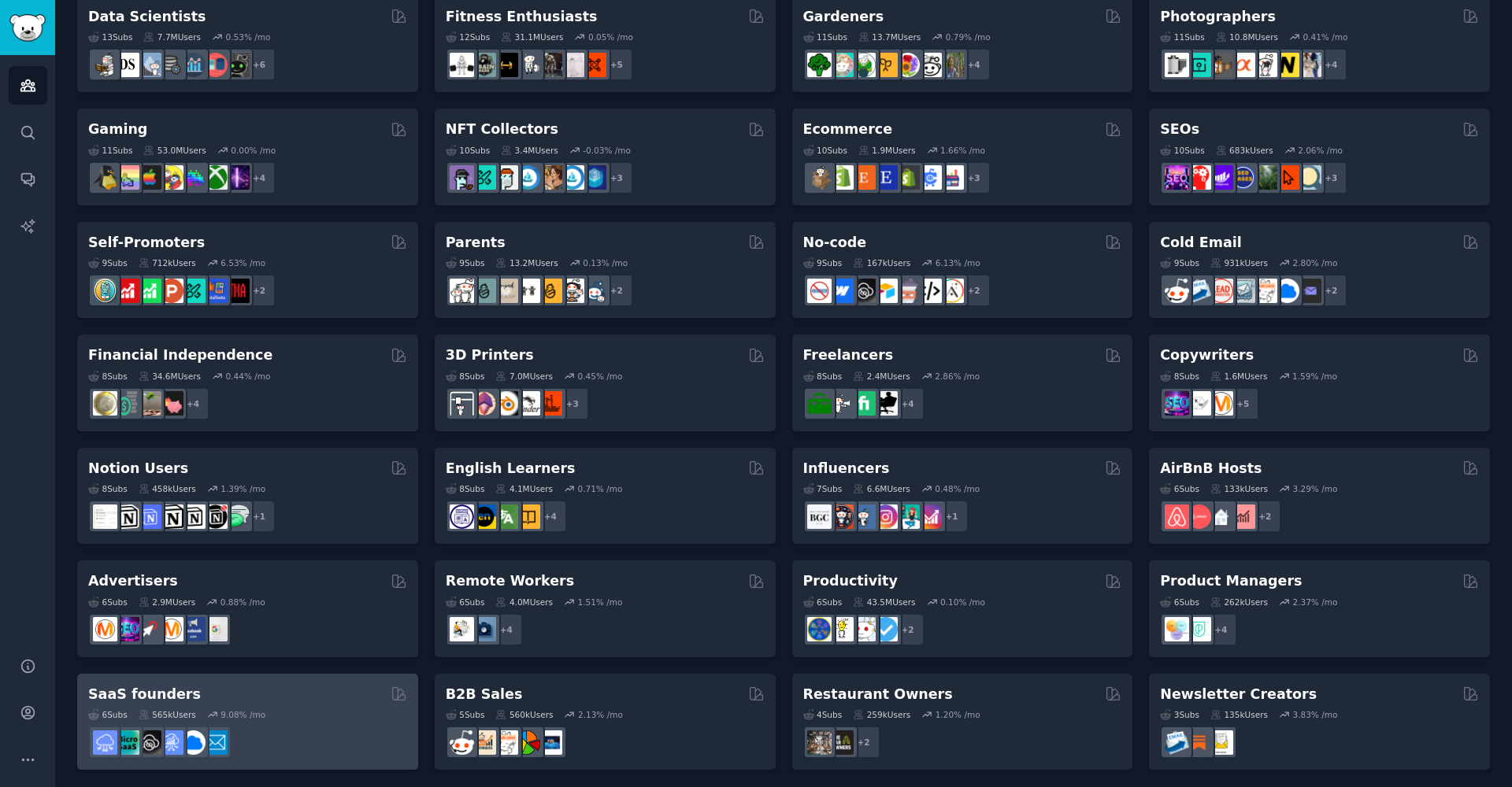
click at [334, 694] on div "SaaS founders" at bounding box center [247, 694] width 319 height 19
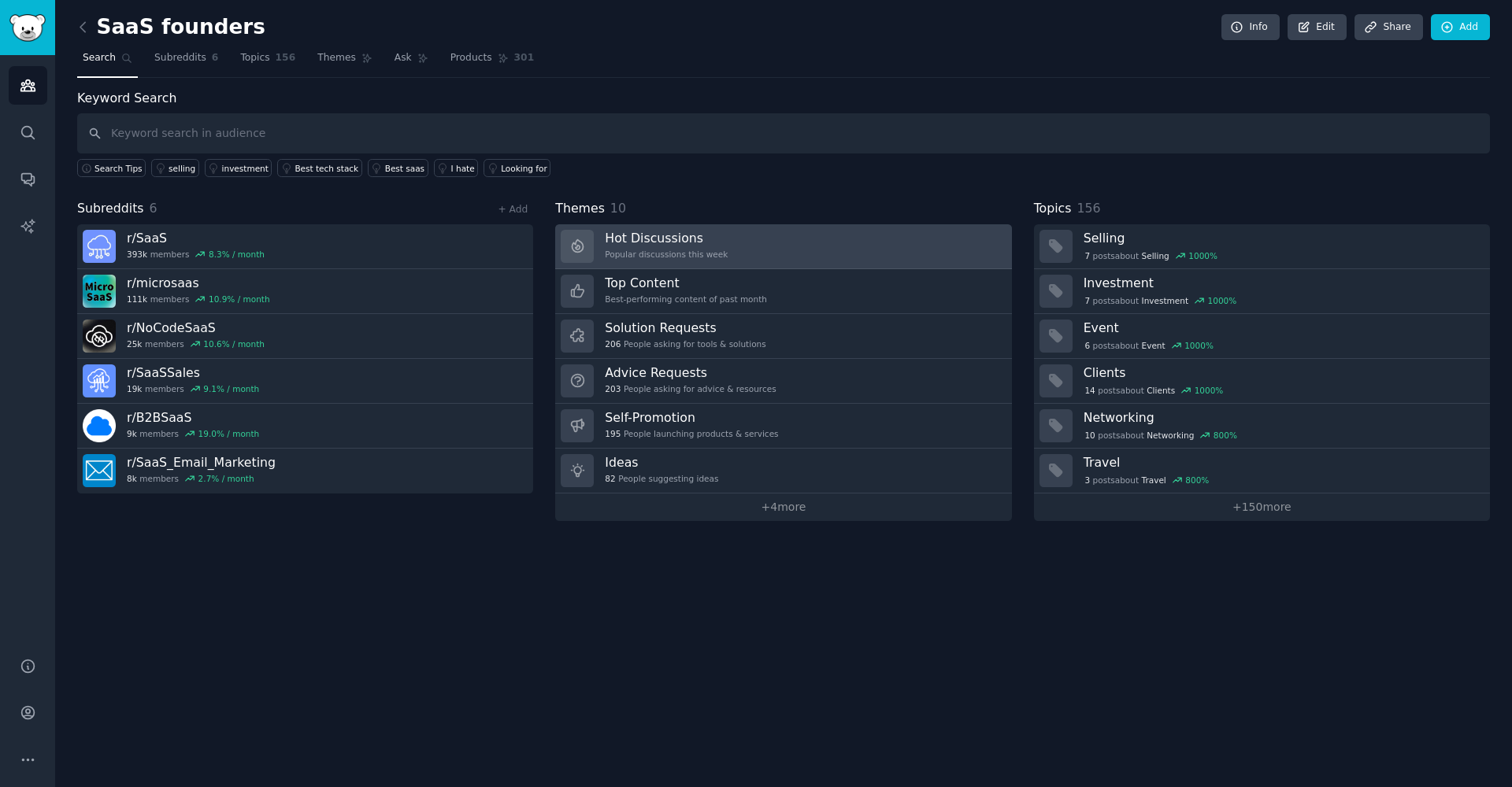
click at [623, 260] on div "Hot Discussions Popular discussions this week" at bounding box center [667, 246] width 123 height 33
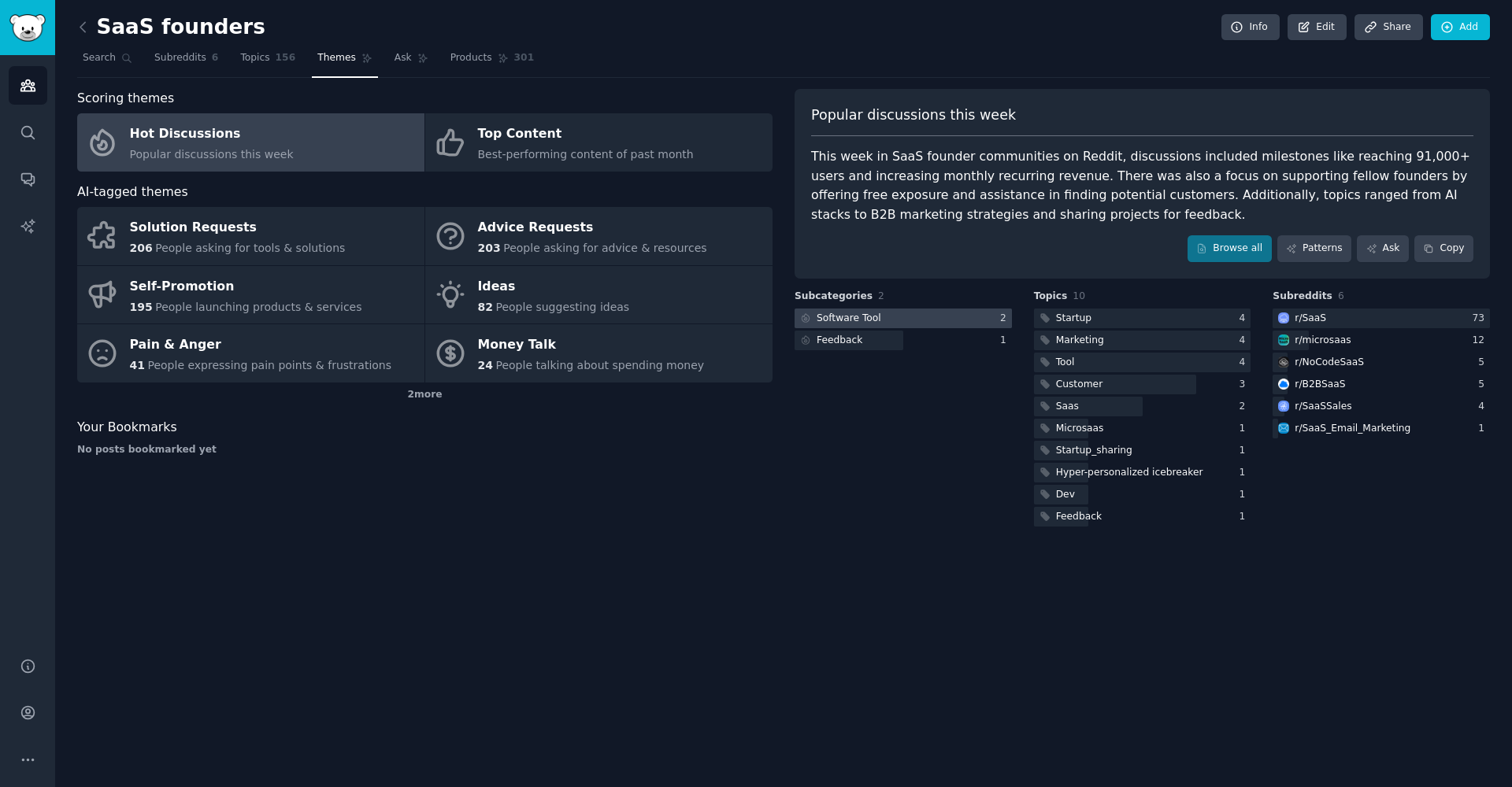
click at [995, 317] on div at bounding box center [903, 318] width 217 height 19
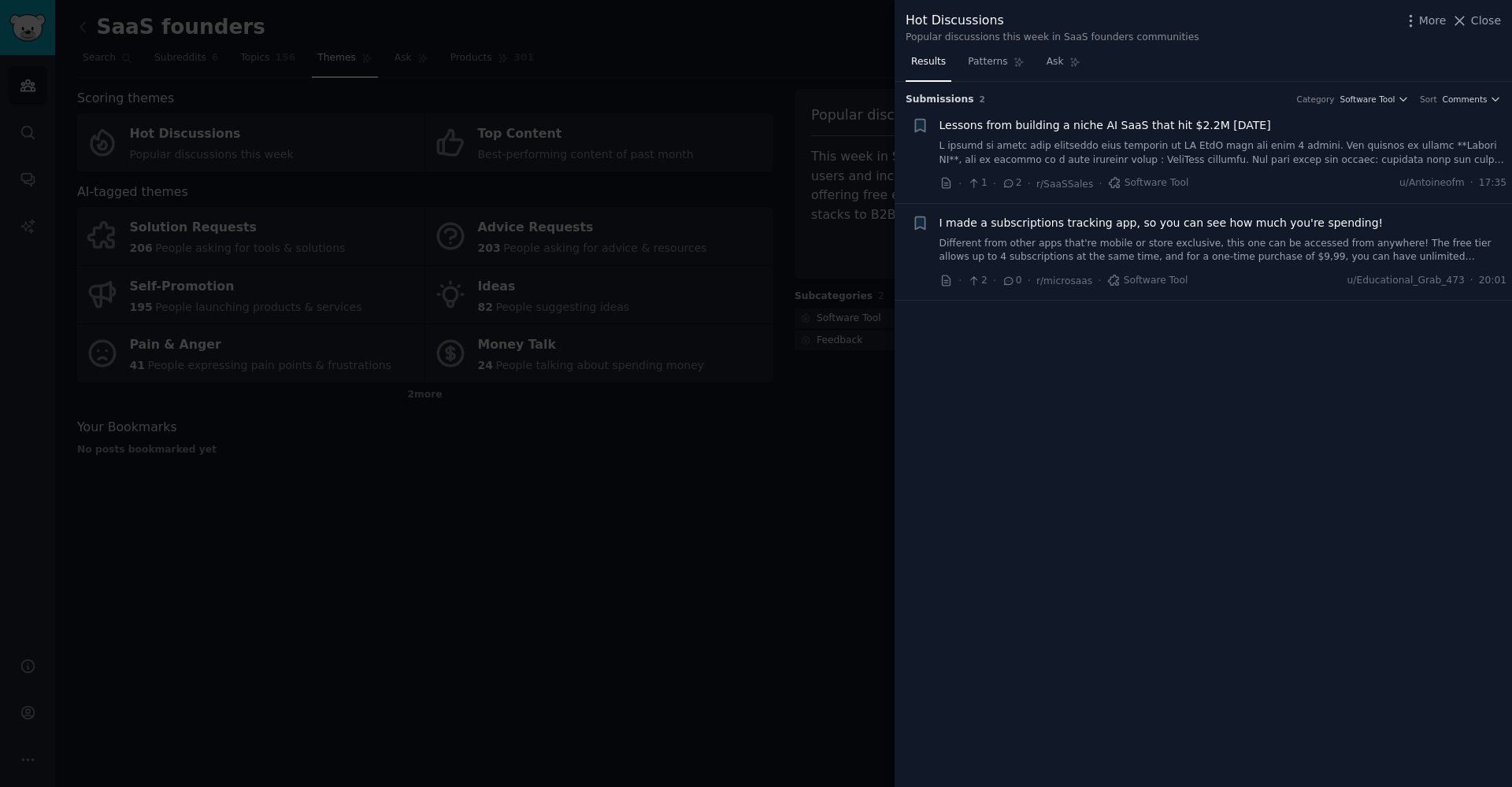
click at [1088, 144] on link at bounding box center [1222, 154] width 567 height 28
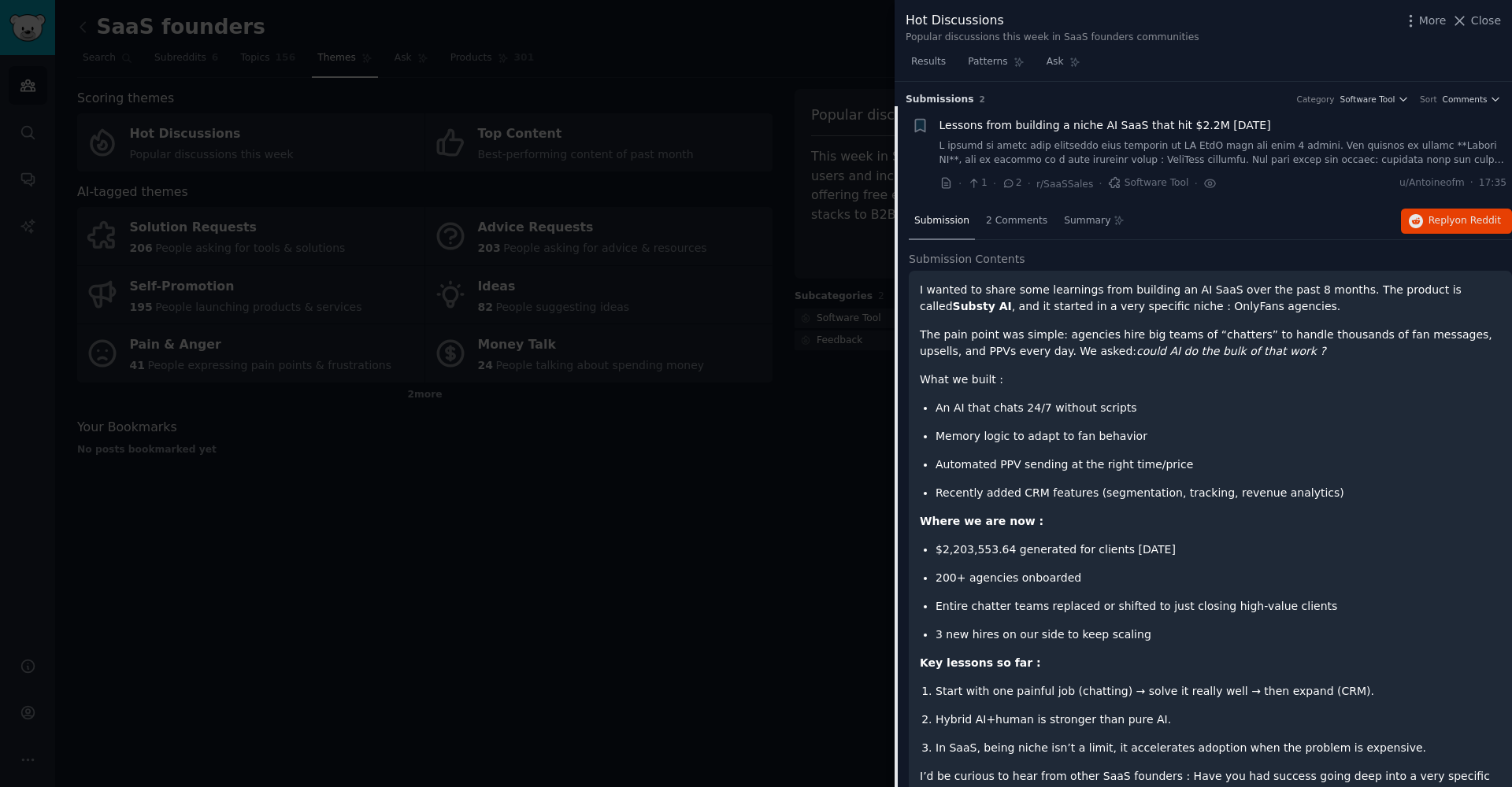
scroll to position [25, 0]
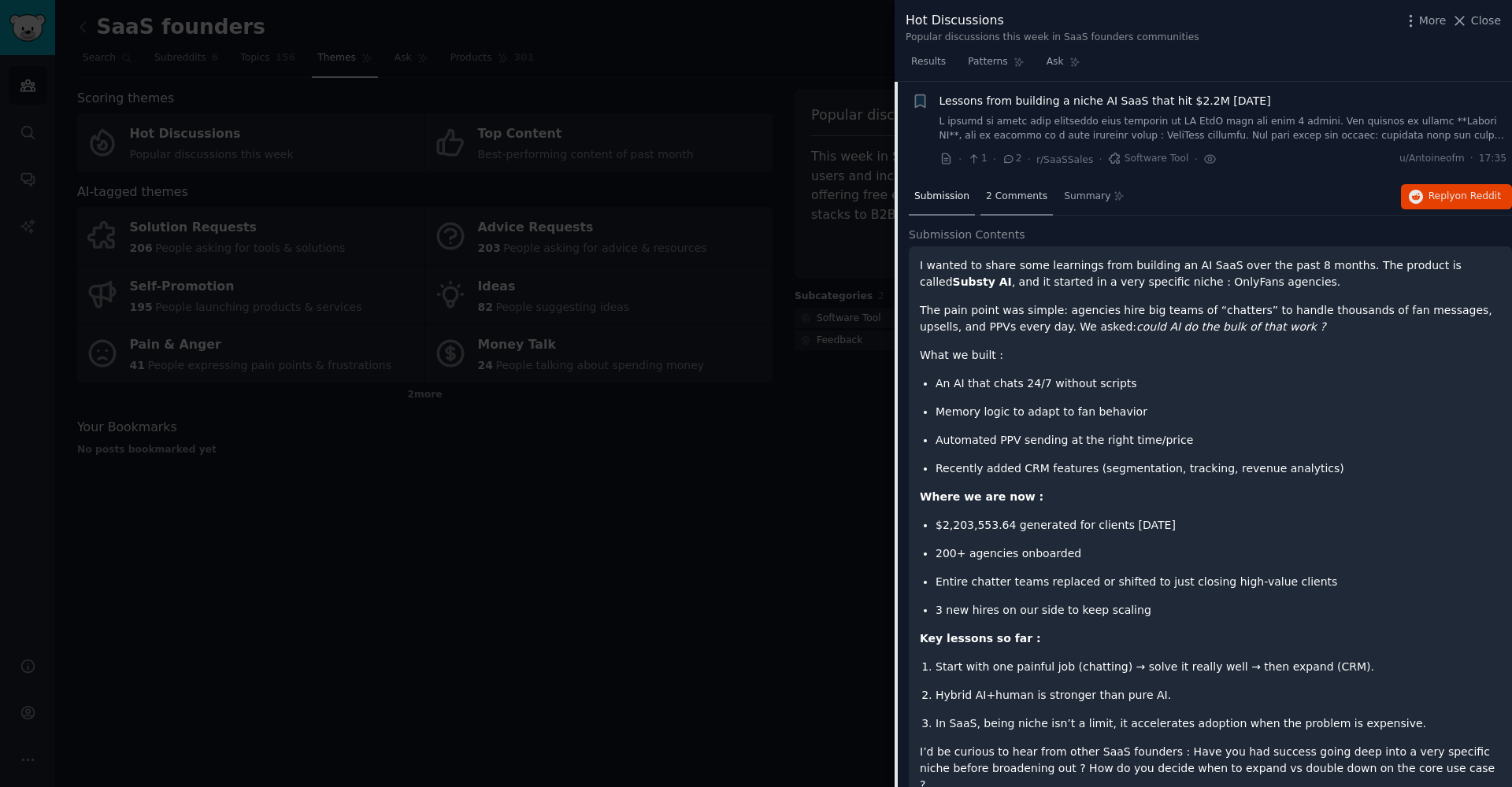
click at [1024, 204] on div "2 Comments" at bounding box center [1016, 197] width 73 height 38
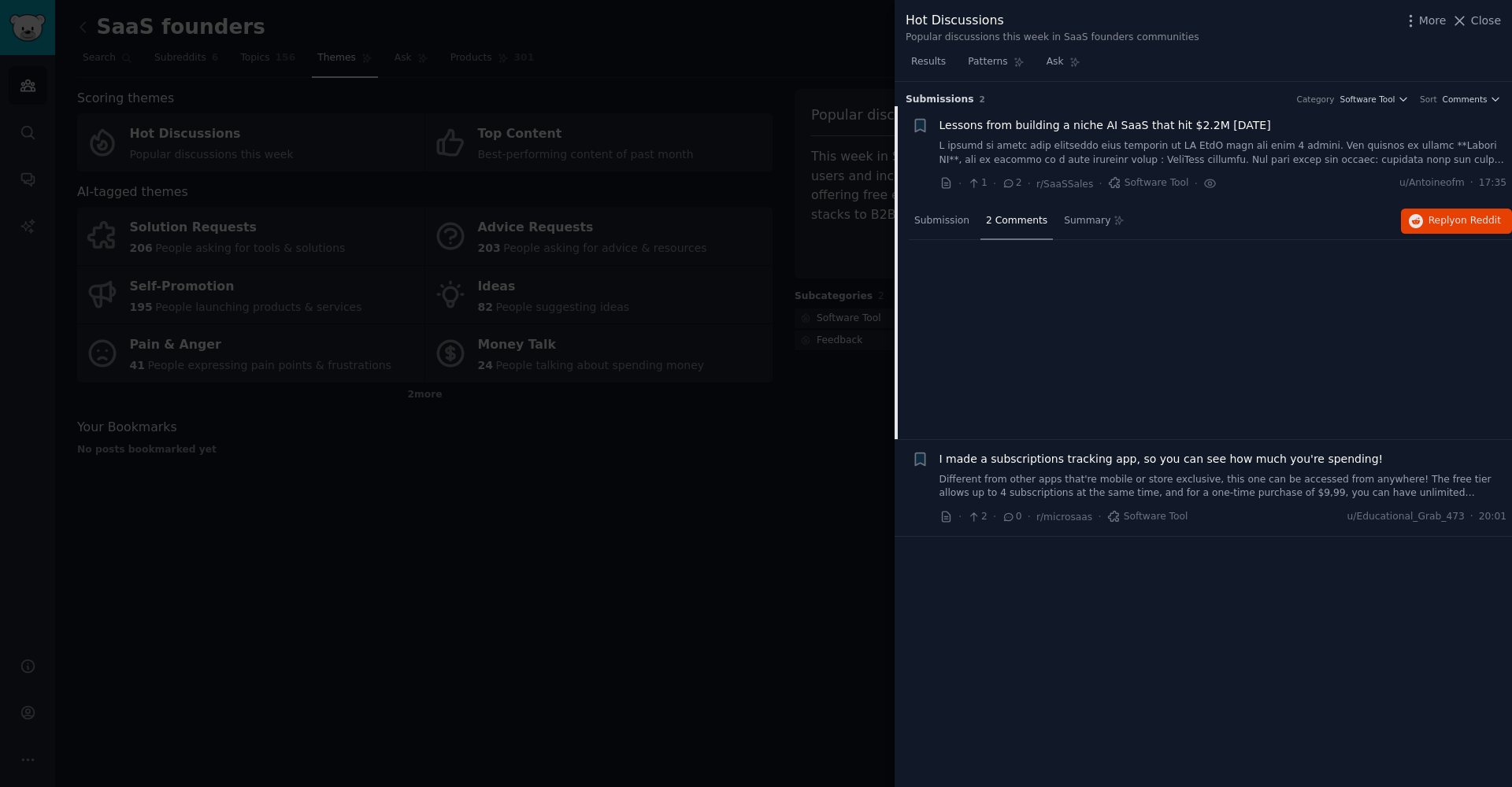
scroll to position [0, 0]
click at [952, 222] on span "Submission" at bounding box center [942, 221] width 55 height 14
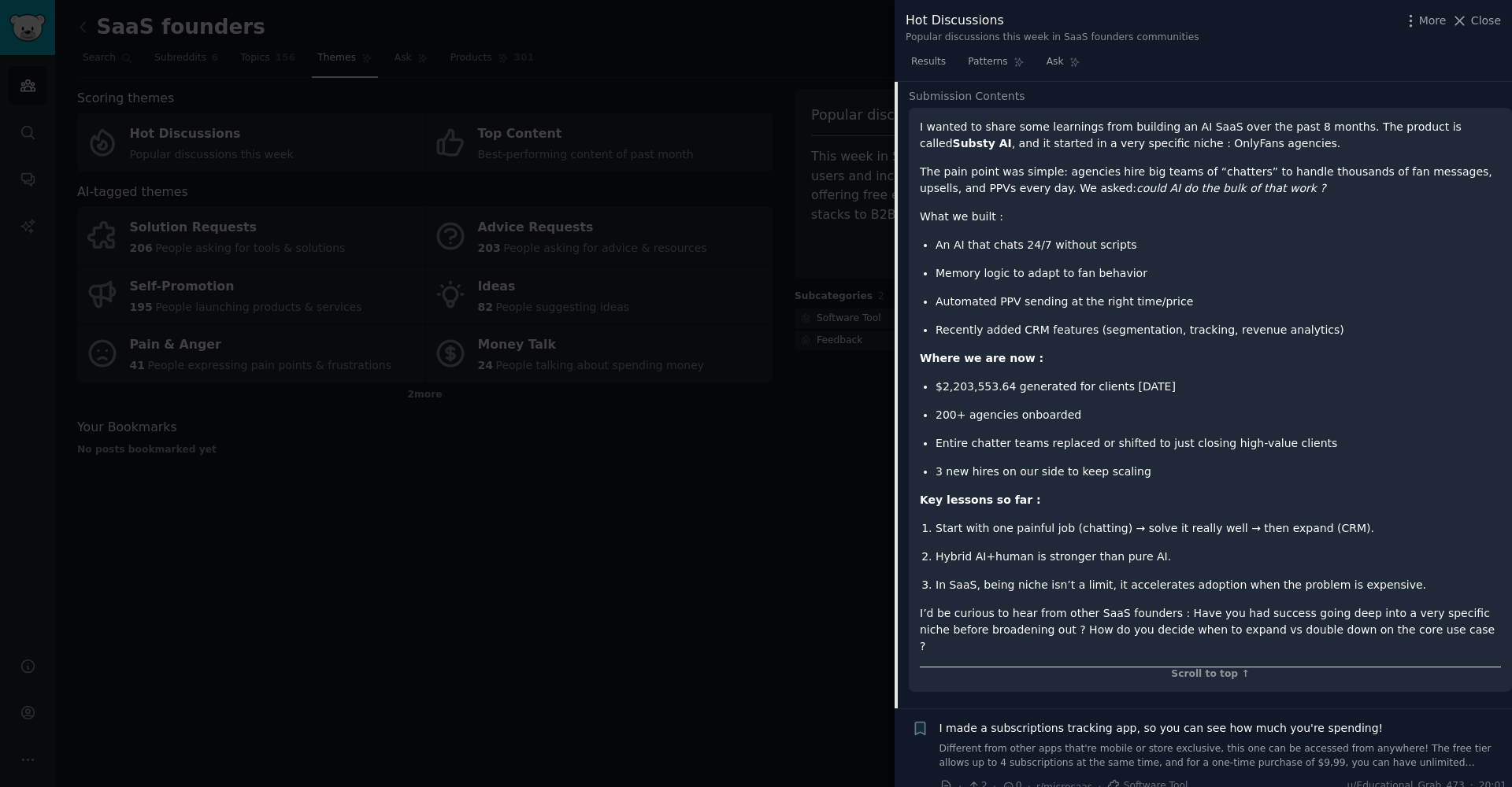
scroll to position [162, 0]
click at [751, 356] on div at bounding box center [756, 394] width 1512 height 787
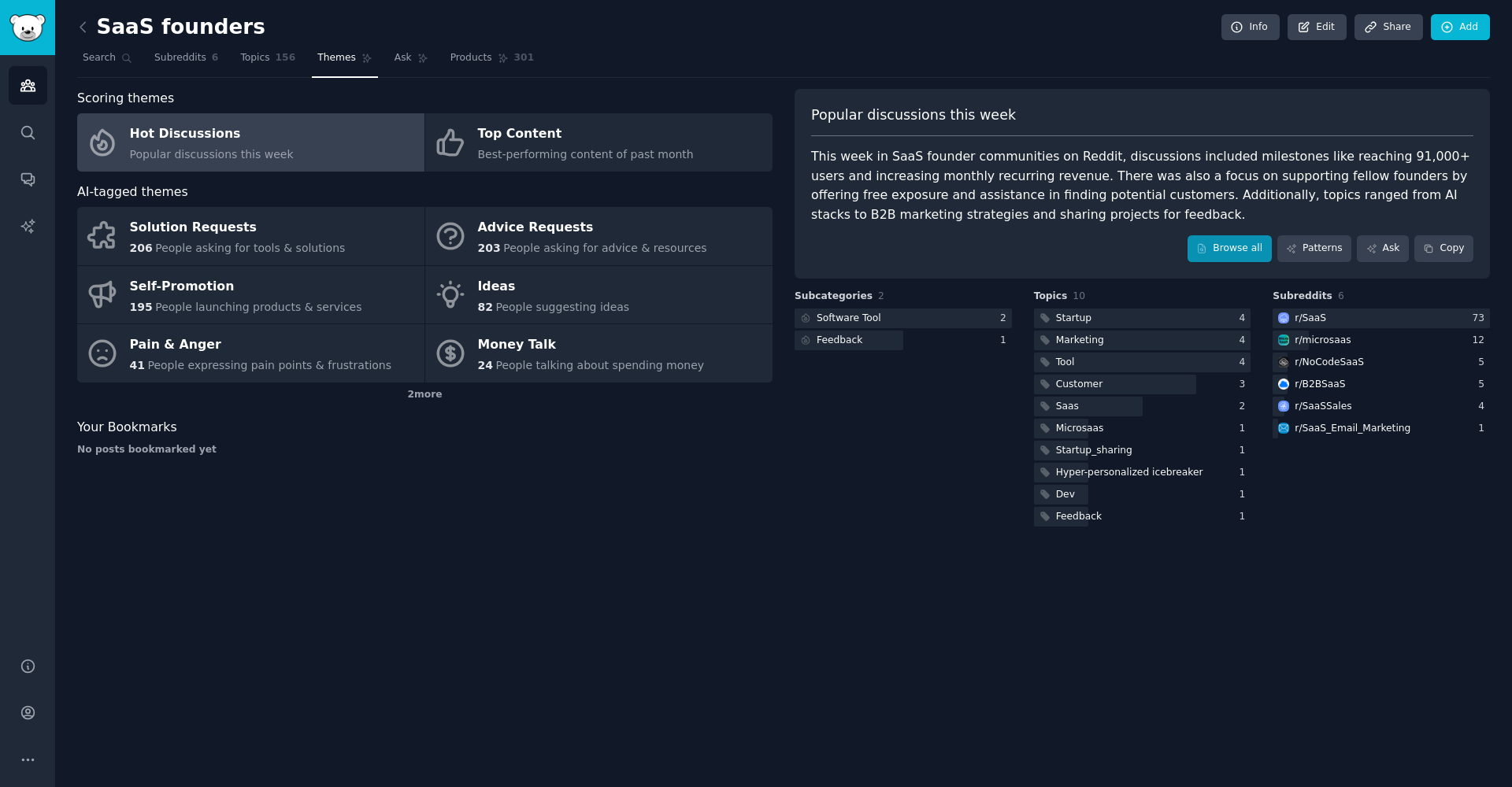
click at [1228, 247] on link "Browse all" at bounding box center [1230, 248] width 85 height 27
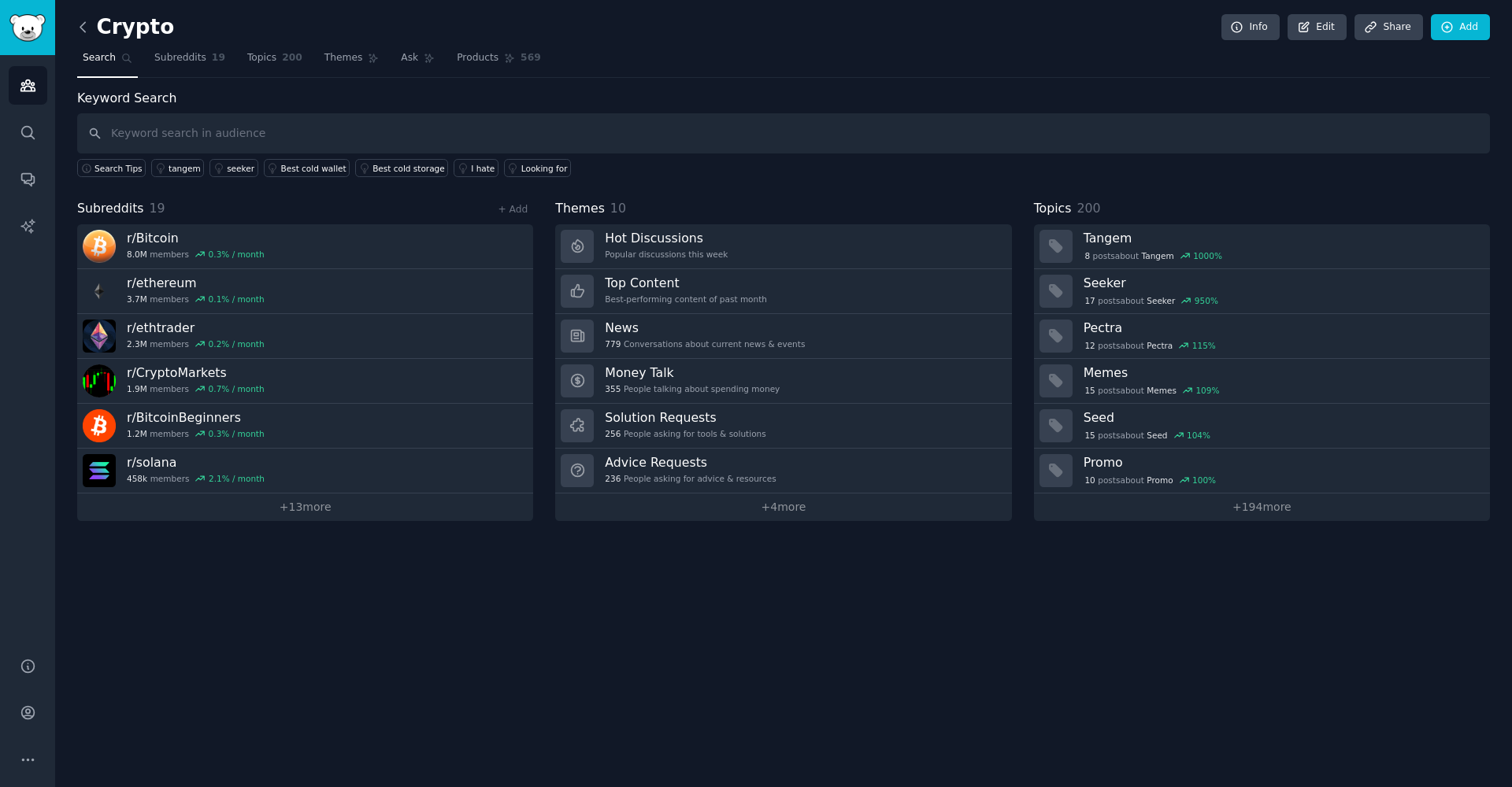
click at [80, 30] on icon at bounding box center [83, 28] width 17 height 17
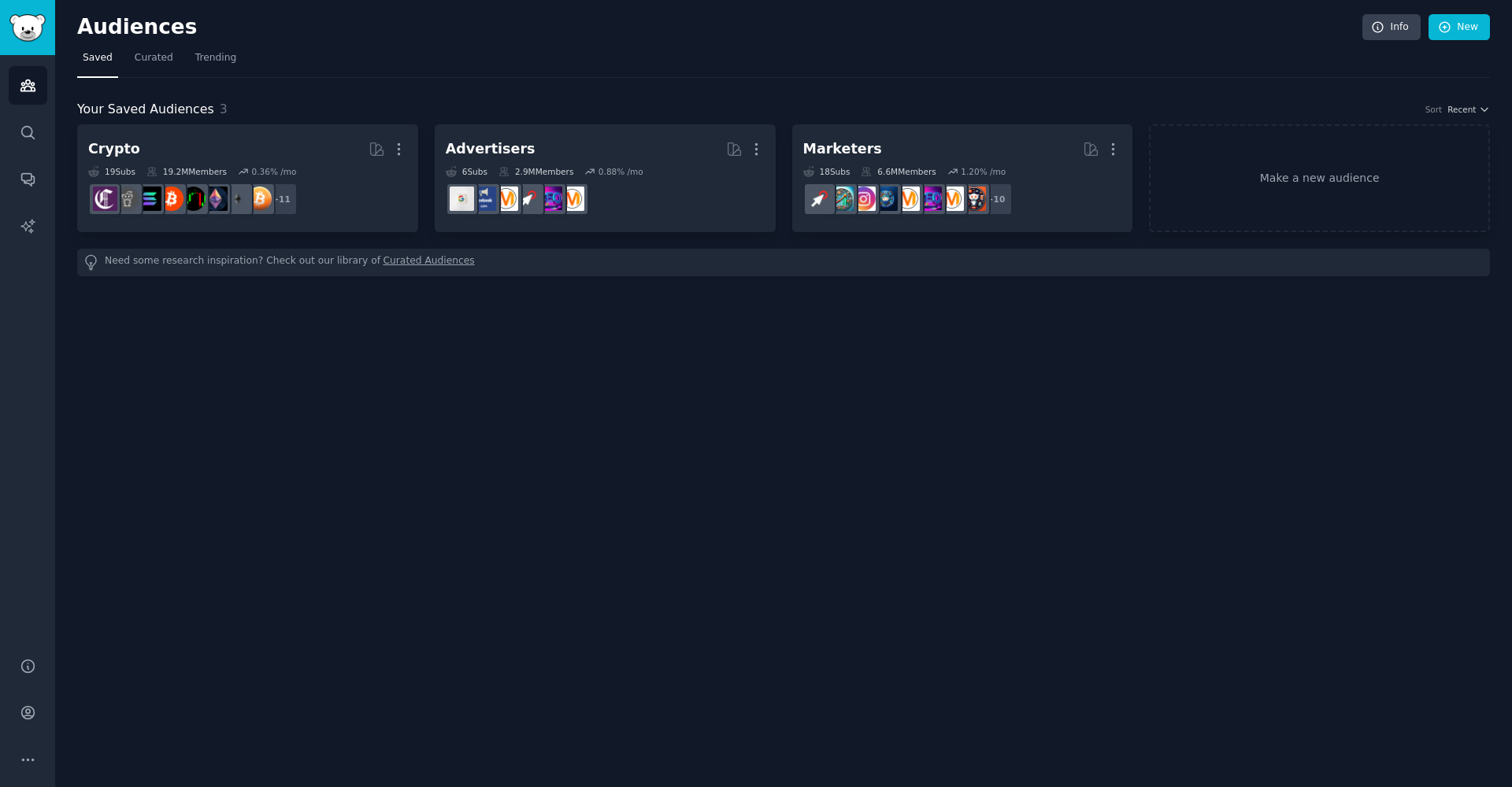
click at [19, 36] on img "Sidebar" at bounding box center [27, 28] width 36 height 28
click at [158, 60] on span "Curated" at bounding box center [154, 58] width 39 height 14
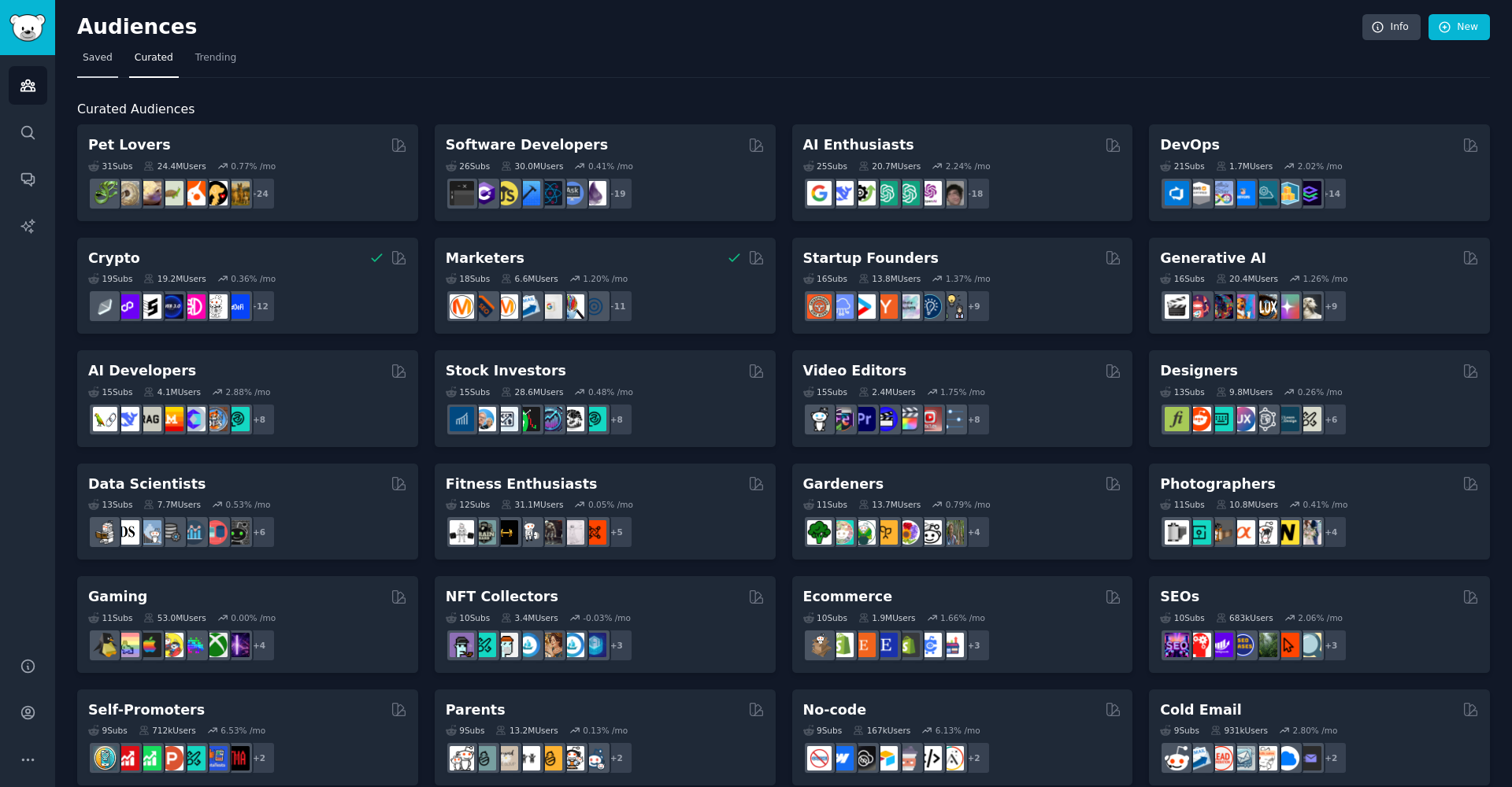
click at [107, 63] on span "Saved" at bounding box center [97, 58] width 30 height 14
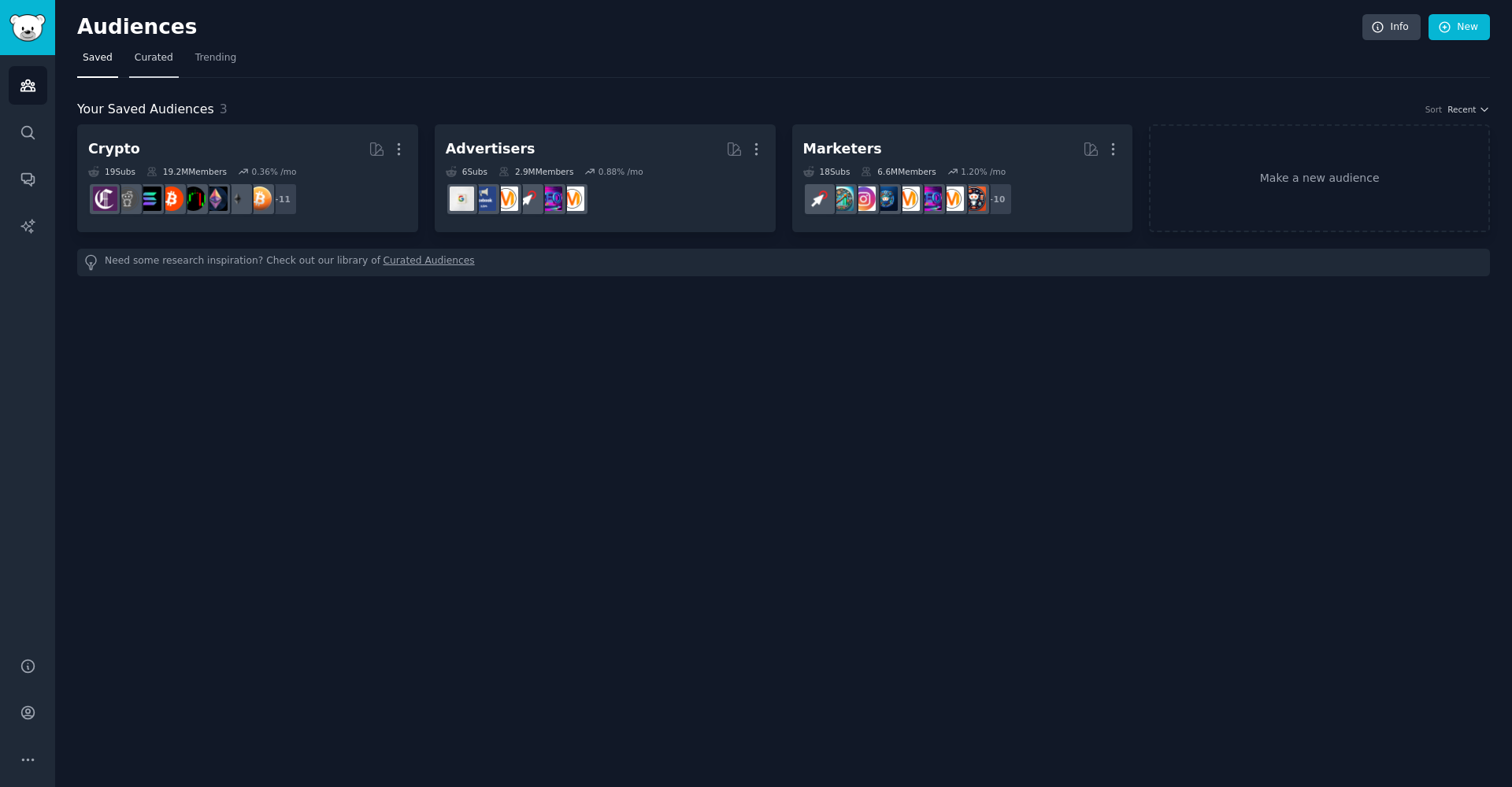
click at [152, 68] on link "Curated" at bounding box center [154, 62] width 50 height 32
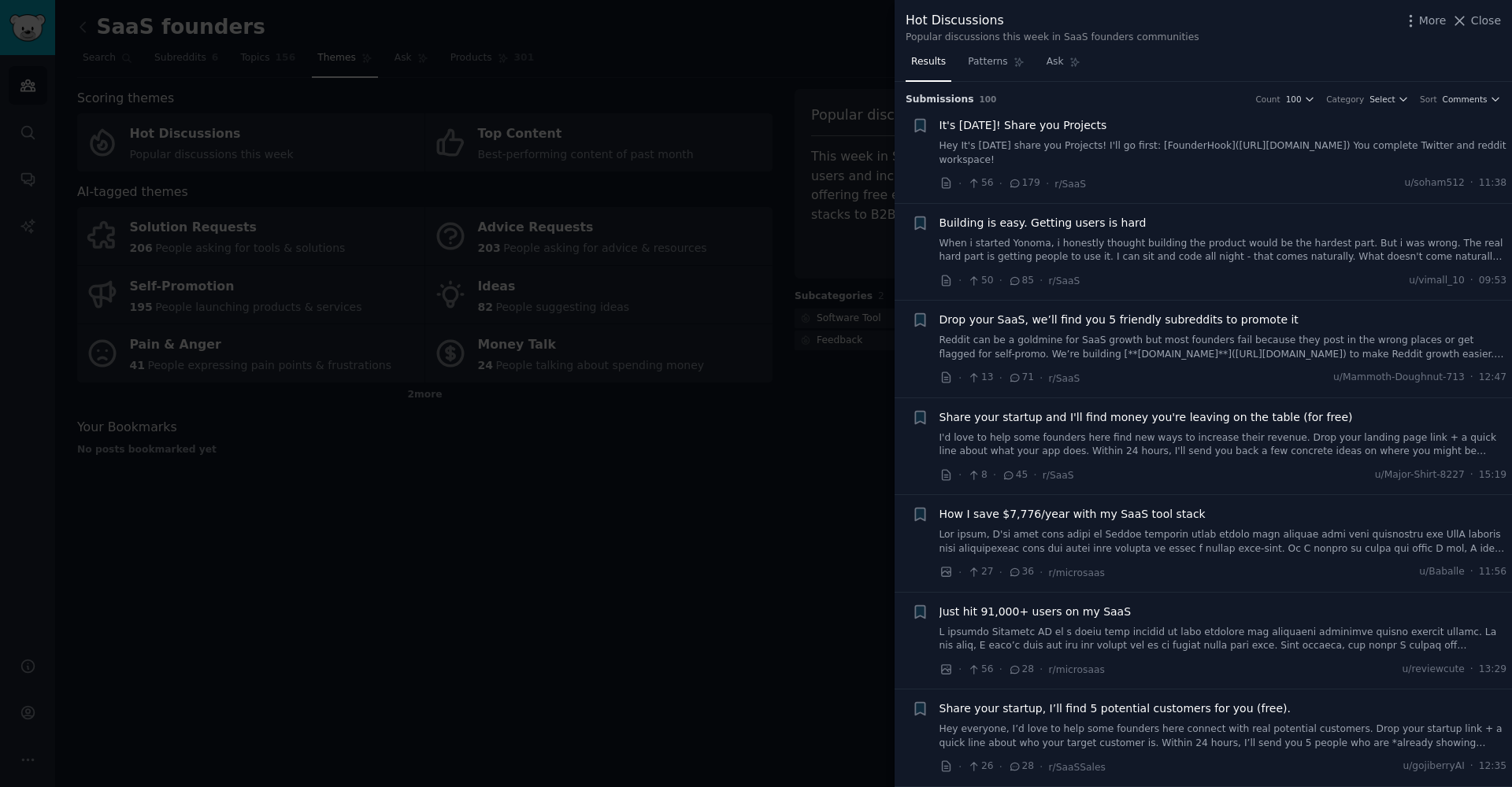
click at [297, 62] on div at bounding box center [756, 394] width 1512 height 787
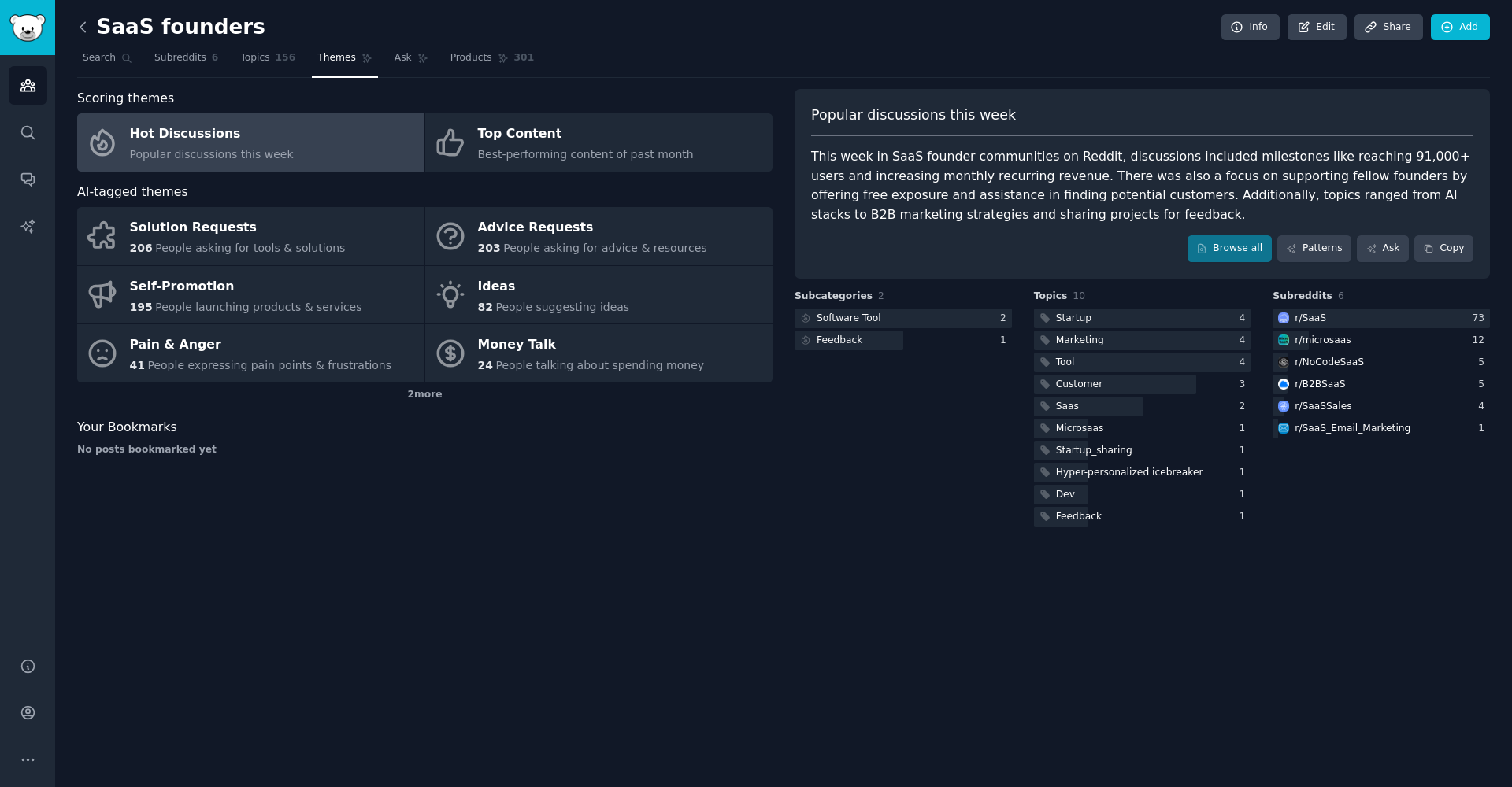
click at [86, 29] on icon at bounding box center [83, 28] width 17 height 17
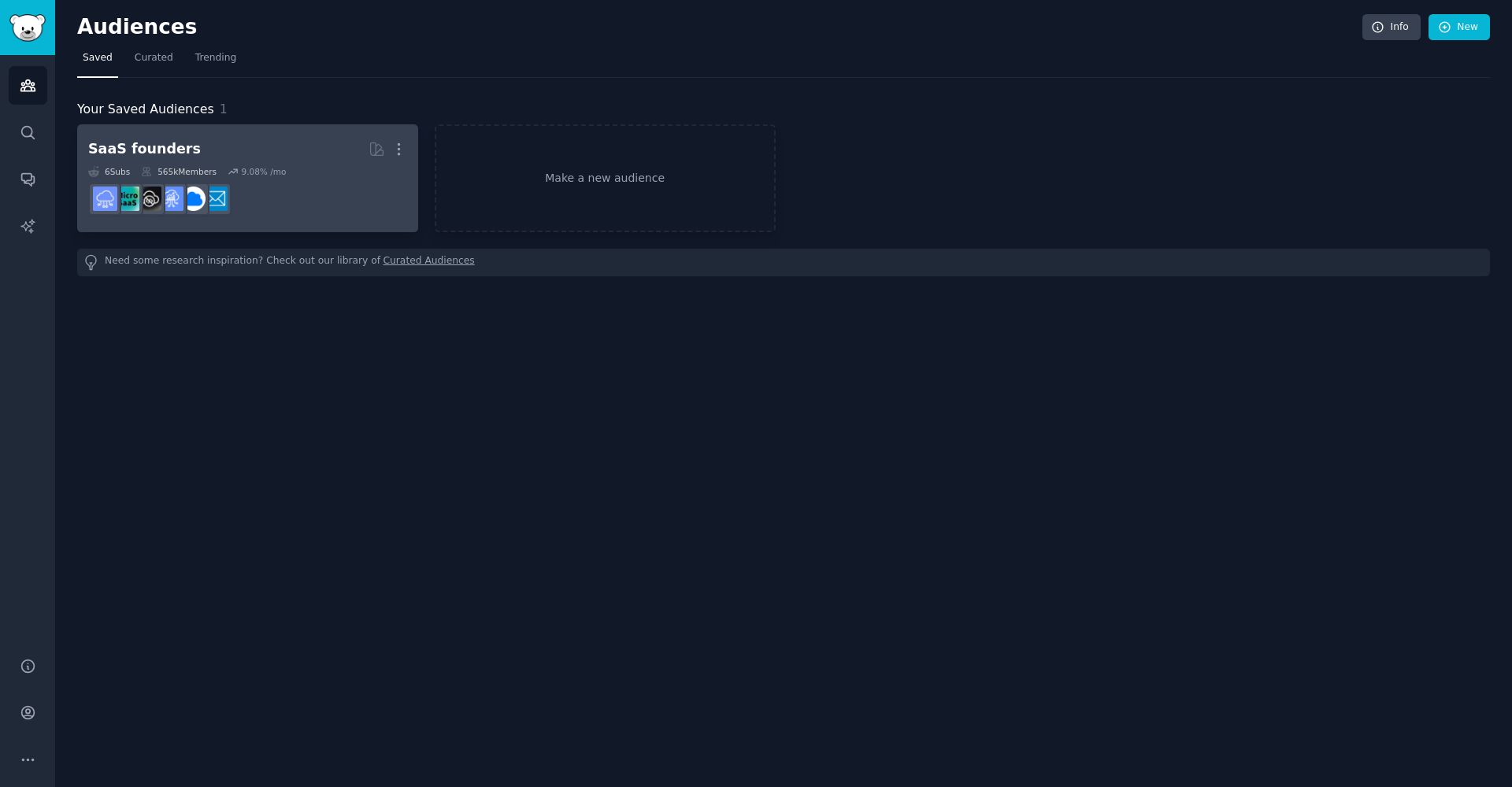
click at [263, 178] on dd at bounding box center [247, 200] width 319 height 44
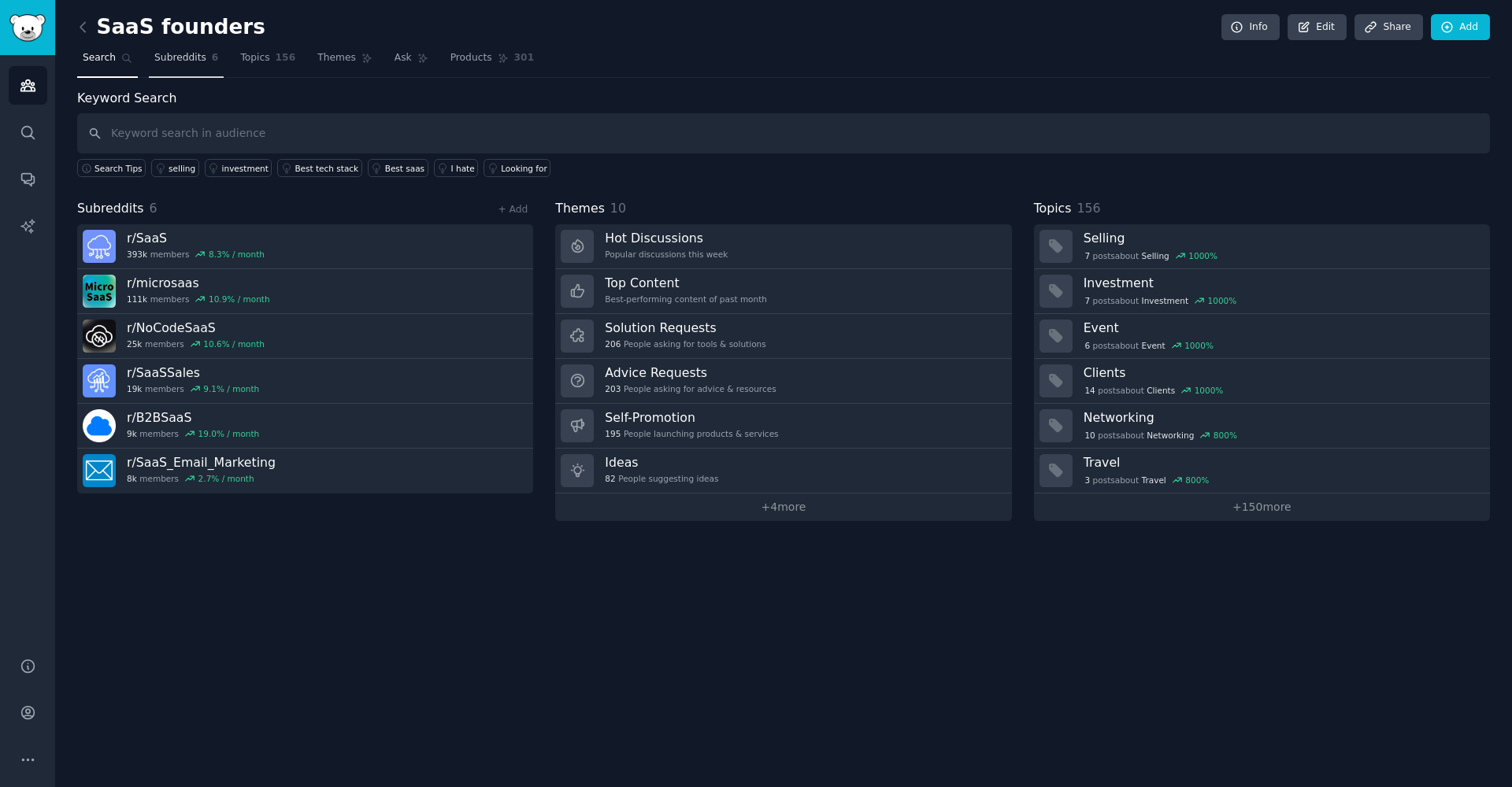
click at [203, 68] on link "Subreddits 6" at bounding box center [186, 62] width 74 height 32
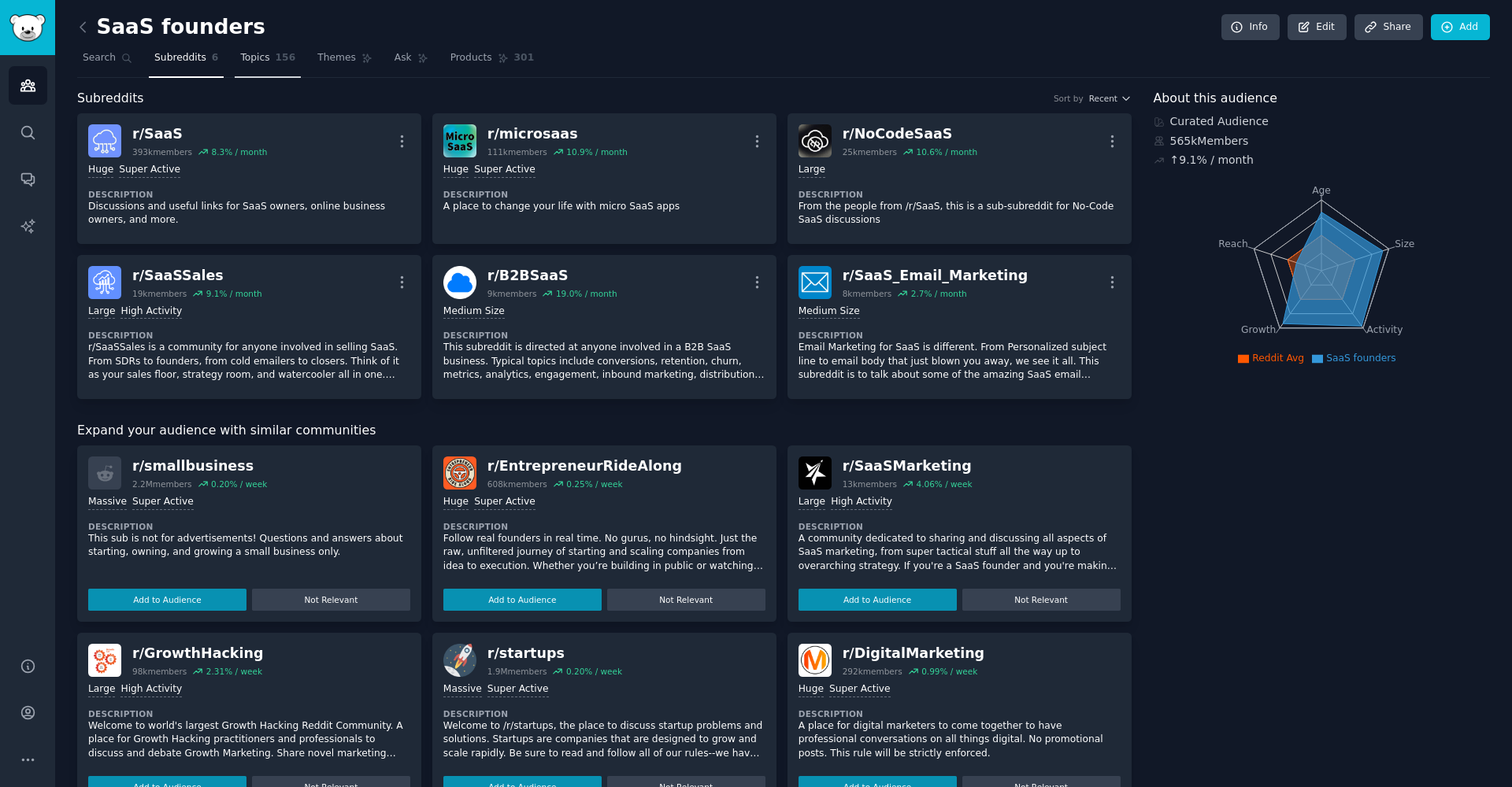
click at [259, 52] on span "Topics" at bounding box center [255, 58] width 29 height 14
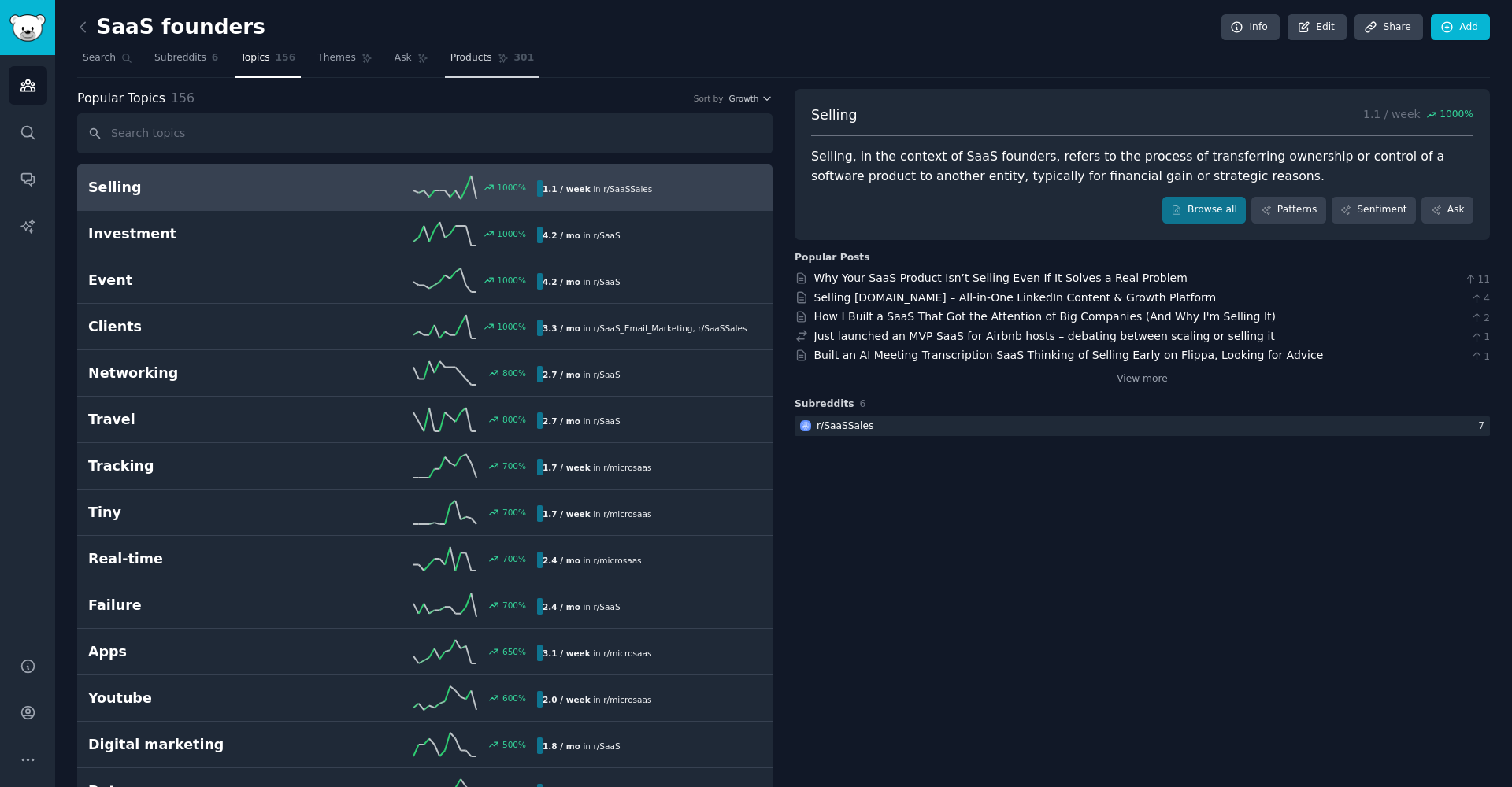
click at [458, 51] on link "Products 301" at bounding box center [492, 62] width 95 height 32
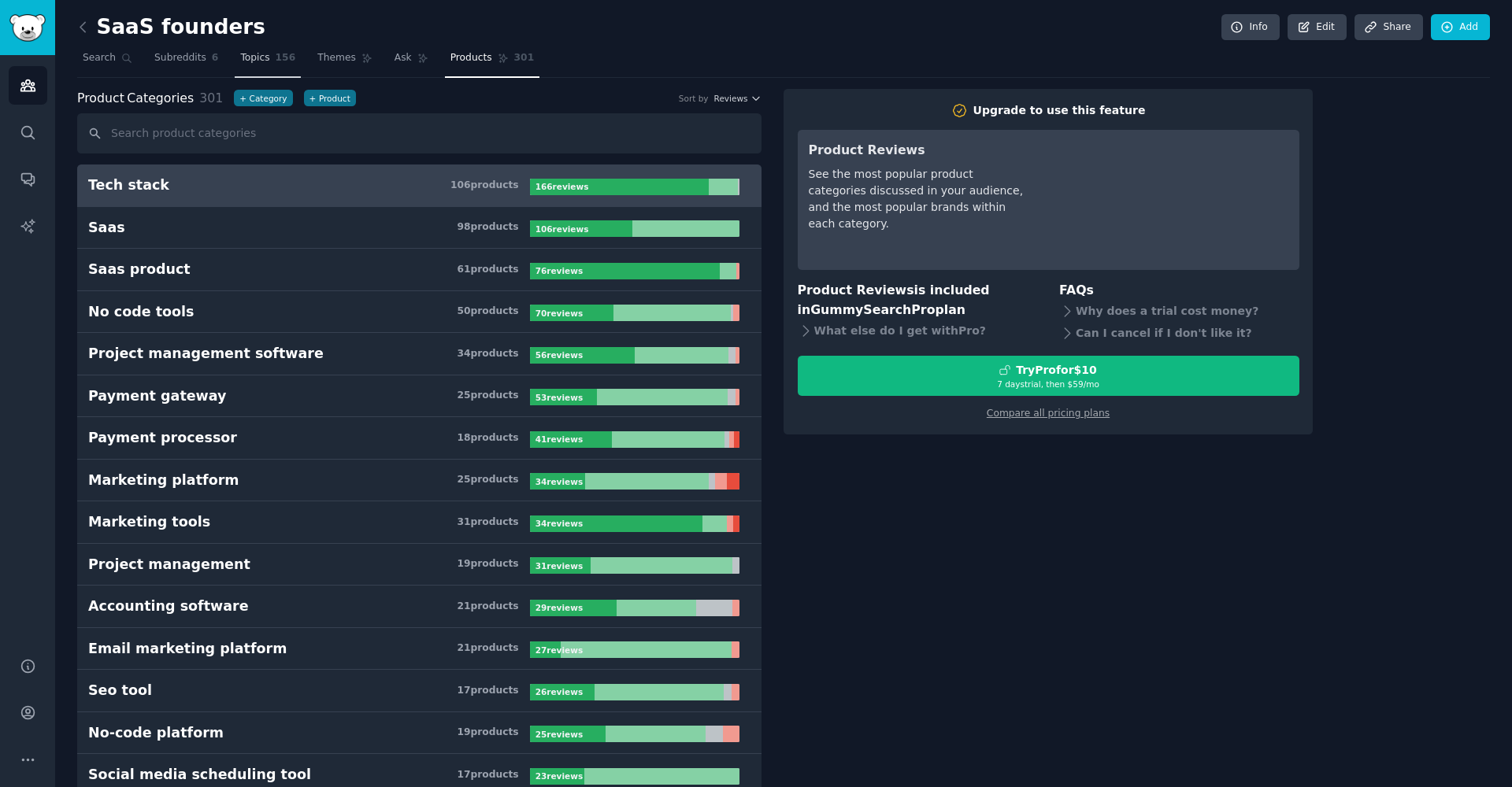
click at [254, 65] on link "Topics 156" at bounding box center [268, 62] width 66 height 32
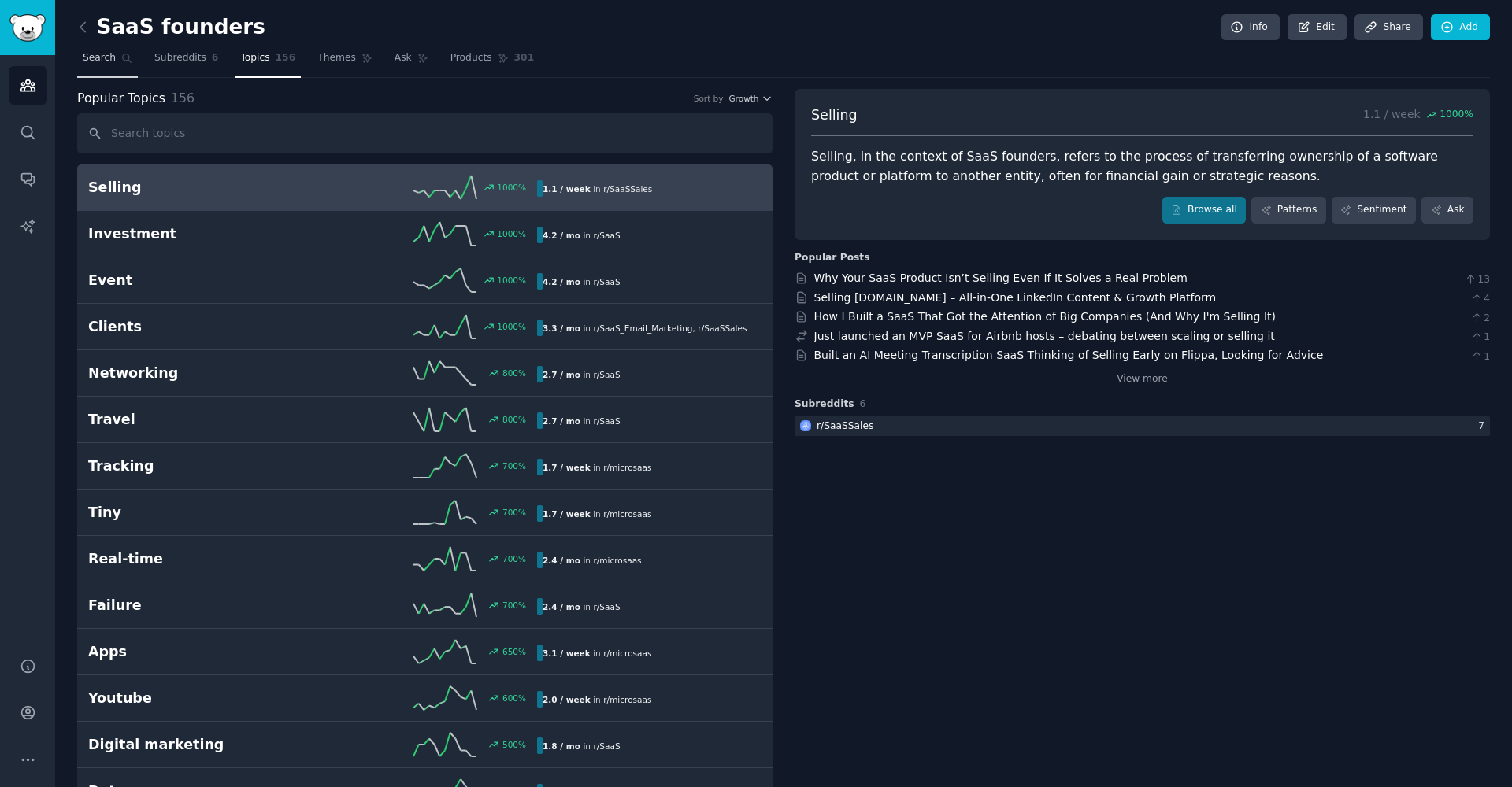
click at [125, 70] on link "Search" at bounding box center [108, 62] width 61 height 32
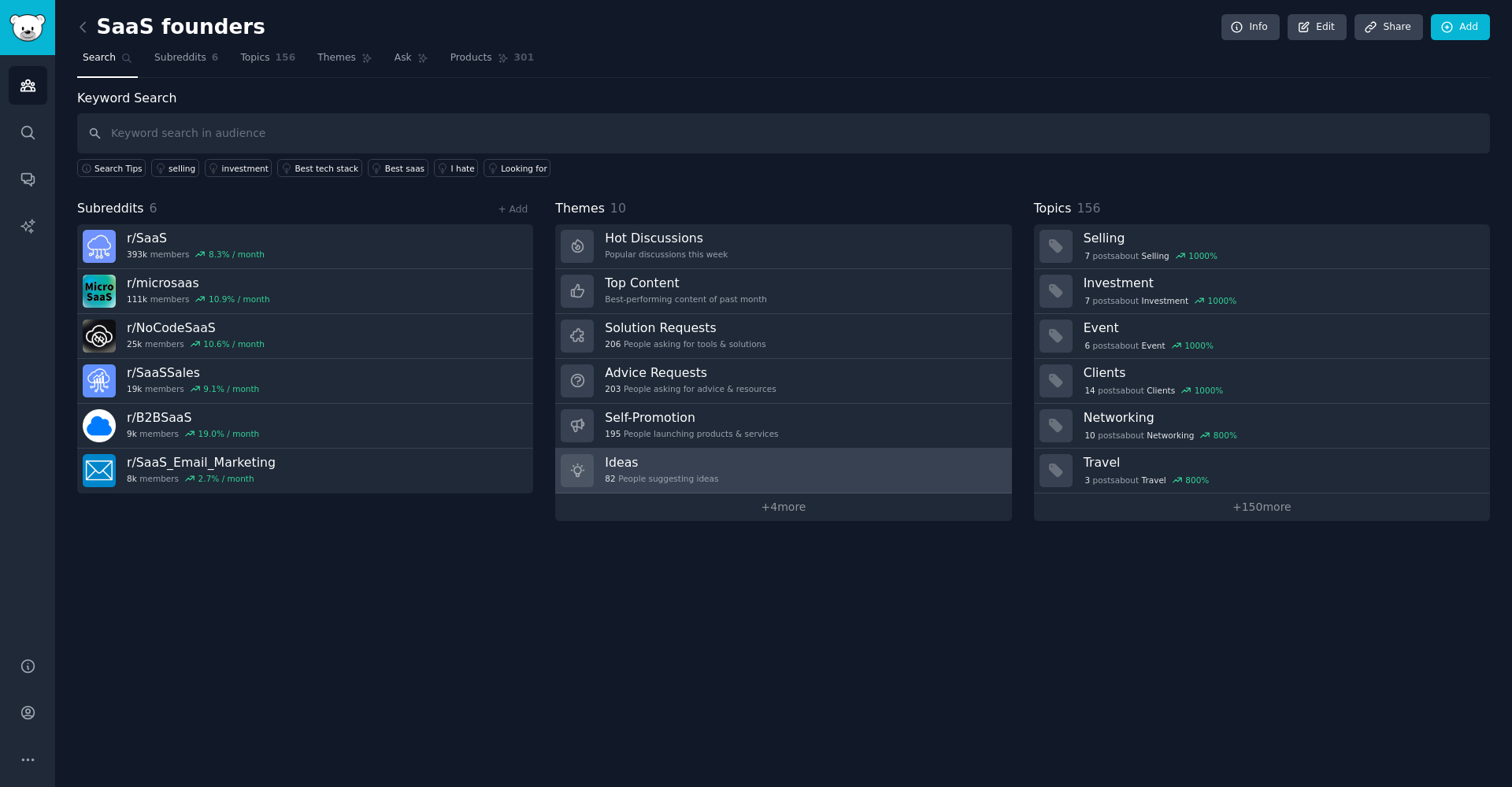
click at [806, 462] on link "Ideas 82 People suggesting ideas" at bounding box center [784, 471] width 456 height 45
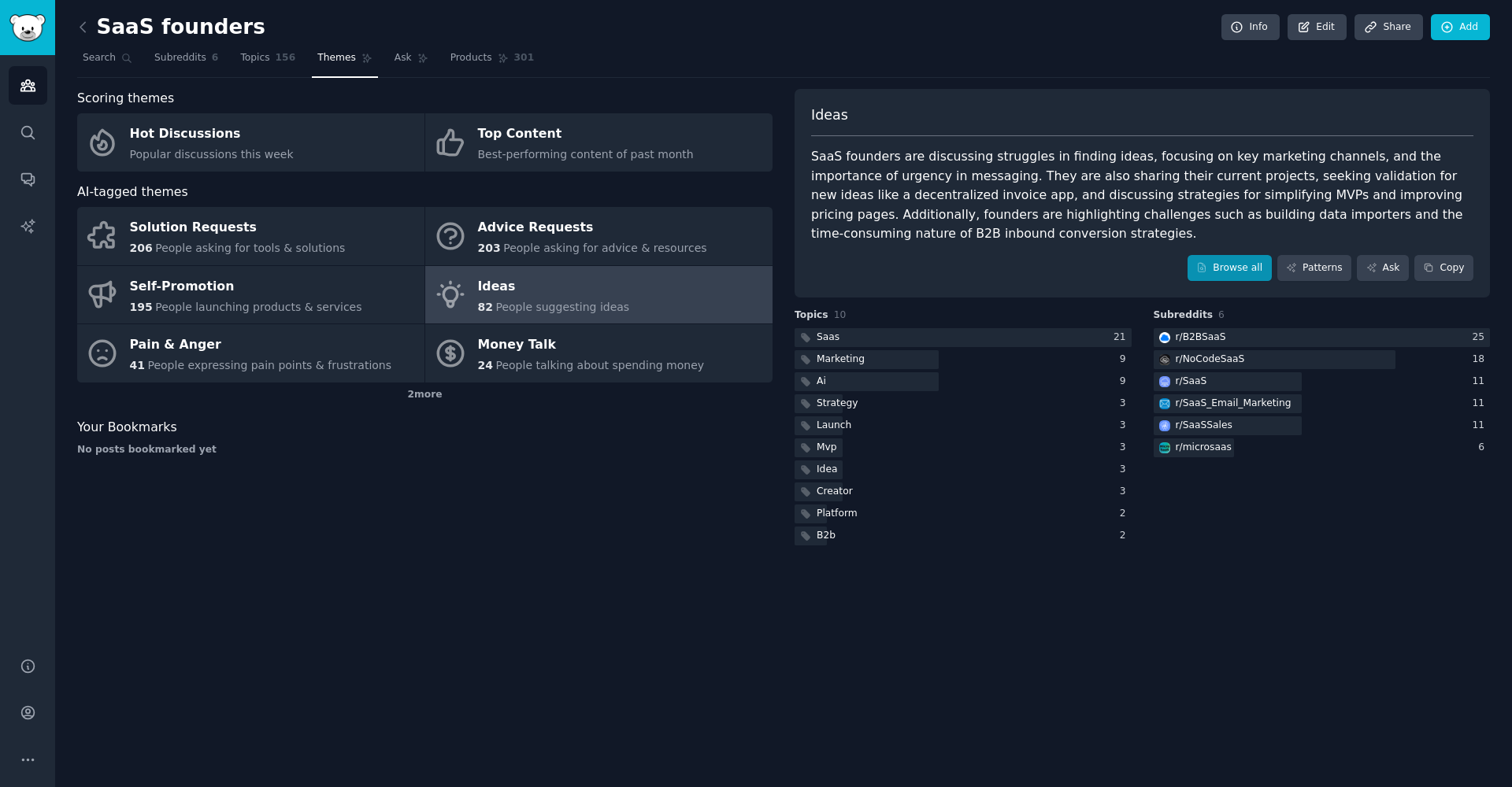
click at [1227, 267] on link "Browse all" at bounding box center [1230, 268] width 85 height 27
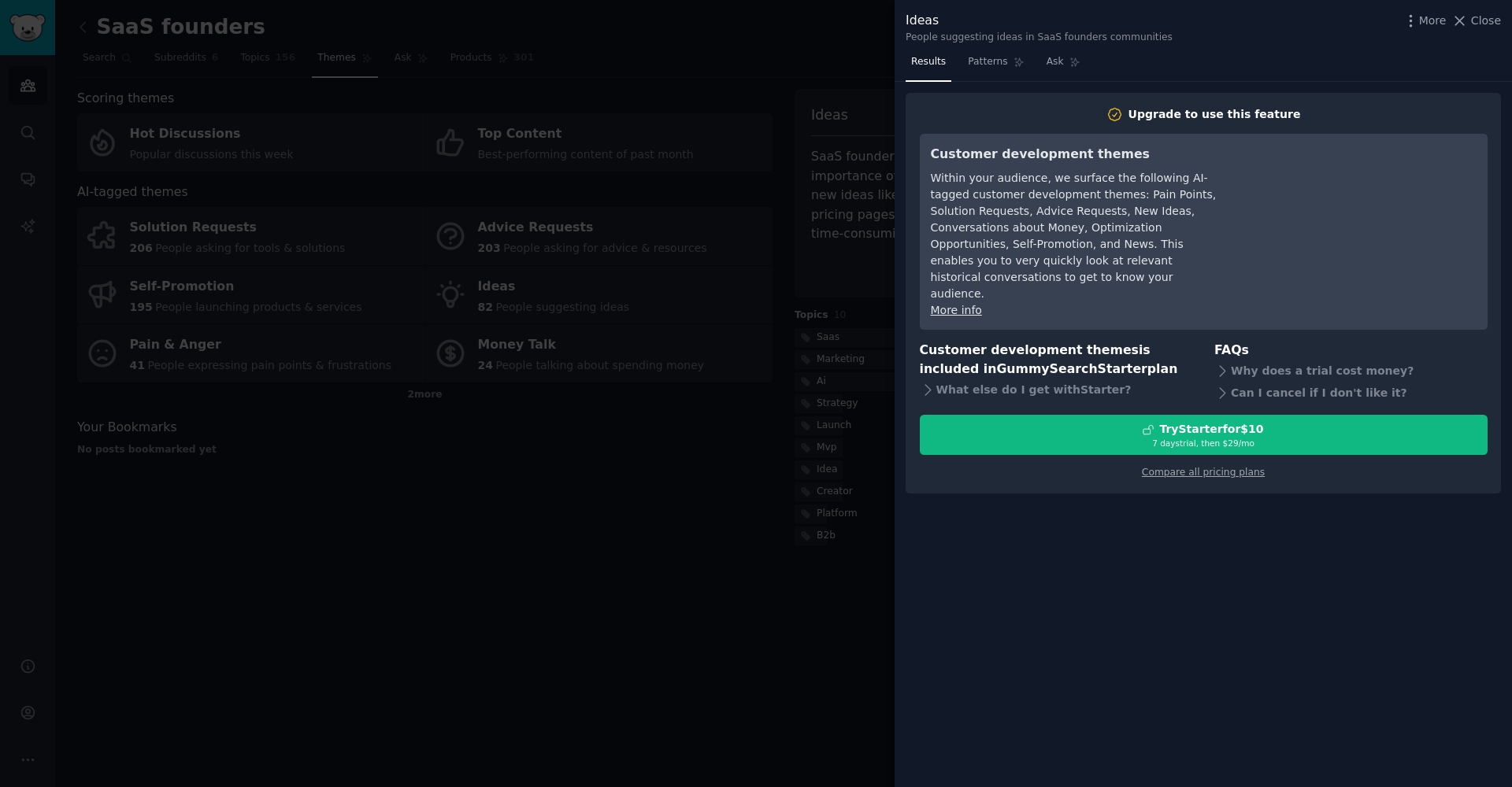
click at [883, 281] on div at bounding box center [756, 394] width 1512 height 787
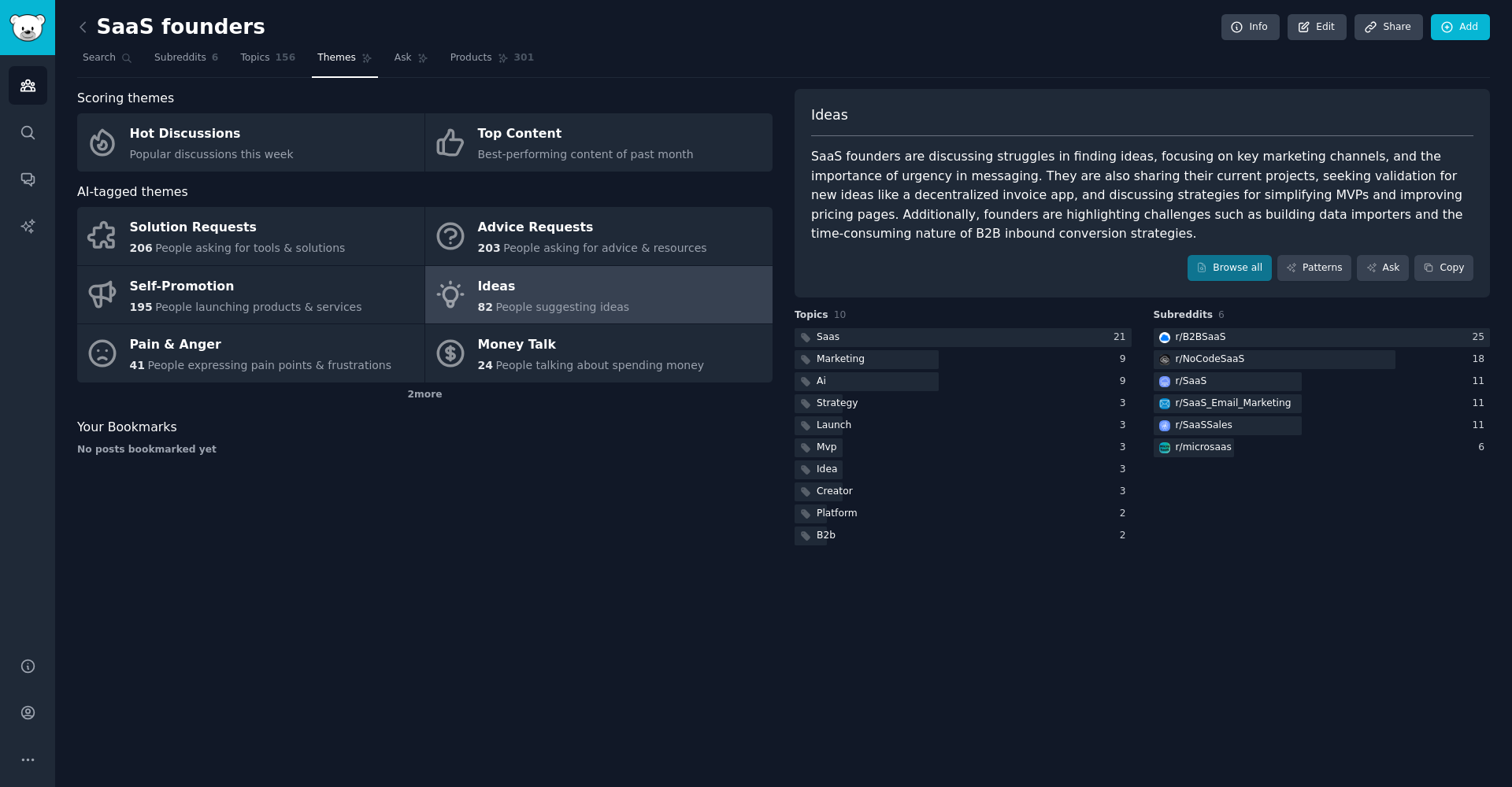
click at [874, 240] on div "SaaS founders are discussing struggles in finding ideas, focusing on key market…" at bounding box center [1142, 195] width 662 height 97
click at [832, 339] on div "Saas" at bounding box center [828, 337] width 23 height 14
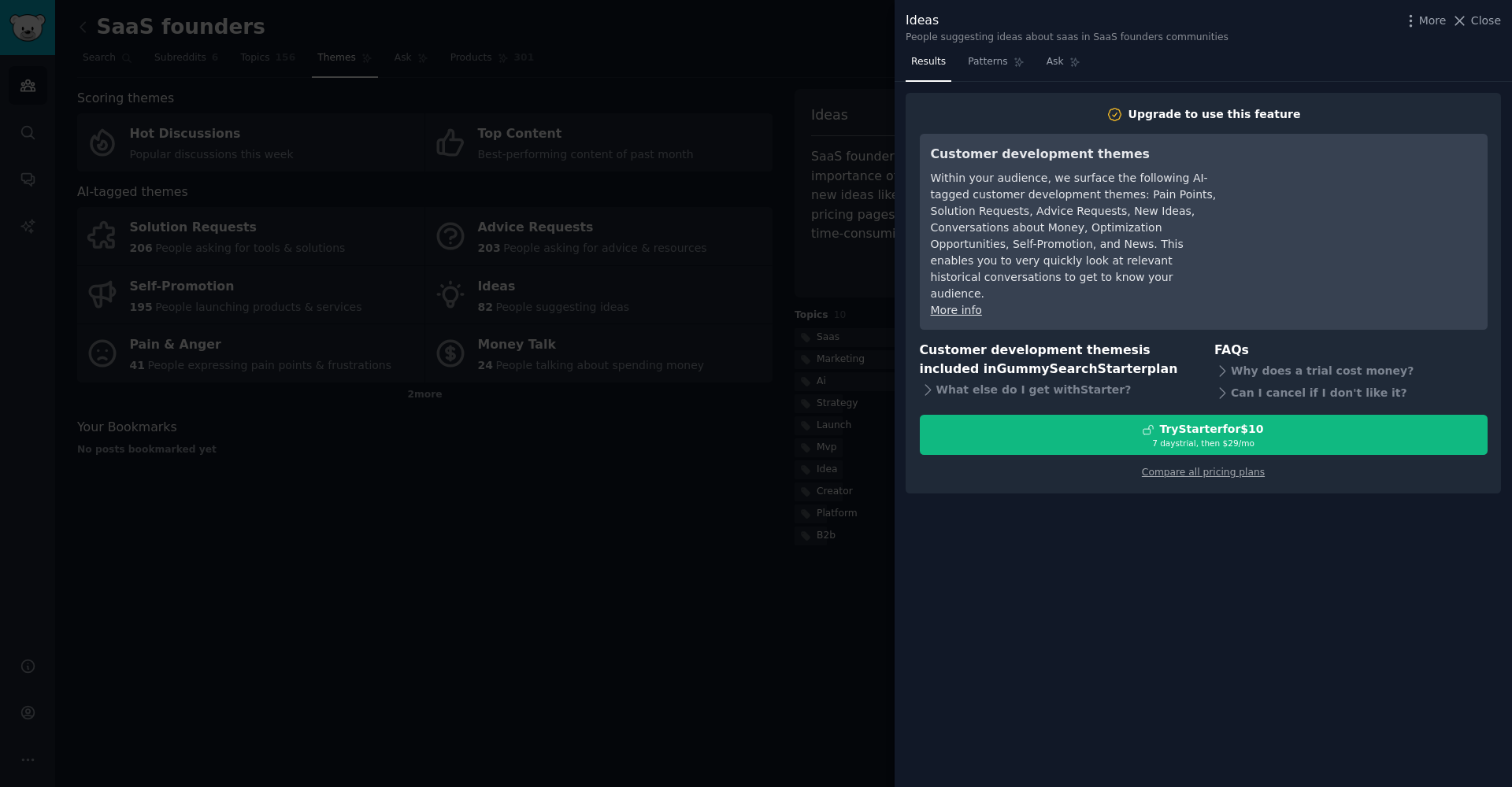
click at [789, 392] on div at bounding box center [756, 394] width 1512 height 787
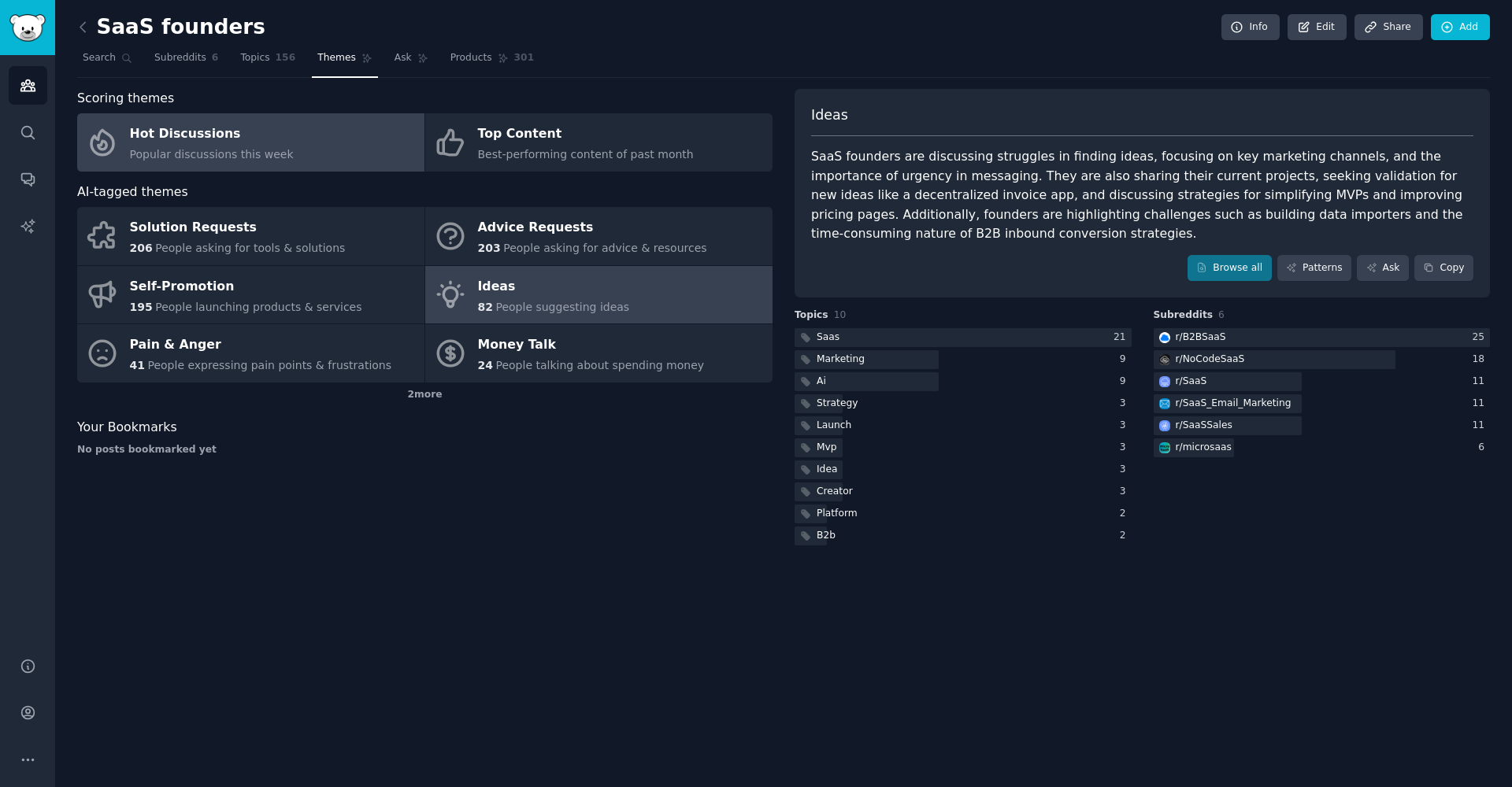
click at [271, 143] on div "Hot Discussions" at bounding box center [212, 134] width 164 height 25
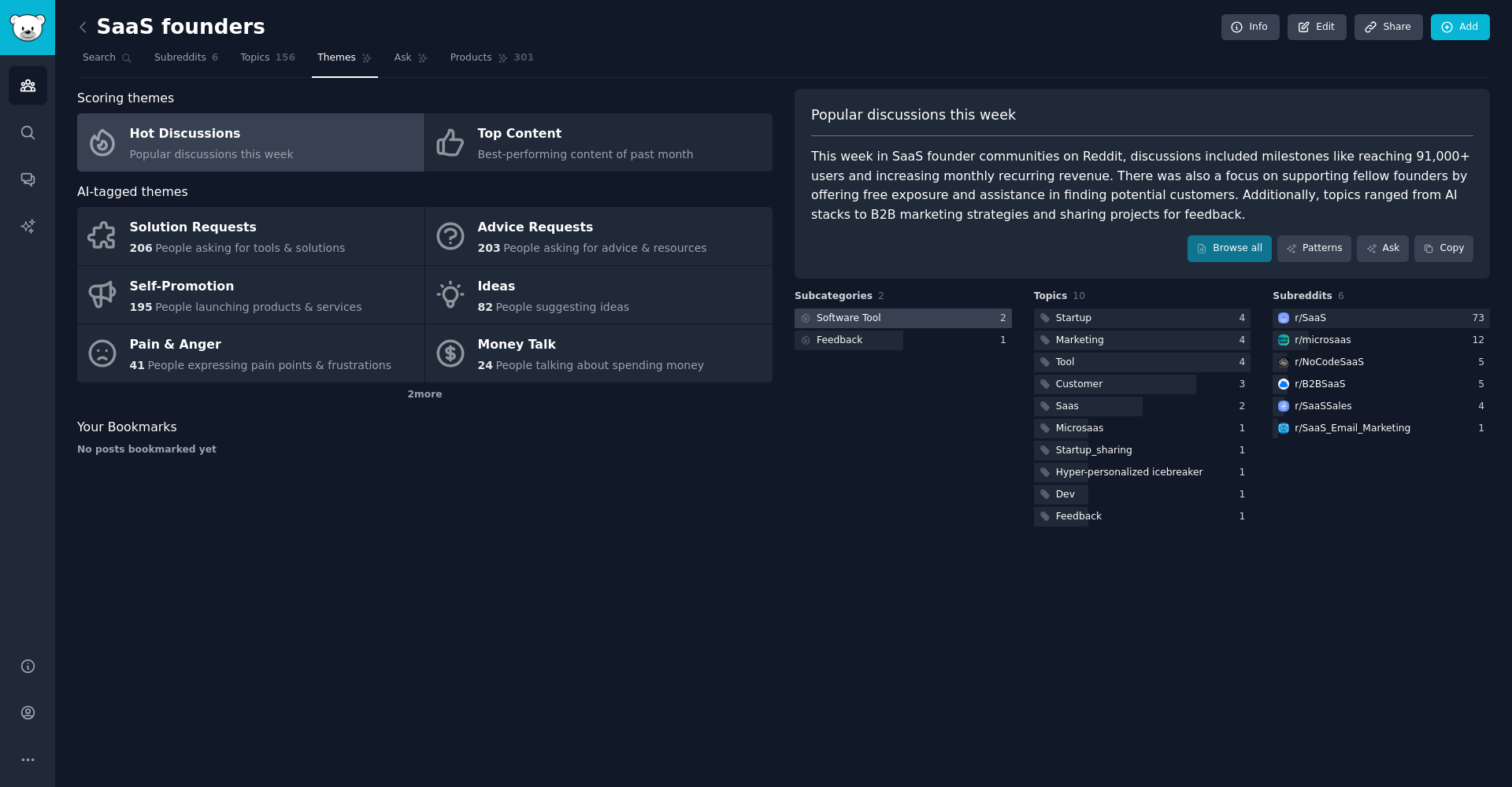
click at [824, 312] on div "Software Tool" at bounding box center [849, 318] width 64 height 14
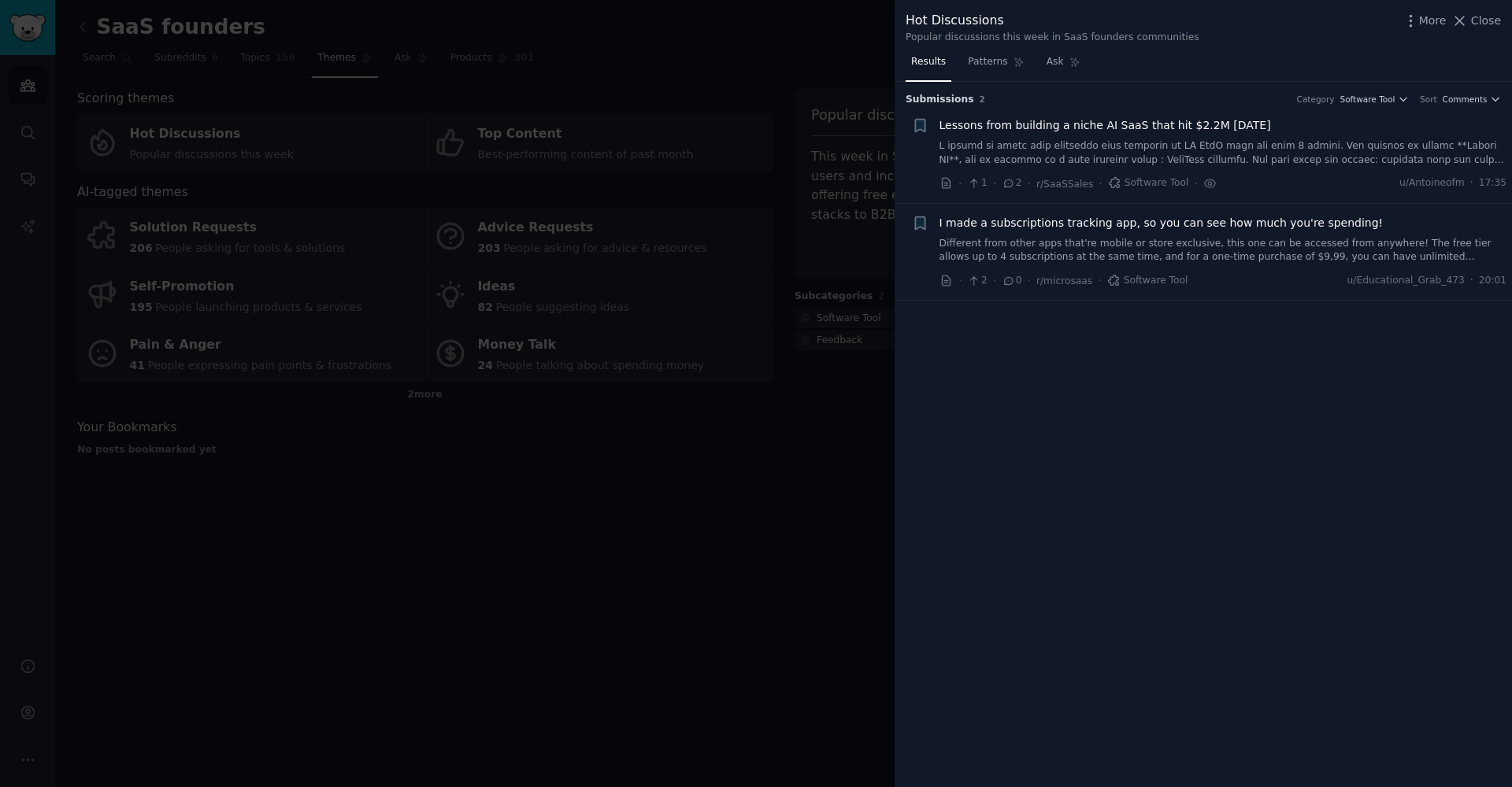
click at [817, 314] on div at bounding box center [756, 394] width 1512 height 787
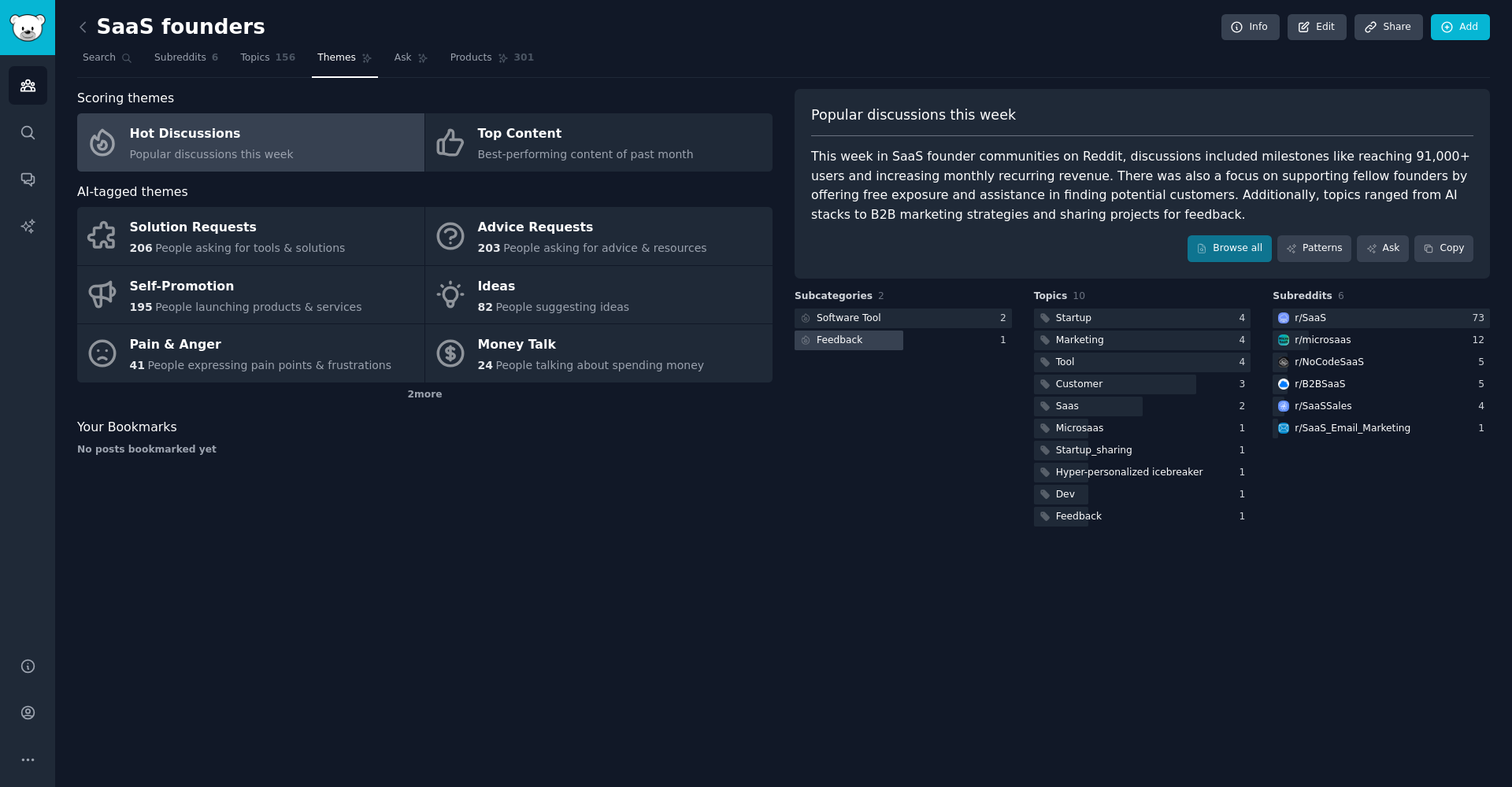
click at [821, 338] on div "Feedback" at bounding box center [840, 340] width 46 height 14
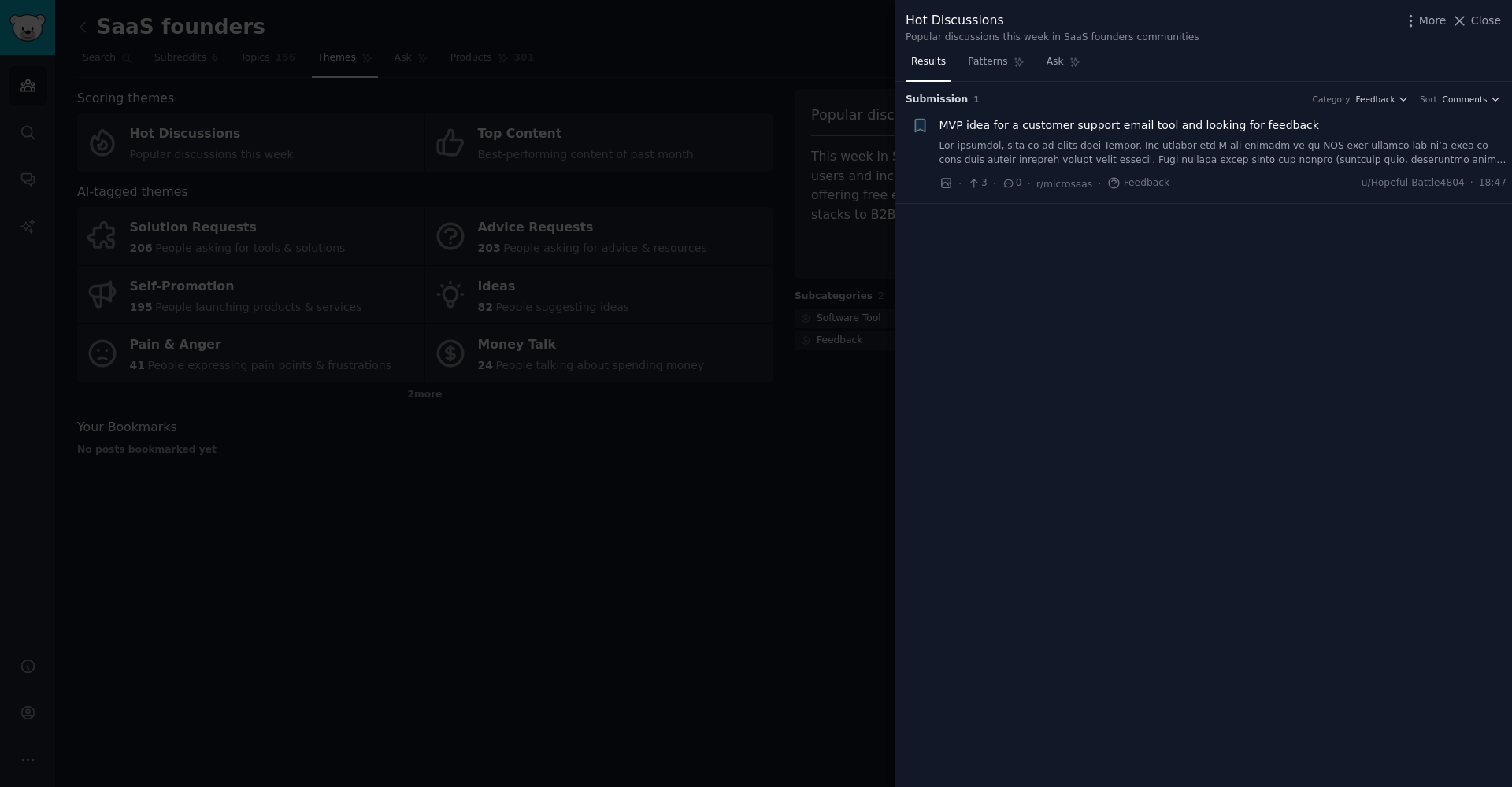
click at [611, 255] on div at bounding box center [756, 394] width 1512 height 787
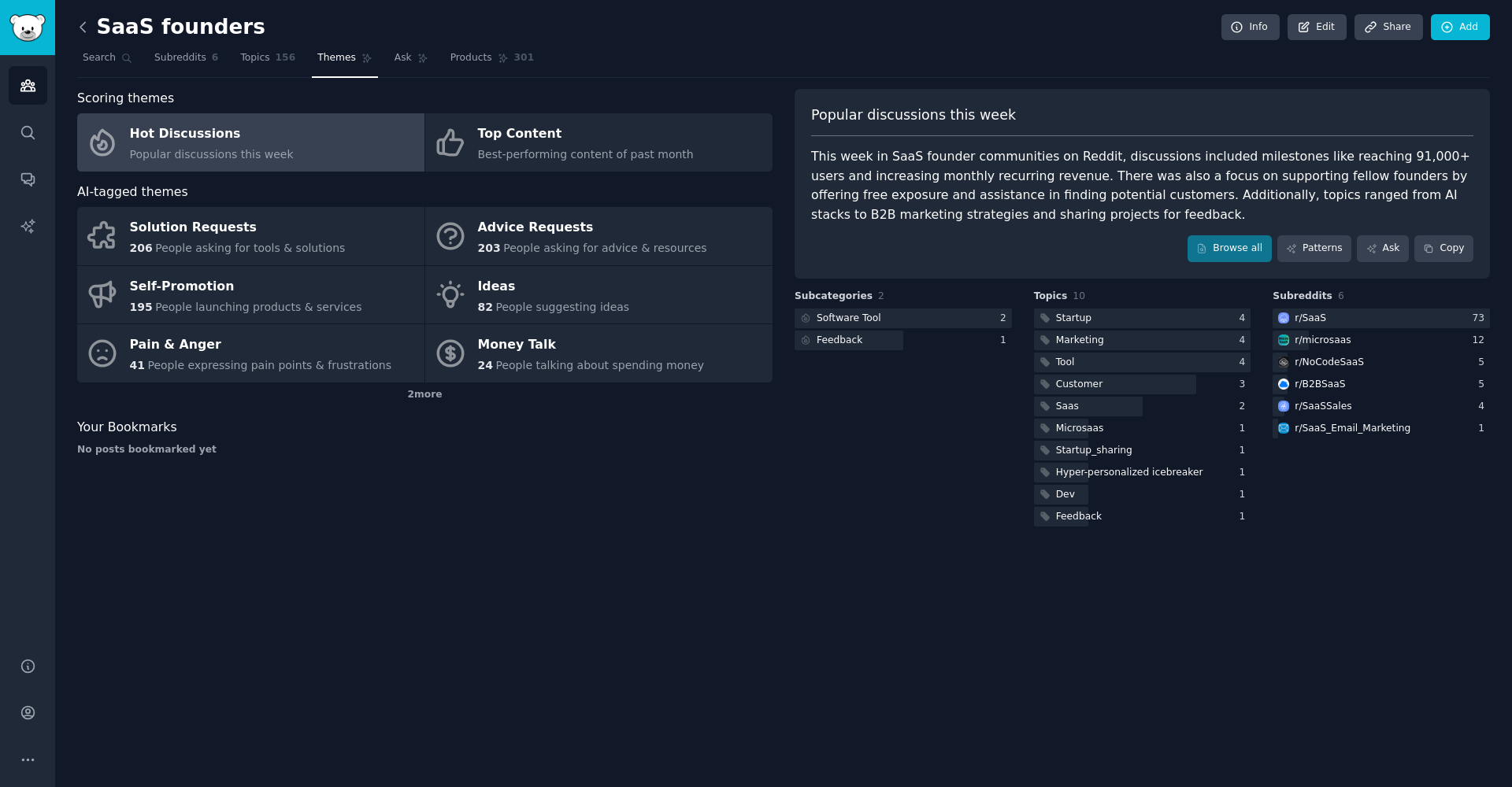
click at [83, 27] on icon at bounding box center [83, 28] width 17 height 17
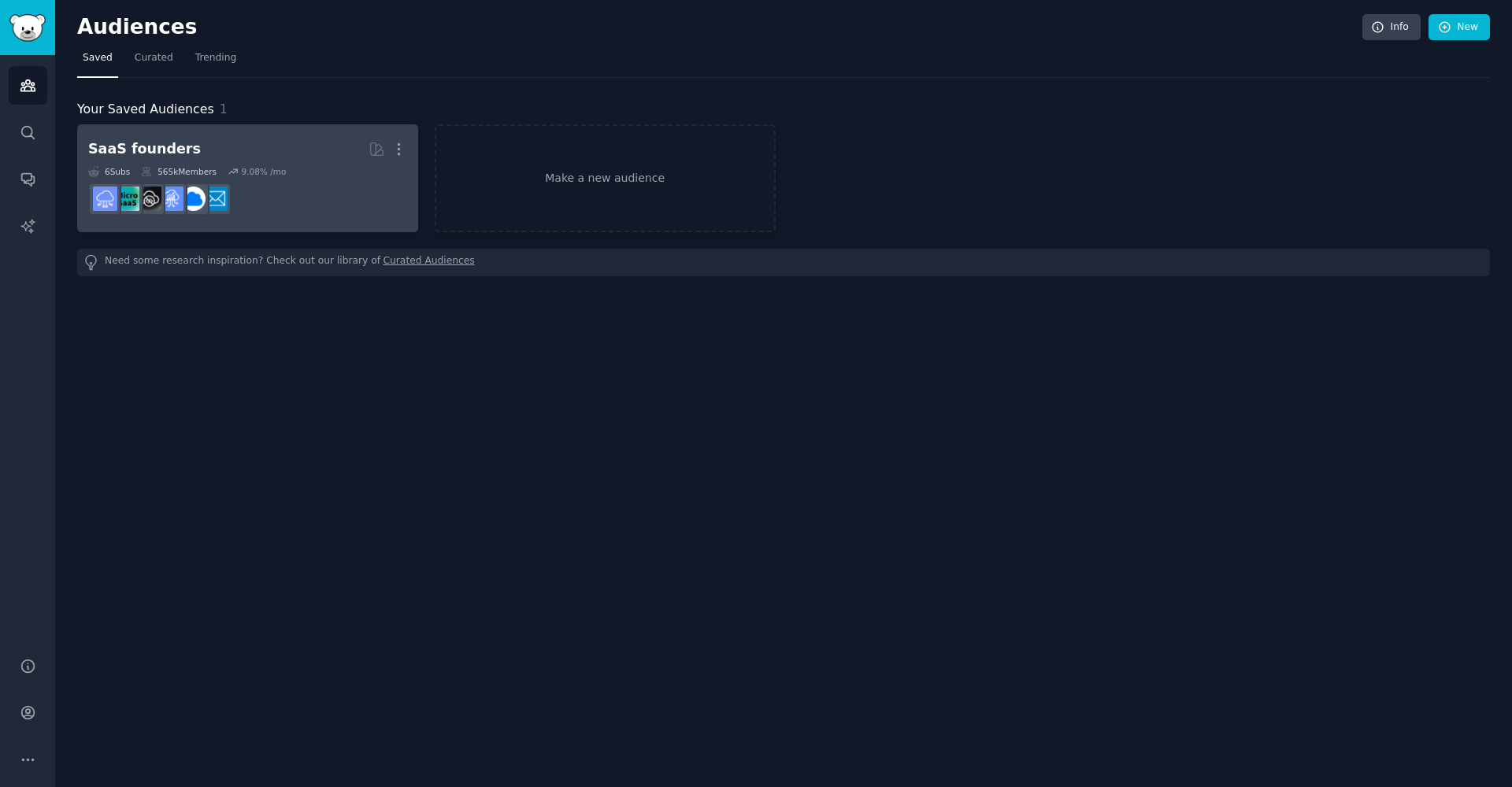
click at [273, 204] on dd "r/SaaS_Email_Marketing" at bounding box center [247, 200] width 319 height 44
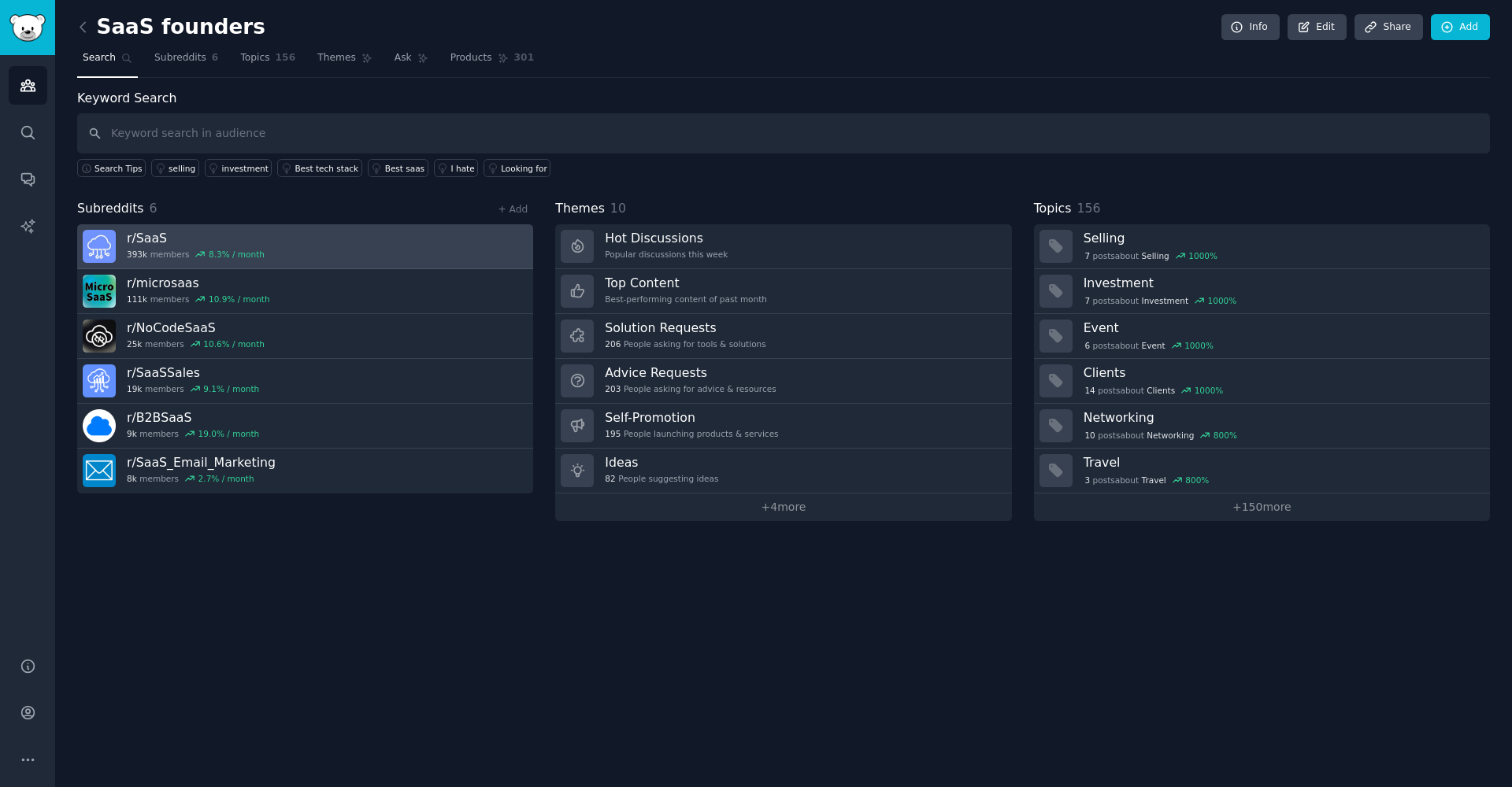
click at [262, 255] on link "r/ SaaS 393k members 8.3 % / month" at bounding box center [305, 246] width 456 height 45
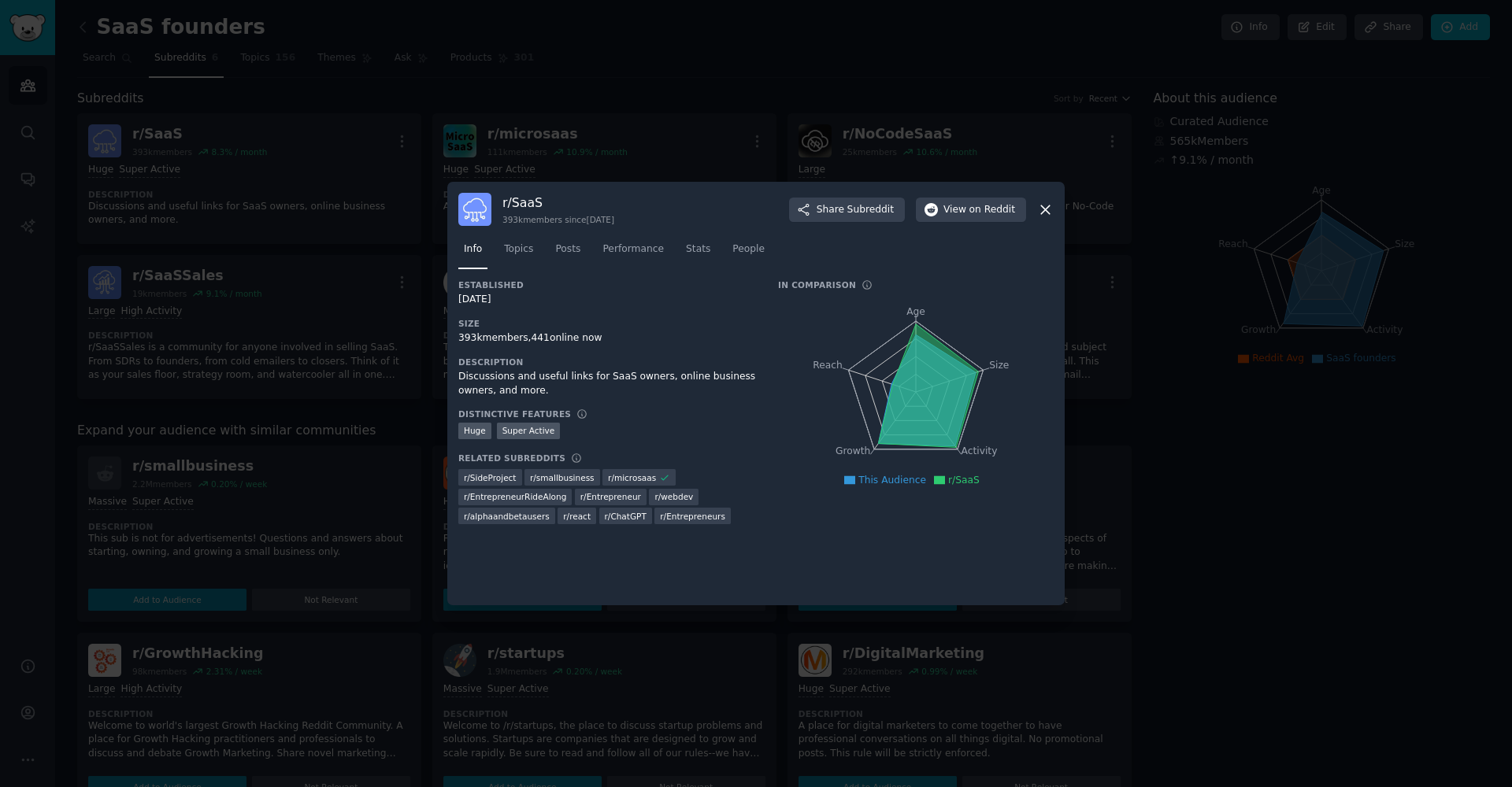
click at [271, 257] on div at bounding box center [756, 394] width 1512 height 787
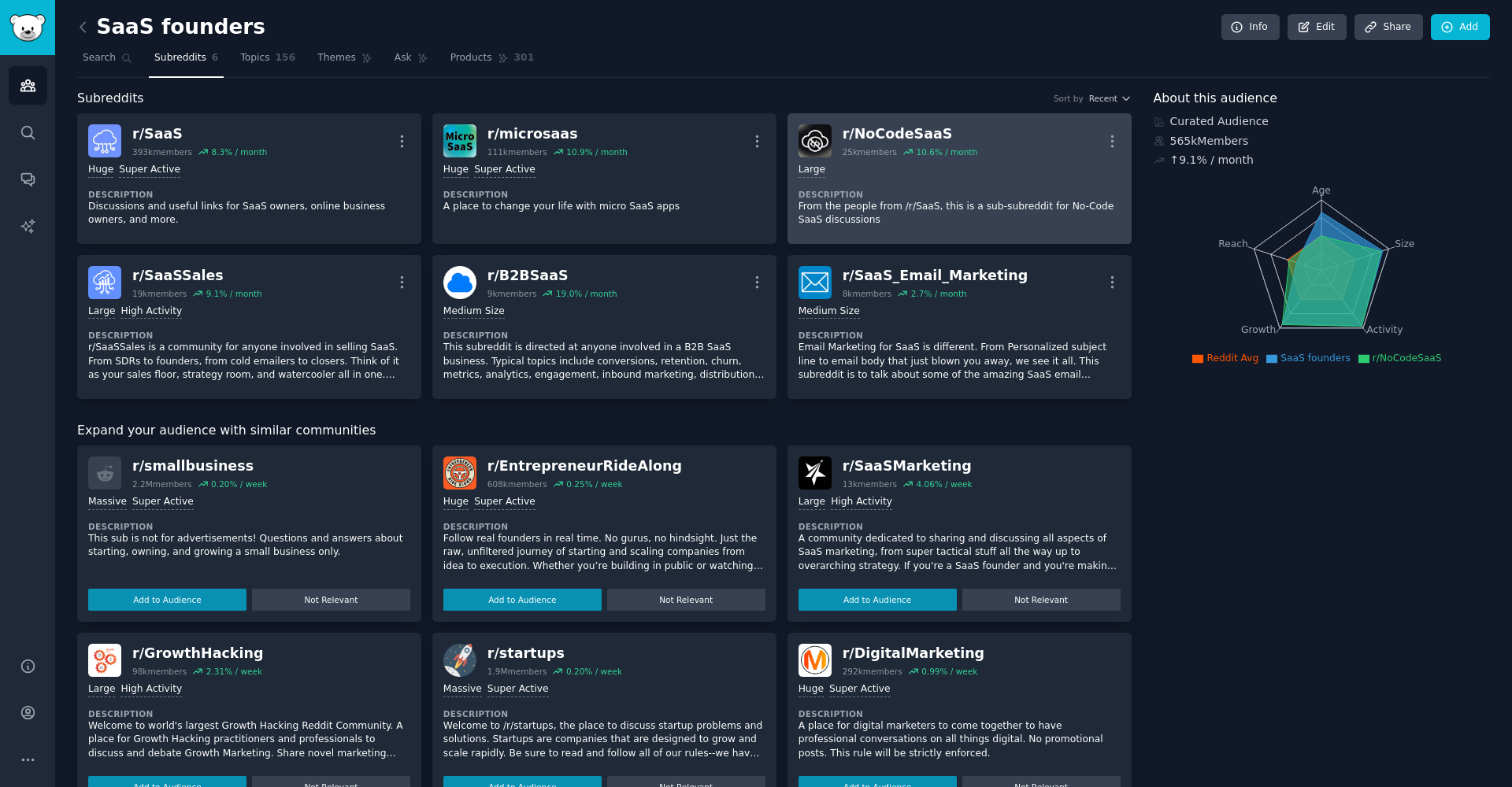
click at [841, 203] on p "From the people from /r/SaaS, this is a sub-subreddit for No-Code SaaS discussi…" at bounding box center [959, 213] width 322 height 28
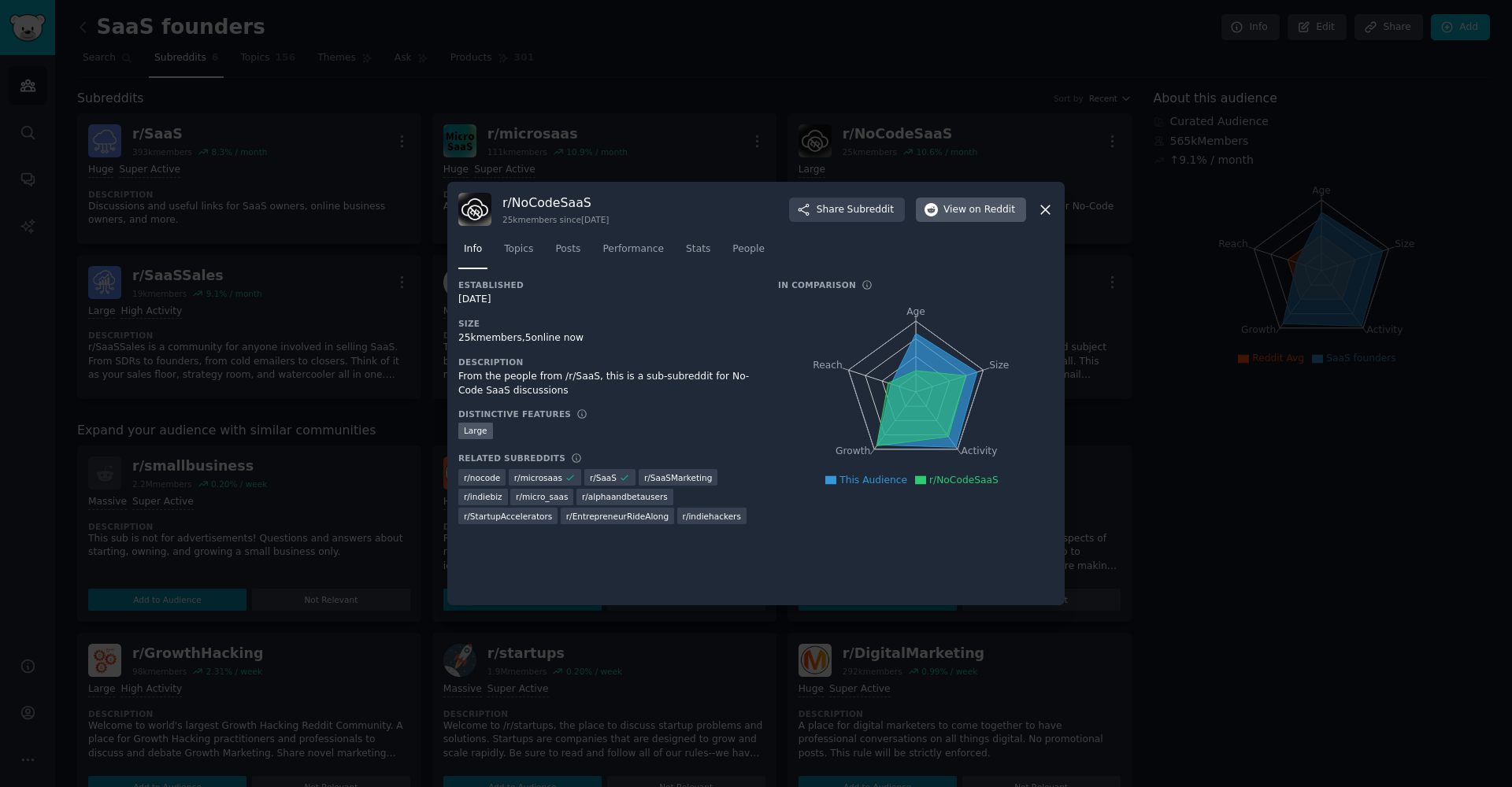
click at [963, 218] on button "View on Reddit" at bounding box center [971, 210] width 110 height 25
click at [386, 310] on div at bounding box center [756, 394] width 1512 height 787
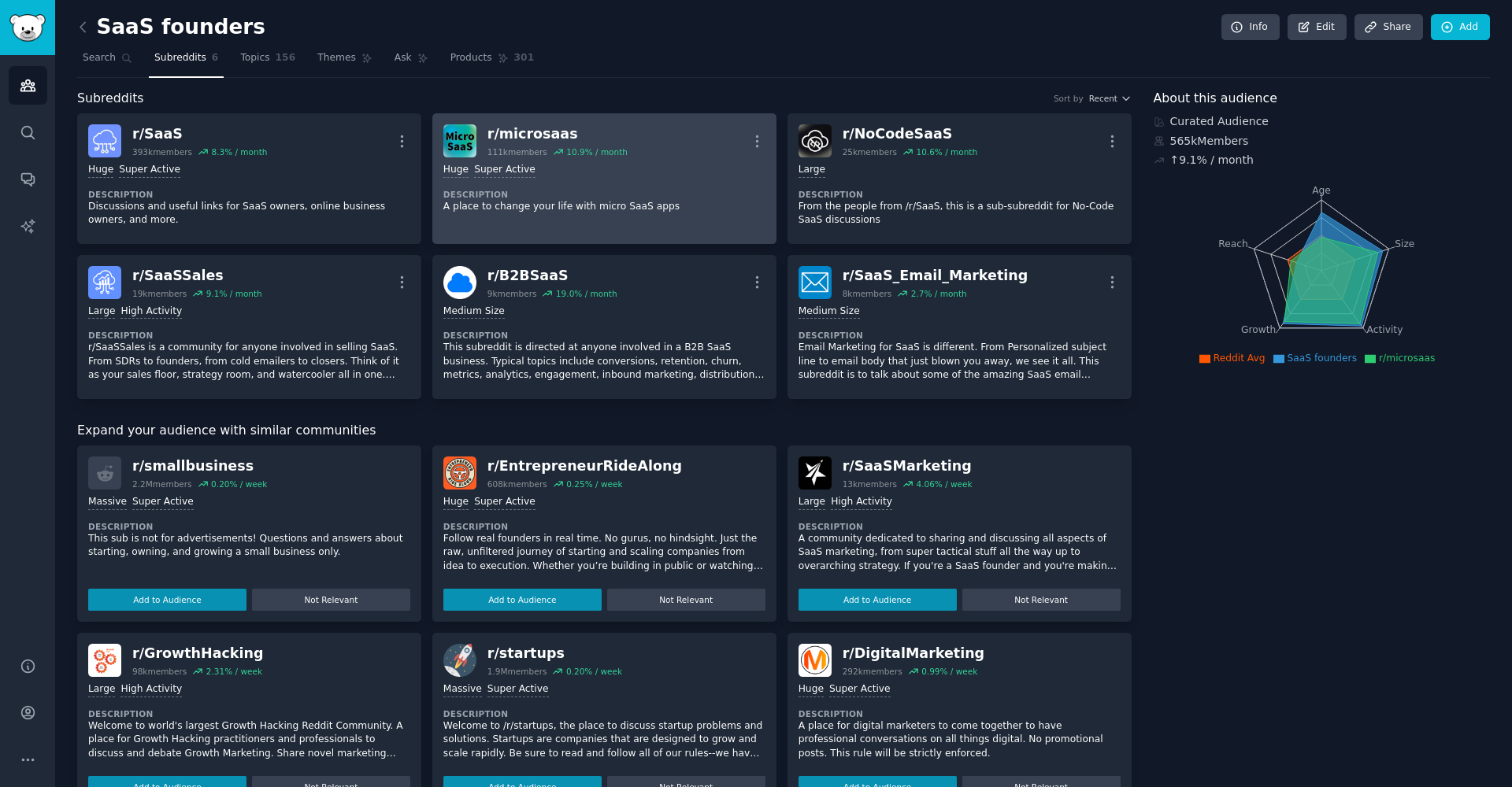
click at [556, 131] on div "r/ microsaas" at bounding box center [557, 133] width 140 height 19
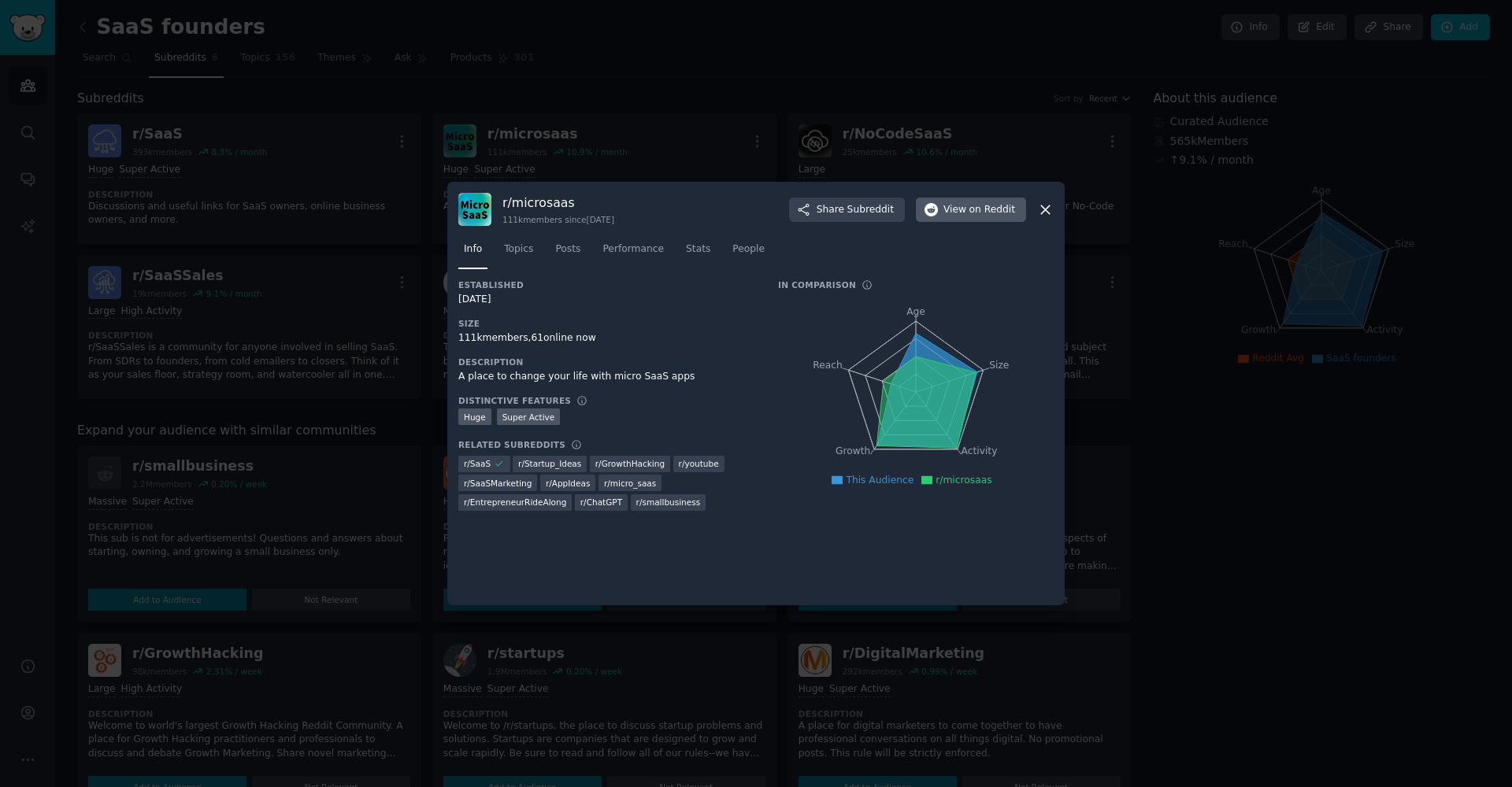
click at [968, 211] on span "View on Reddit" at bounding box center [979, 210] width 72 height 14
click at [182, 97] on div at bounding box center [756, 394] width 1512 height 787
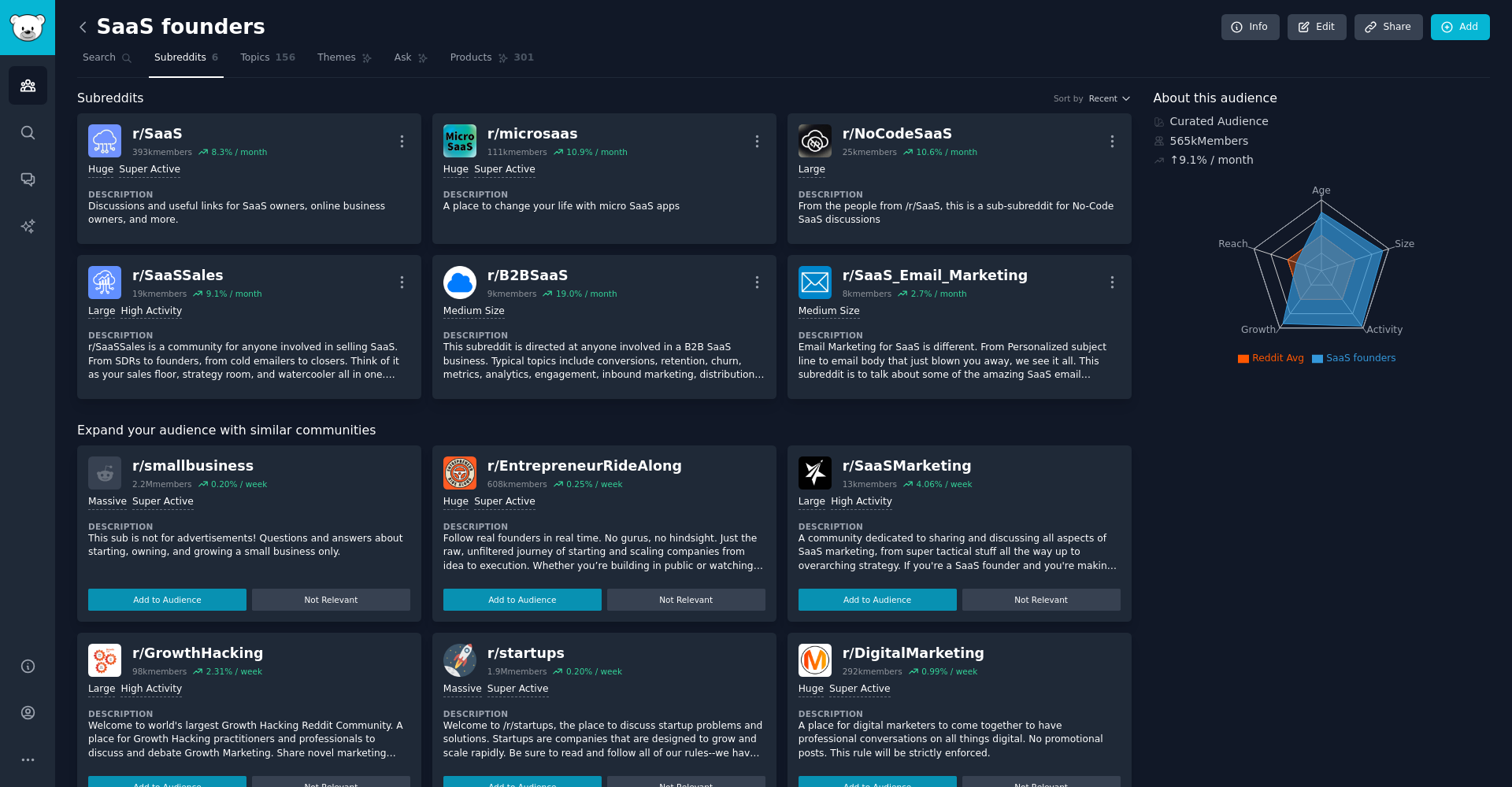
click at [89, 30] on icon at bounding box center [83, 28] width 17 height 17
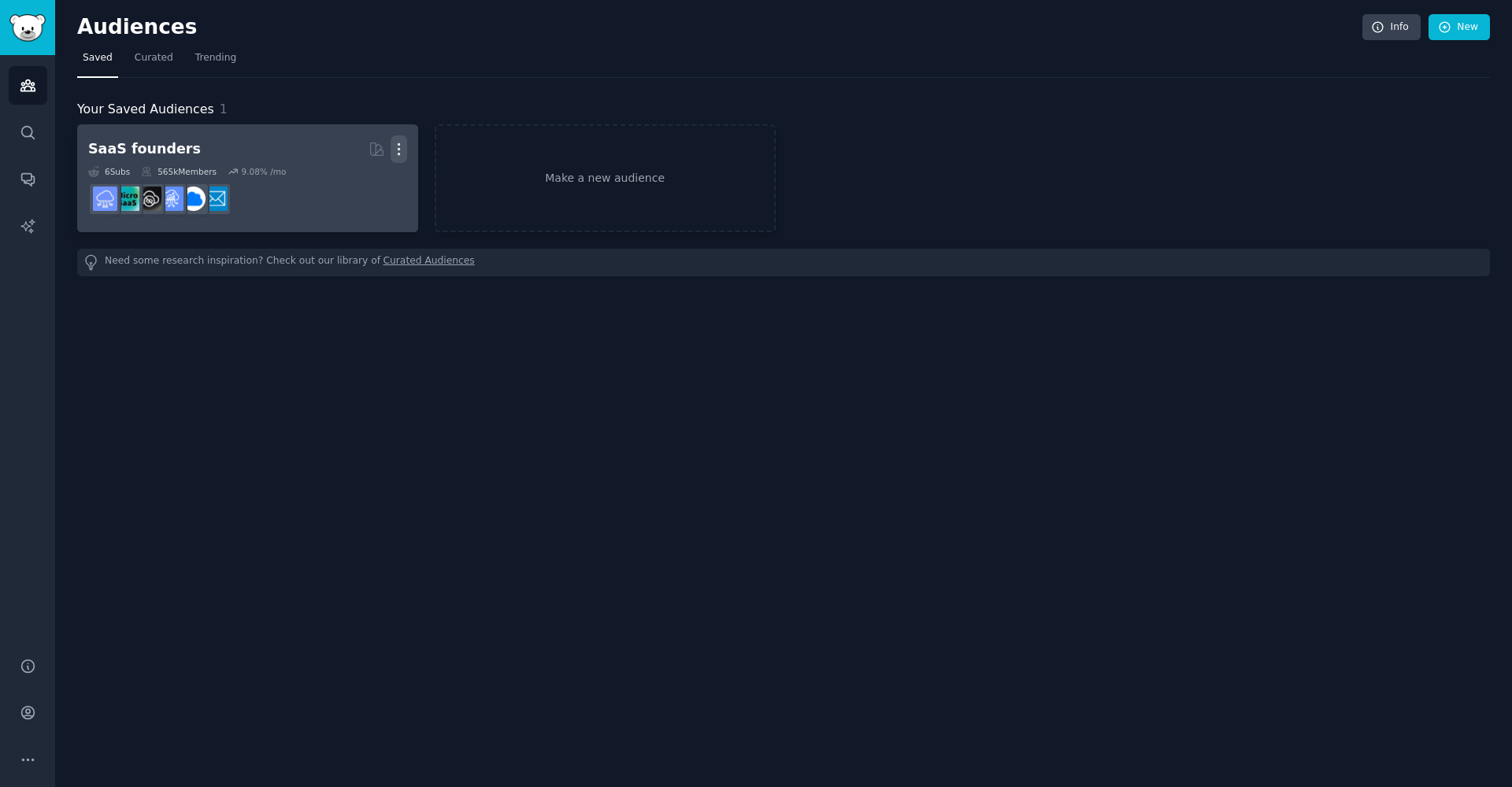
click at [401, 146] on icon "button" at bounding box center [399, 149] width 17 height 17
click at [347, 162] on link "View" at bounding box center [344, 155] width 74 height 33
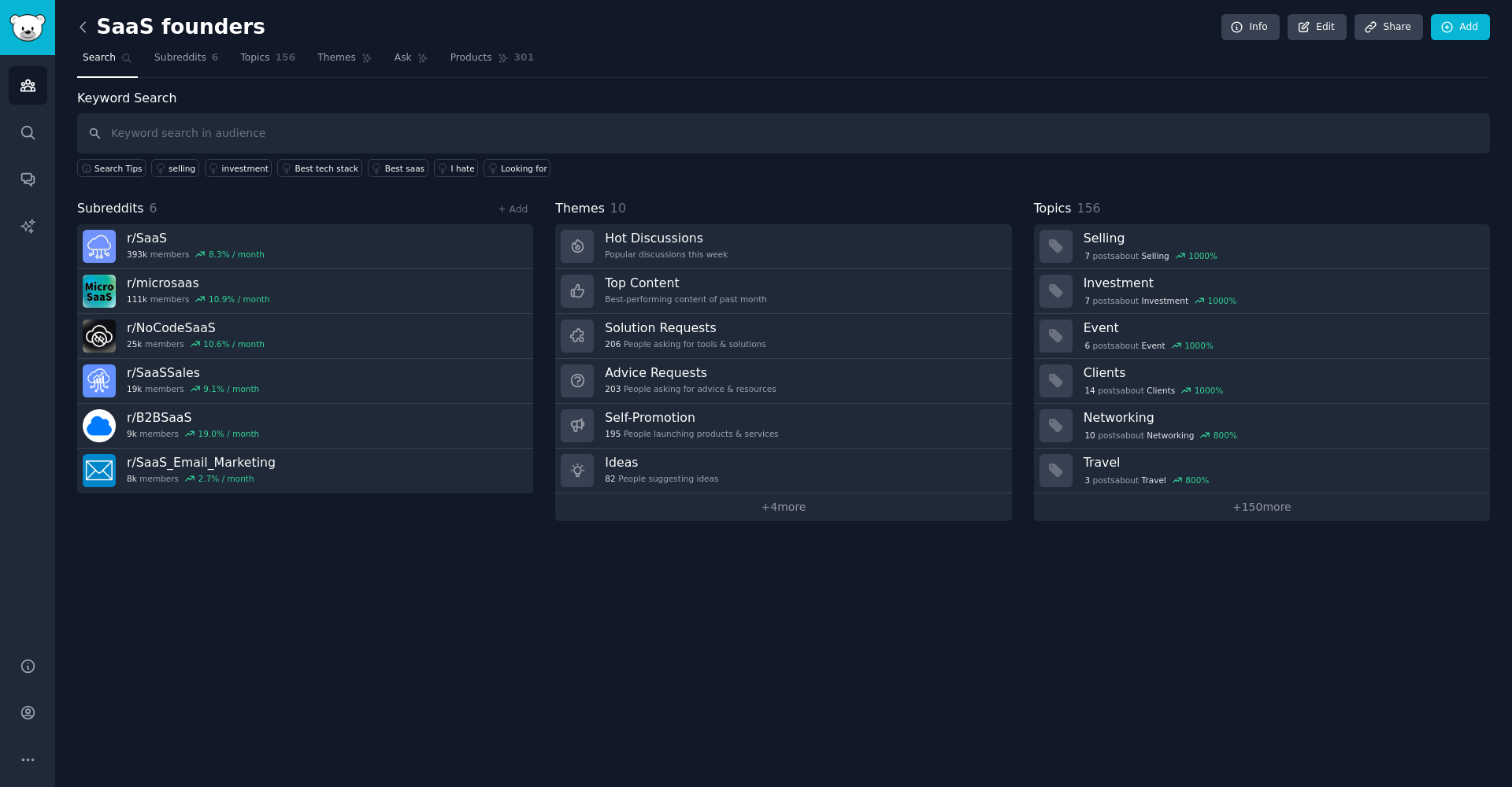
click at [83, 21] on icon at bounding box center [83, 28] width 17 height 17
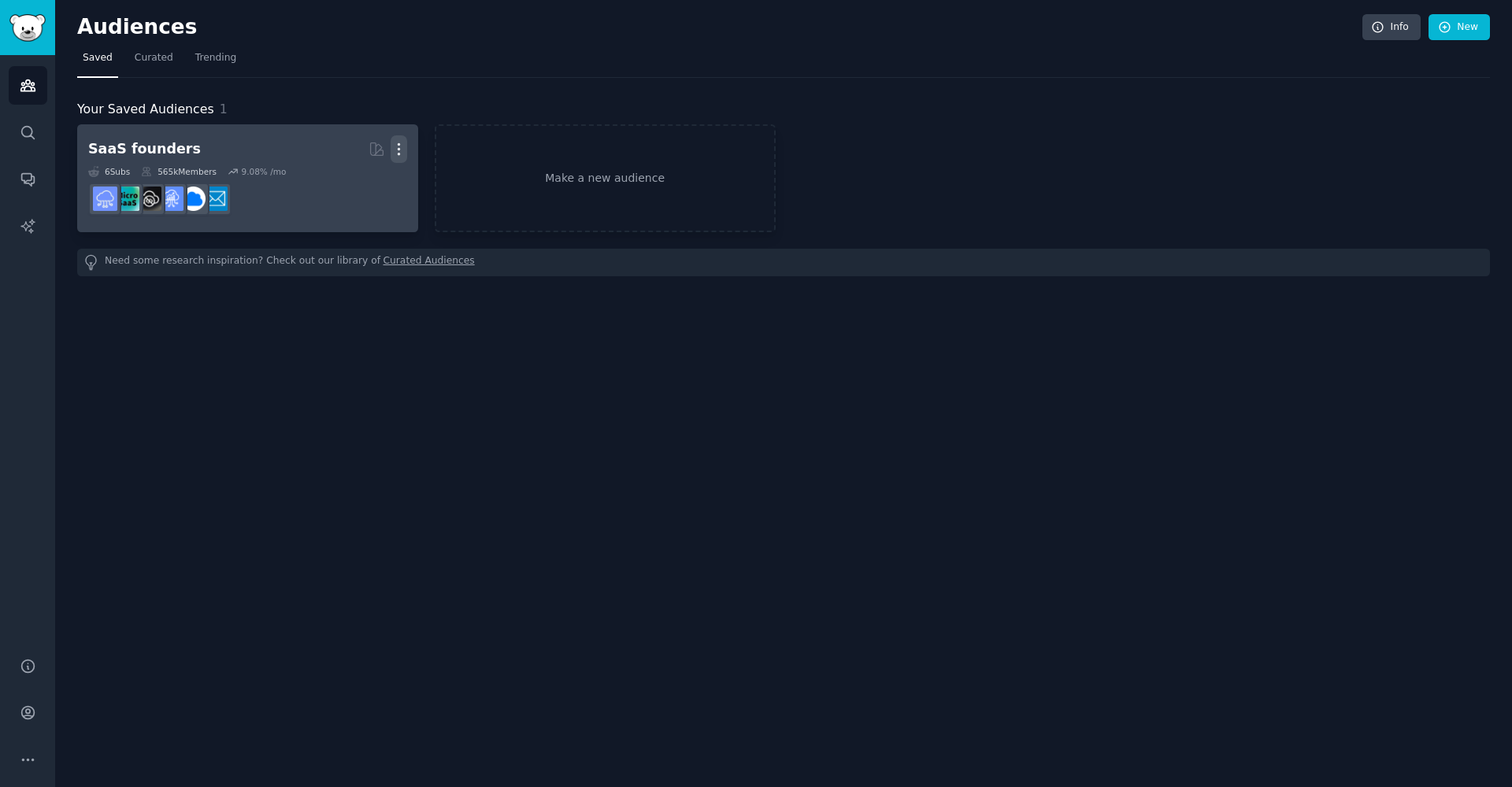
click at [403, 150] on icon "button" at bounding box center [399, 149] width 17 height 17
click at [349, 175] on p "Delete" at bounding box center [355, 182] width 36 height 17
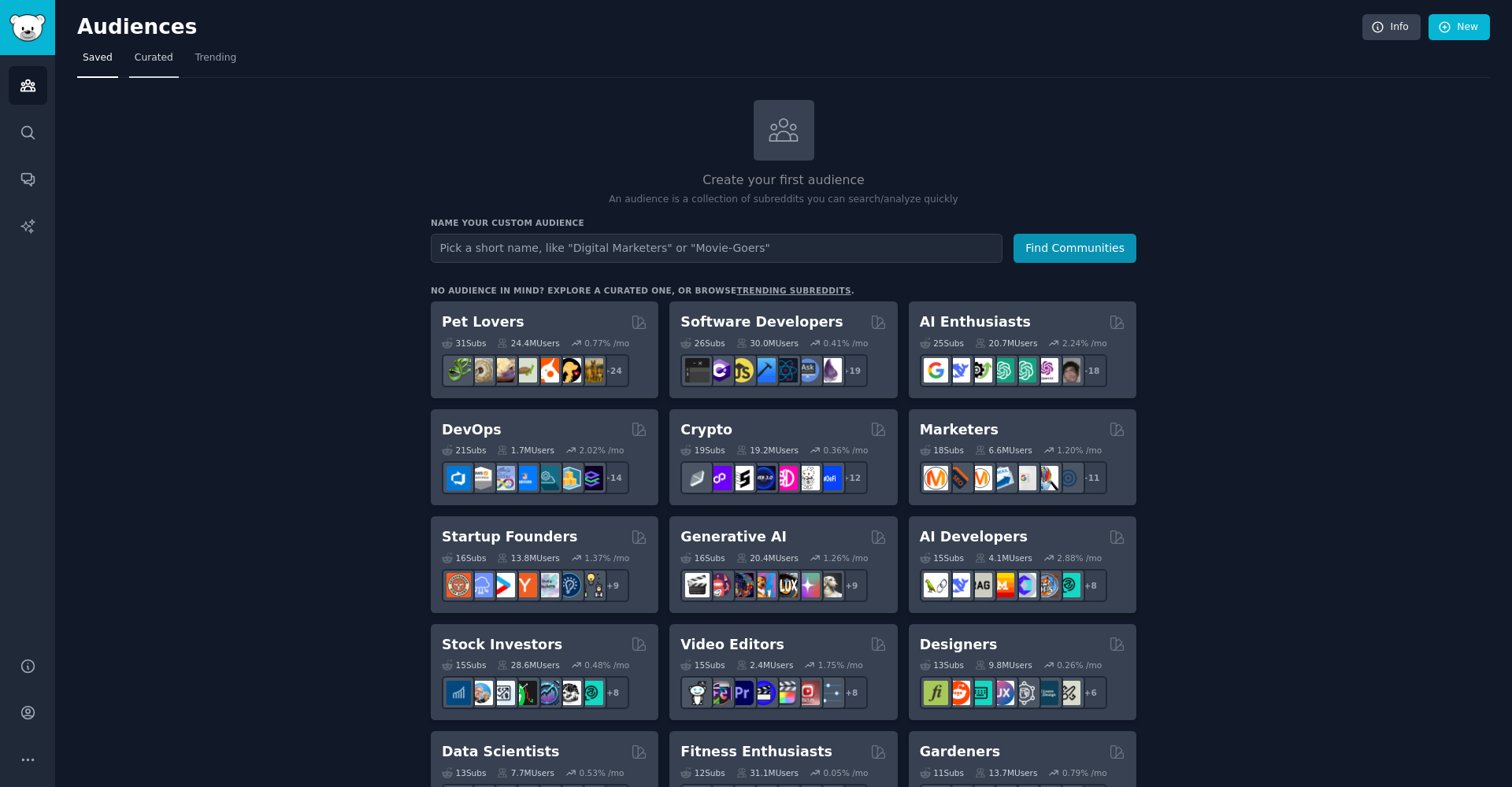
click at [143, 58] on span "Curated" at bounding box center [154, 58] width 39 height 14
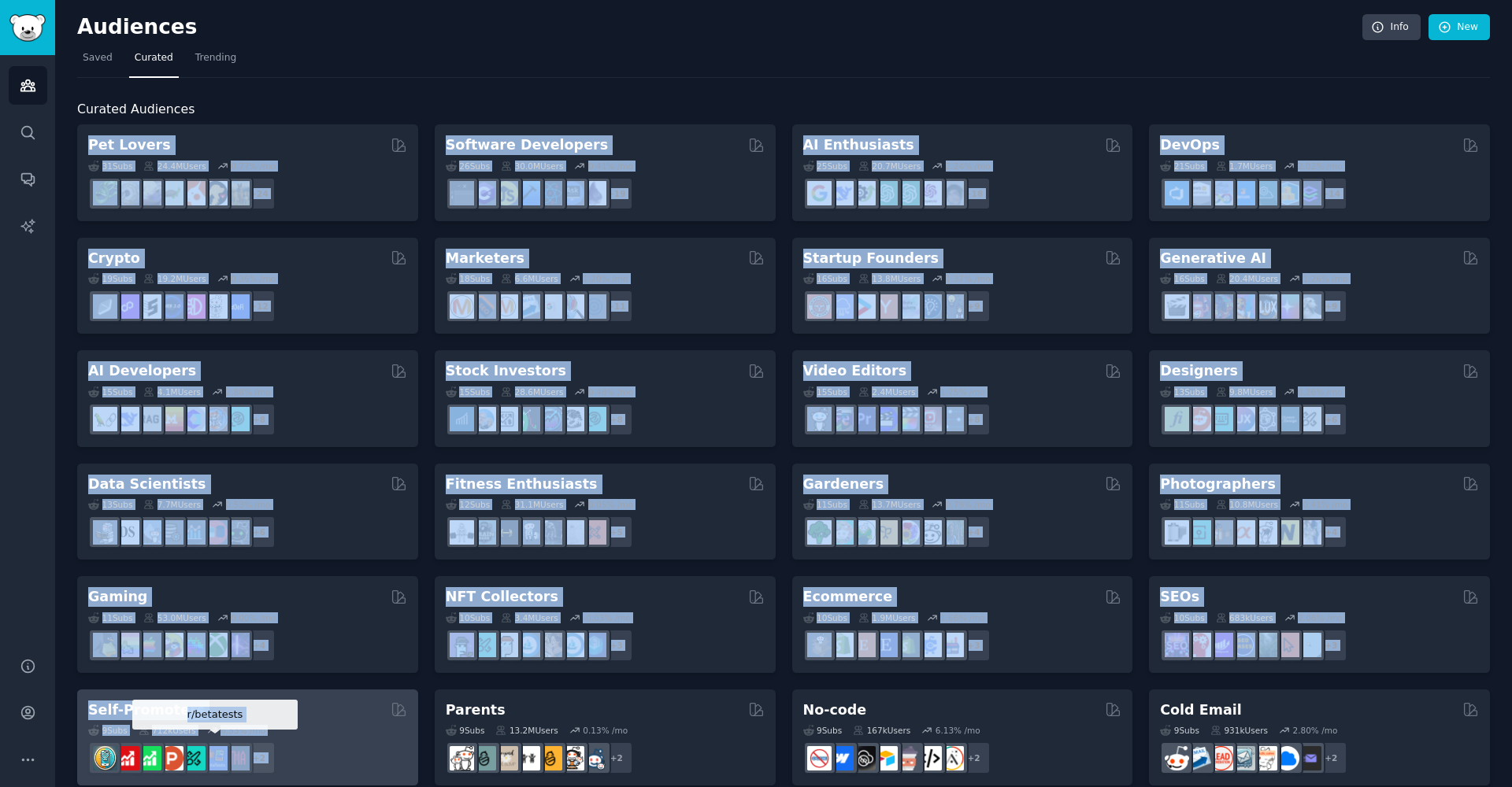
drag, startPoint x: 72, startPoint y: 140, endPoint x: 216, endPoint y: 742, distance: 619.0
click at [216, 742] on div "Audiences Info New Saved Curated Trending Curated Audiences Pet Lovers 31 Sub s…" at bounding box center [784, 630] width 1457 height 1260
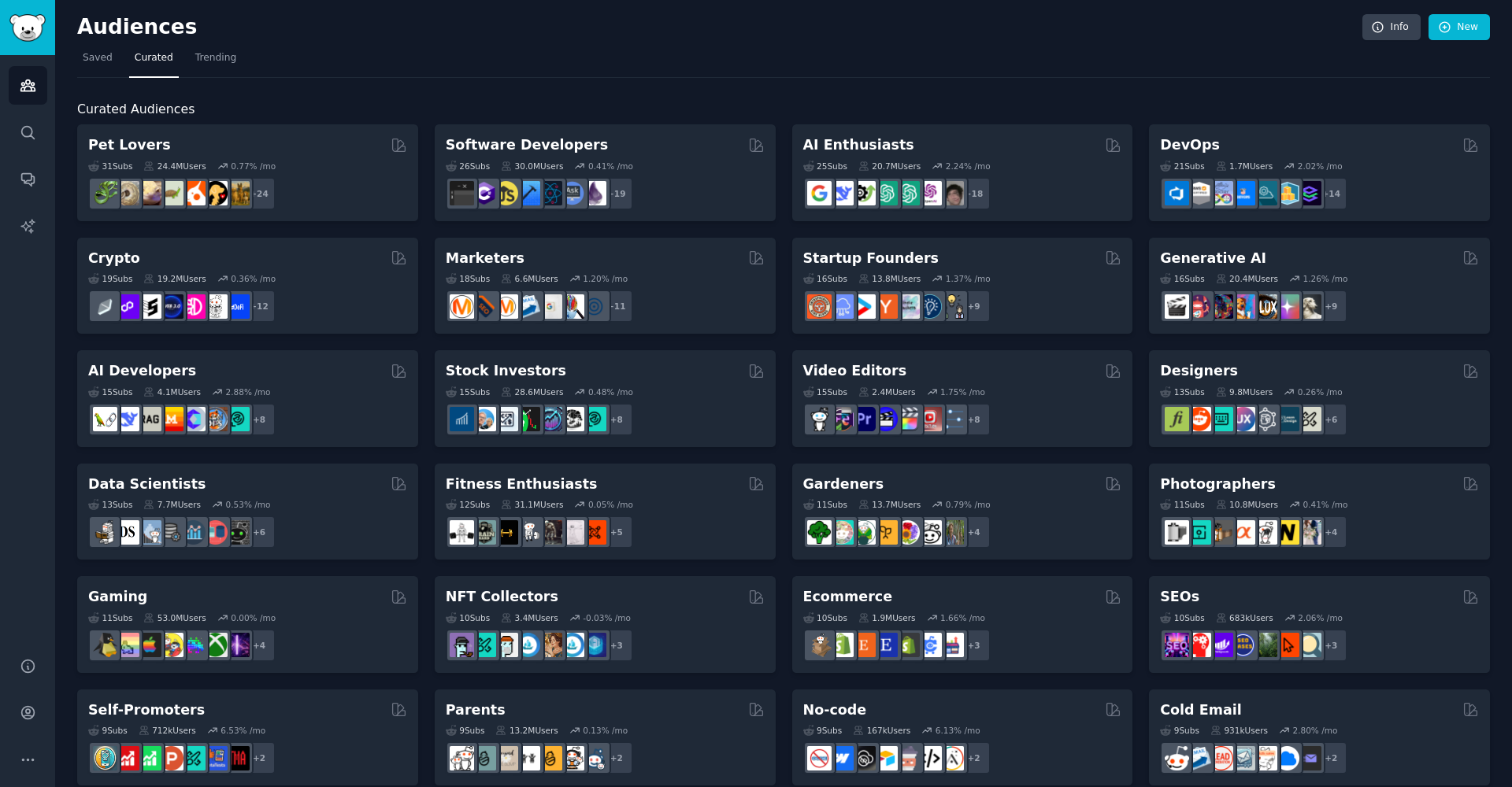
click at [347, 40] on div "Audiences Info New" at bounding box center [784, 29] width 1413 height 32
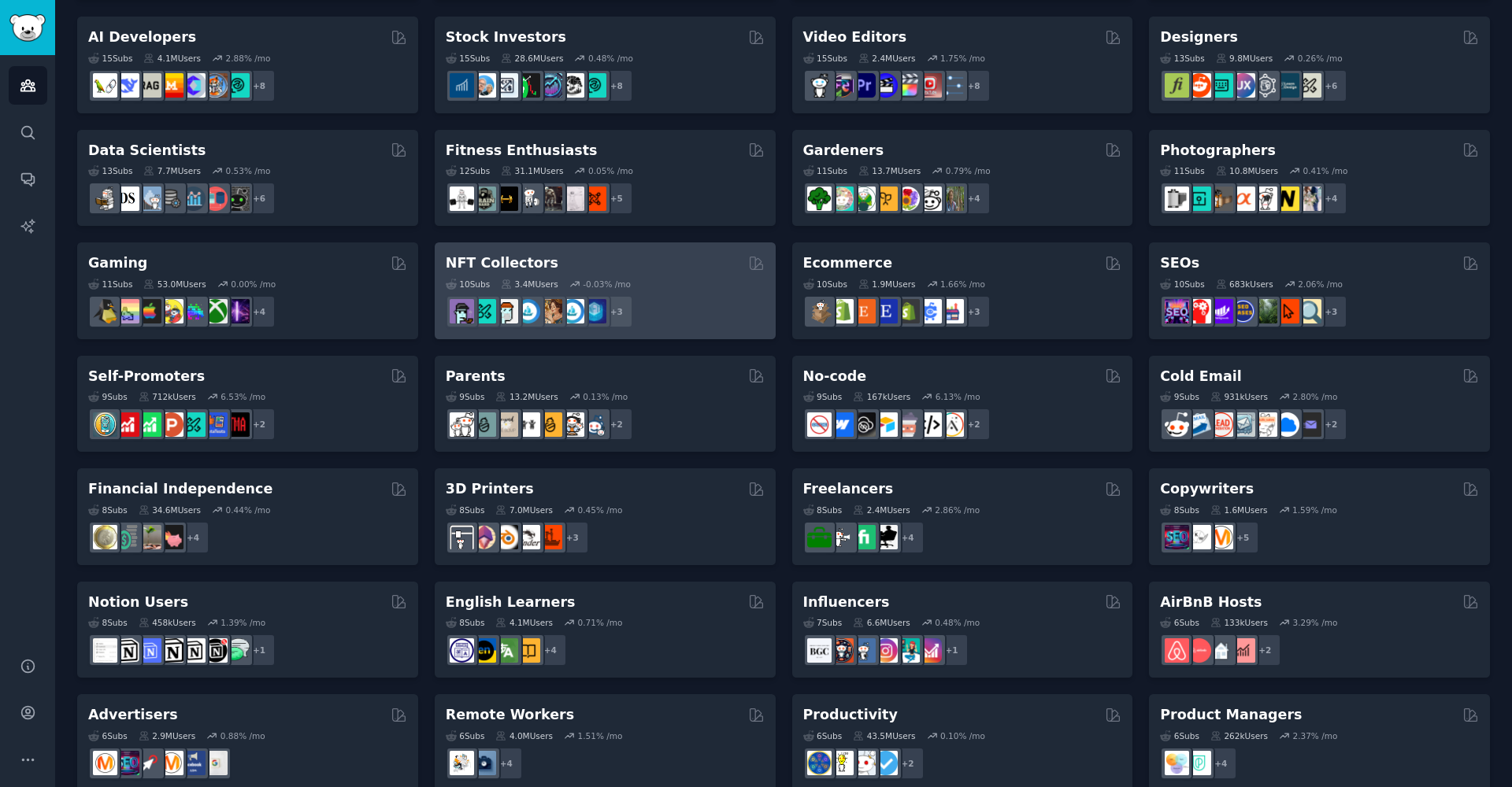
scroll to position [331, 0]
